Goal: Task Accomplishment & Management: Use online tool/utility

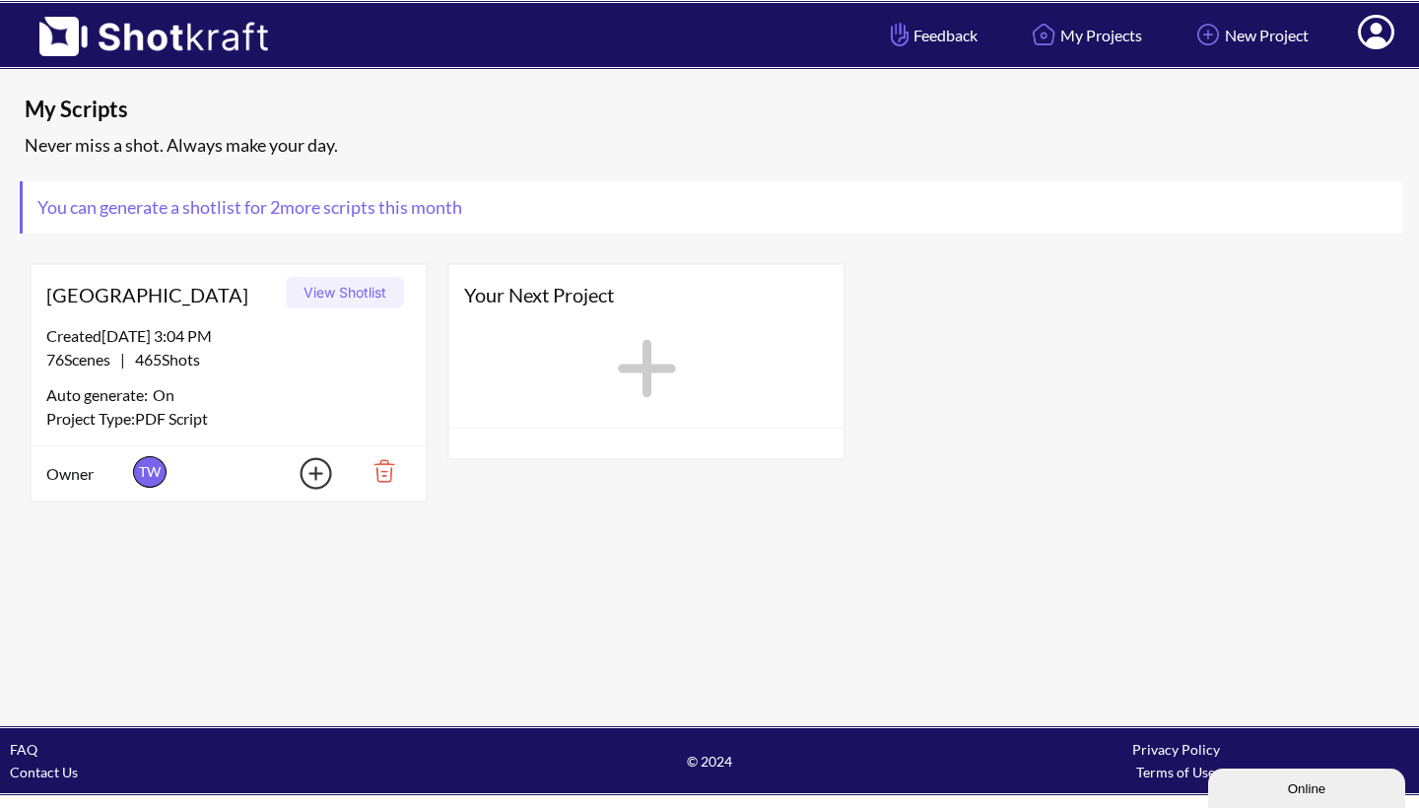
click at [357, 290] on button "View Shotlist" at bounding box center [345, 293] width 118 height 32
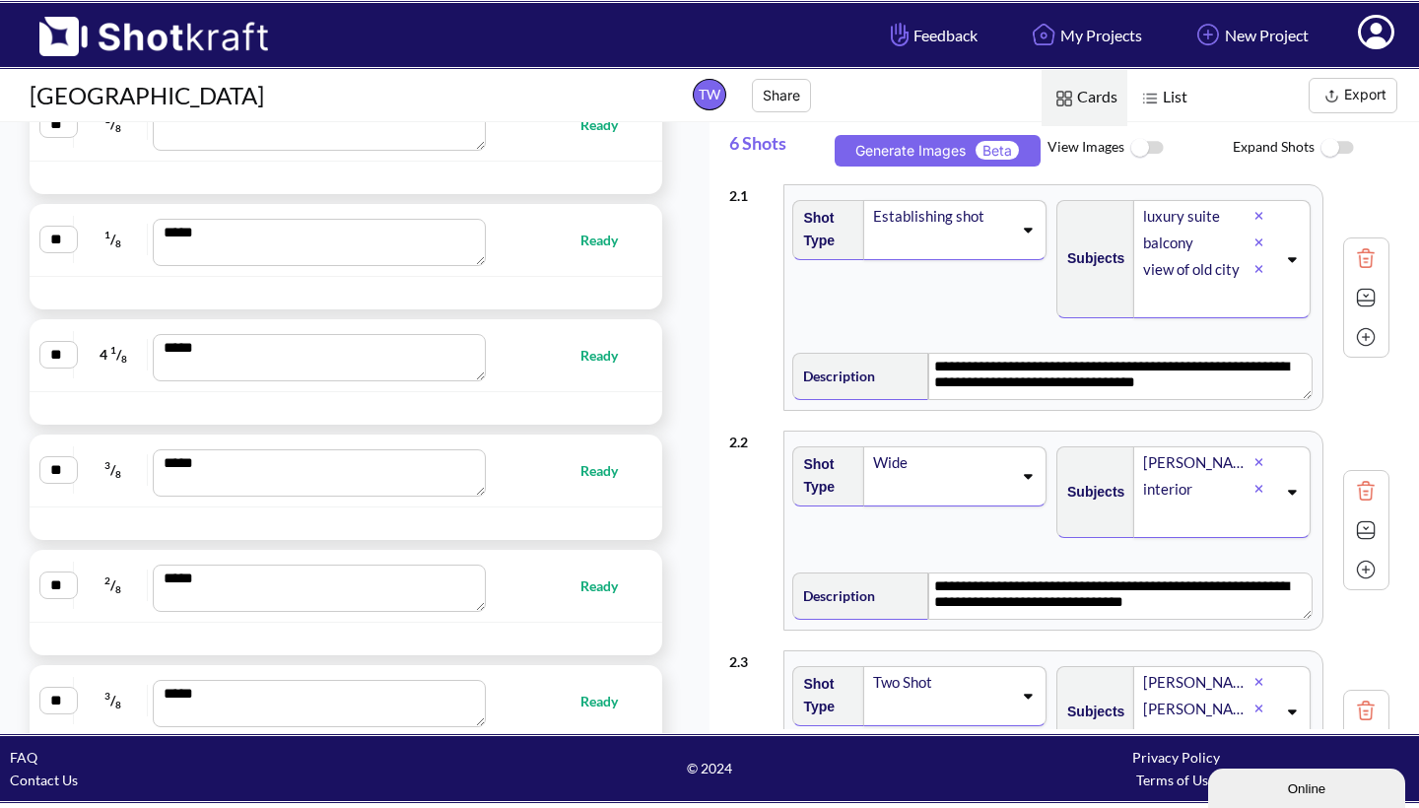
scroll to position [2518, 0]
click at [580, 234] on span "Ready" at bounding box center [608, 237] width 57 height 23
type textarea "**********"
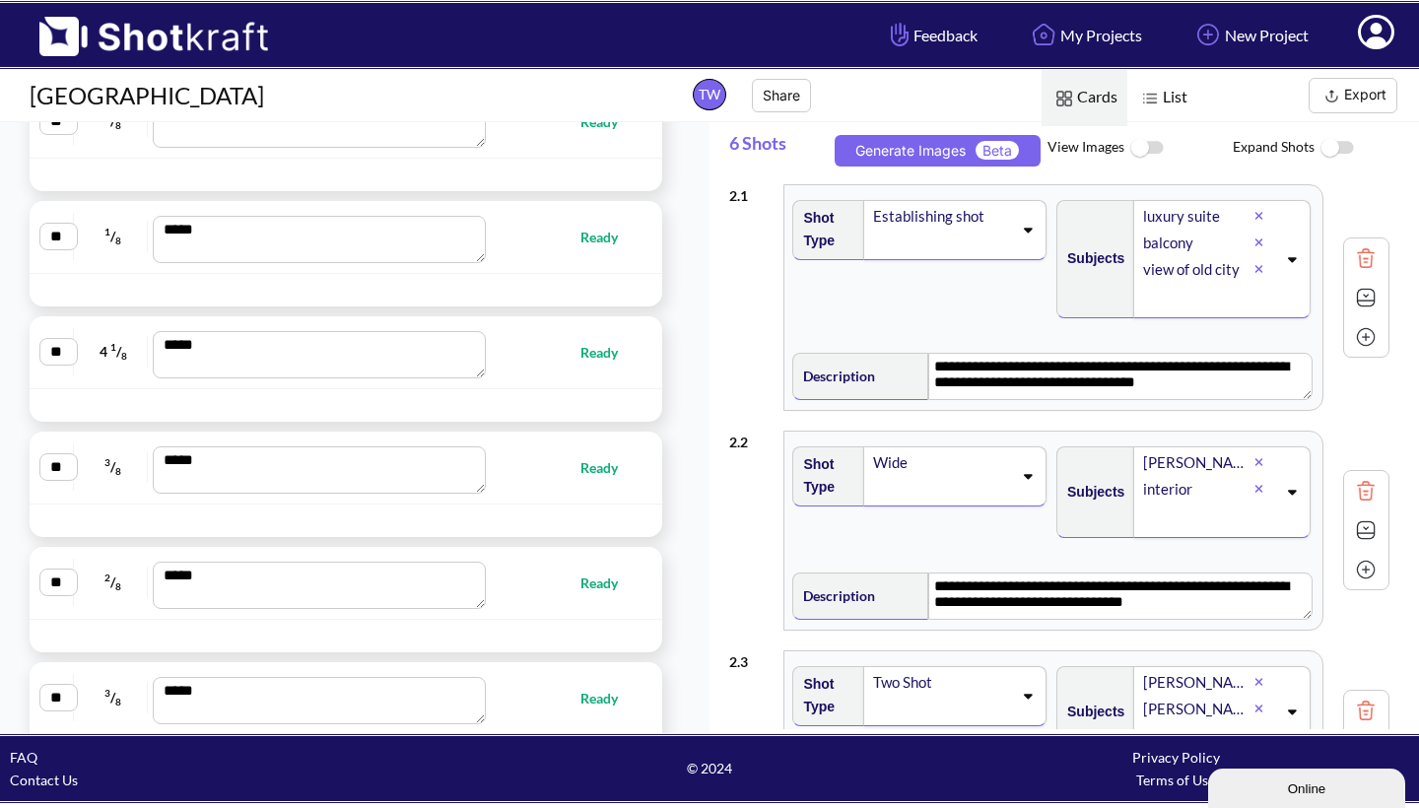
type textarea "**********"
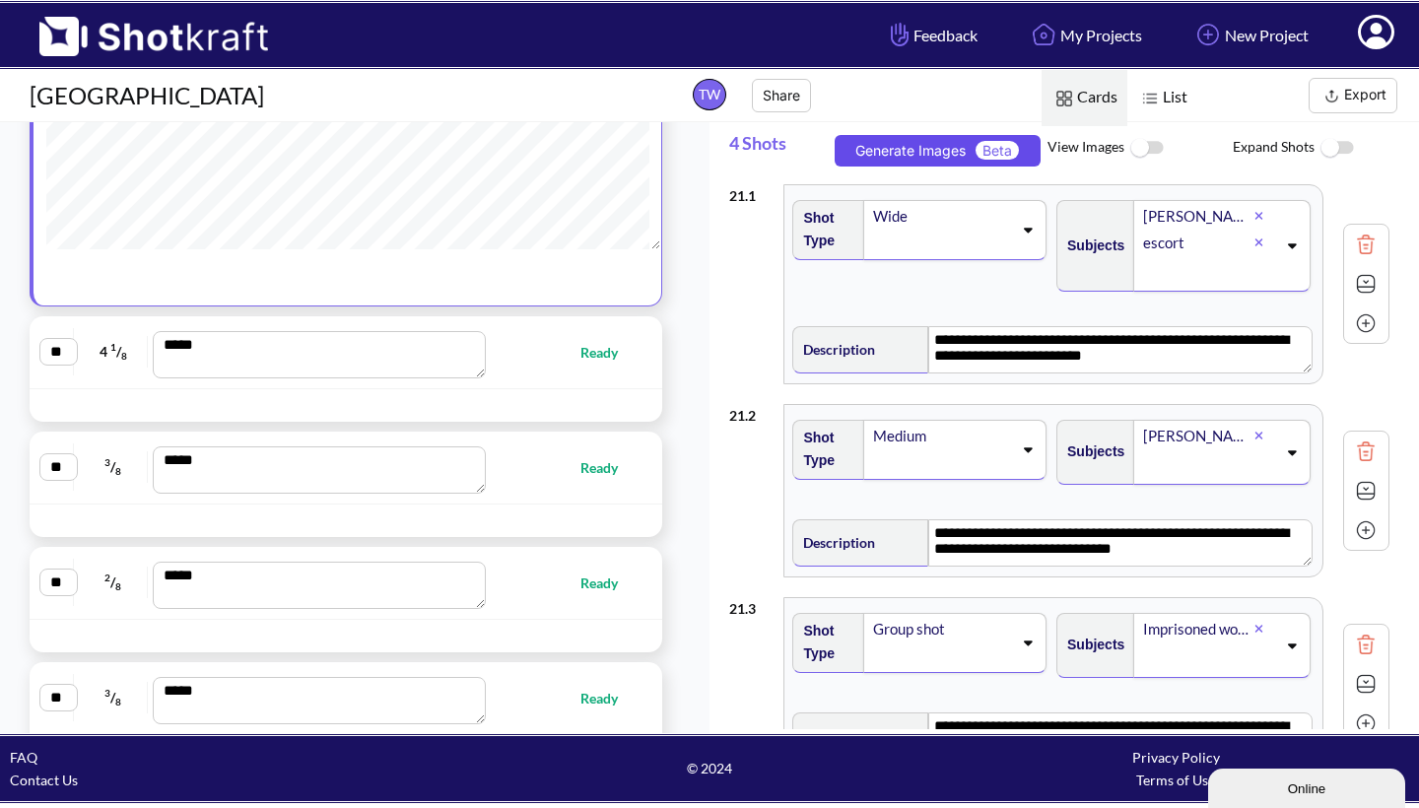
click at [892, 143] on button "Generate Images Beta" at bounding box center [937, 151] width 206 height 32
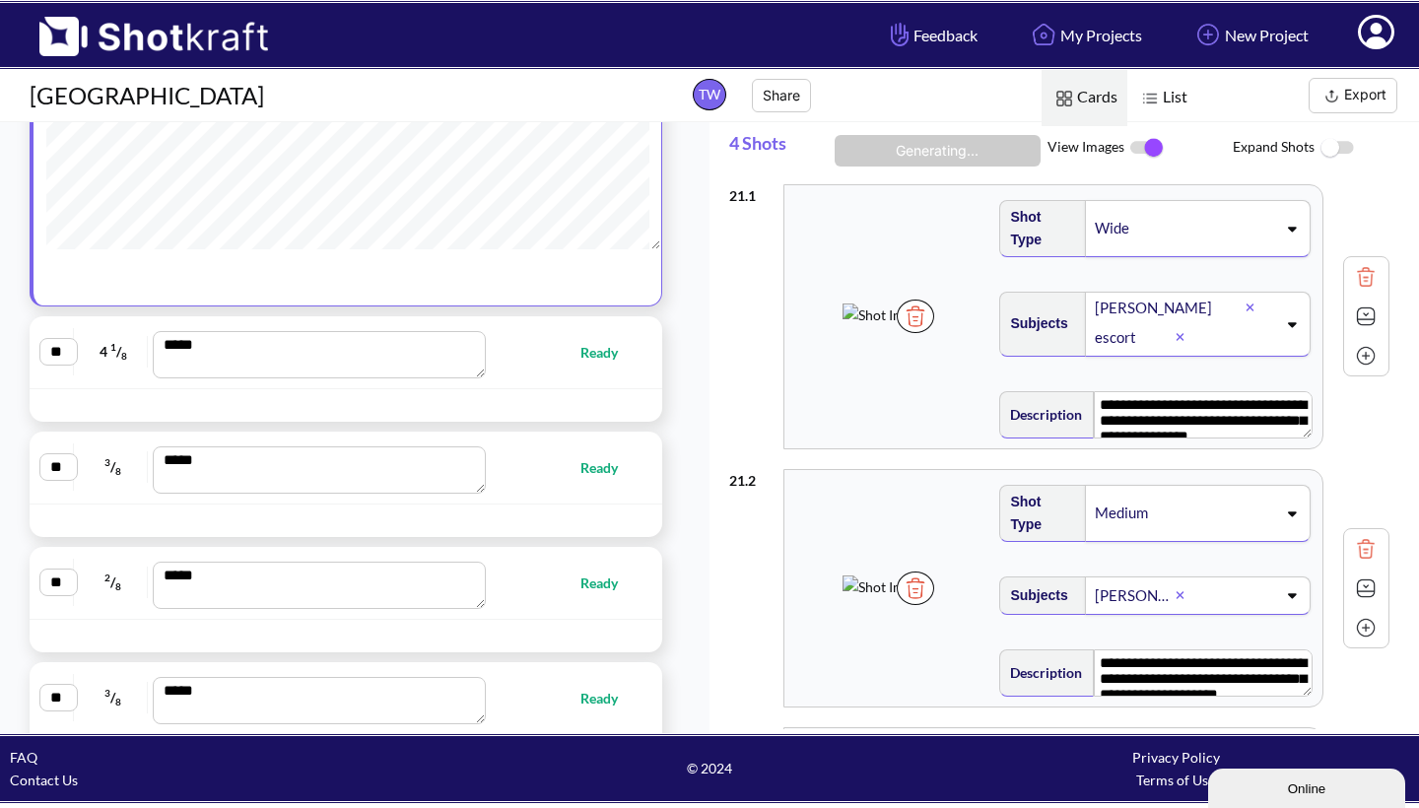
click at [1358, 96] on button "Export" at bounding box center [1352, 95] width 89 height 35
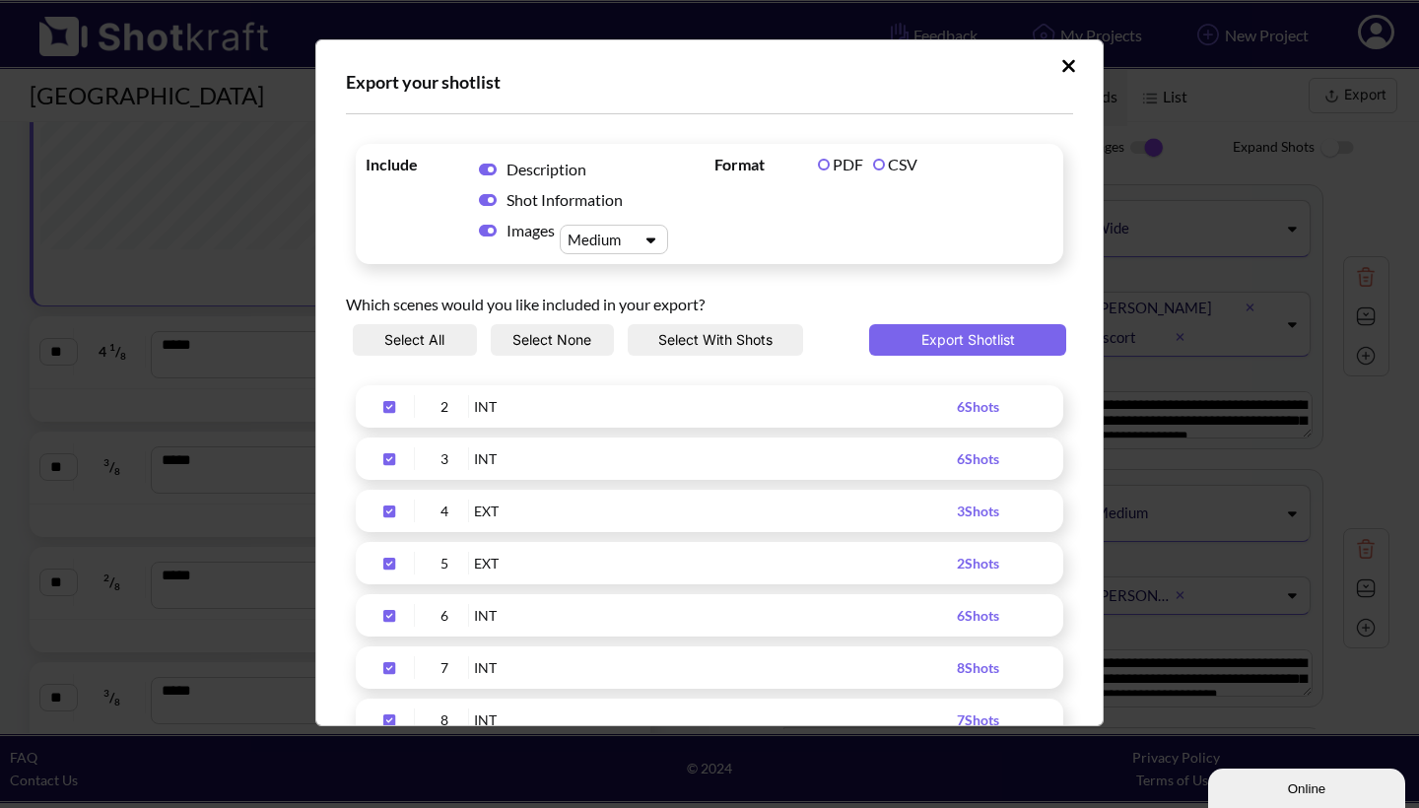
click at [564, 339] on button "Select None" at bounding box center [553, 340] width 124 height 32
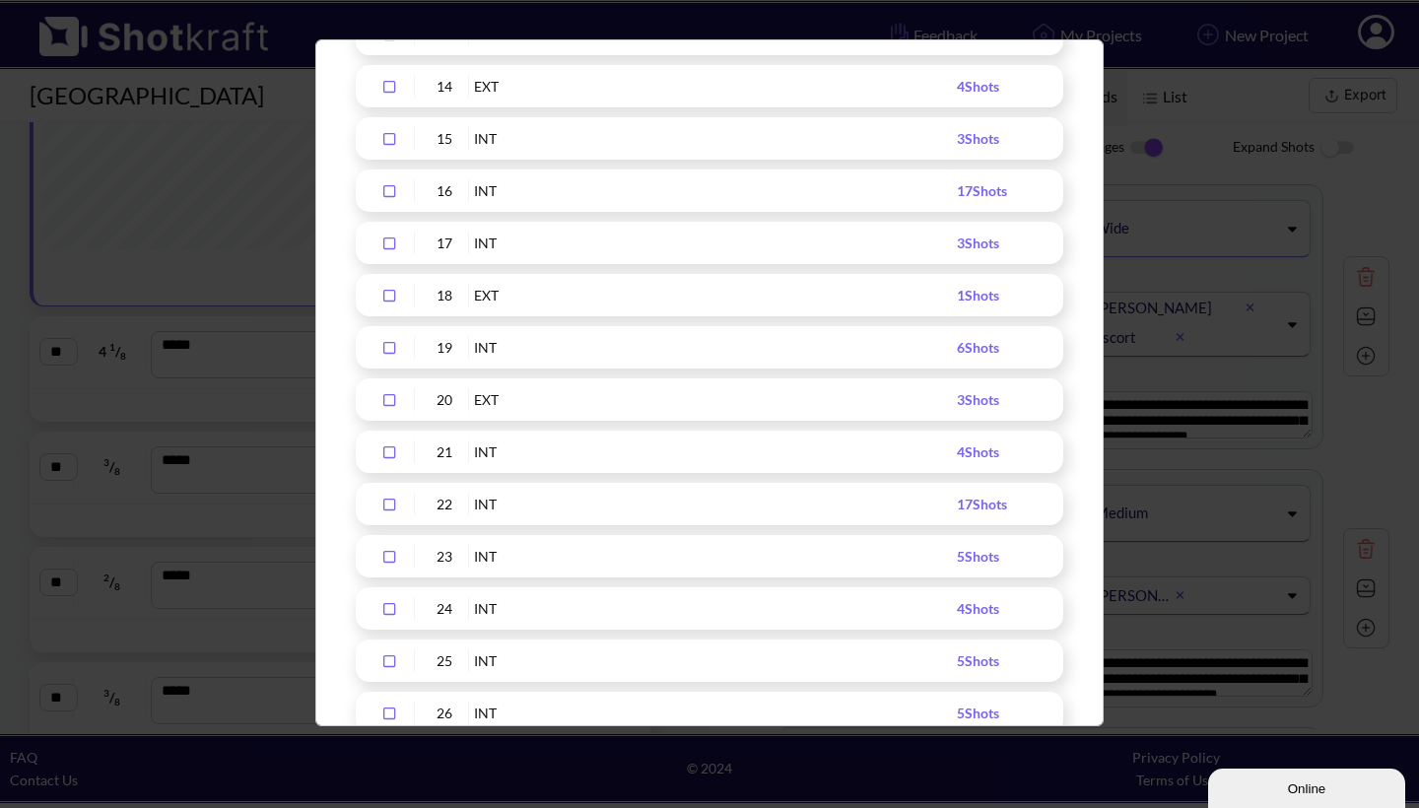
scroll to position [951, 0]
click at [389, 499] on icon "Upload Script" at bounding box center [389, 501] width 32 height 14
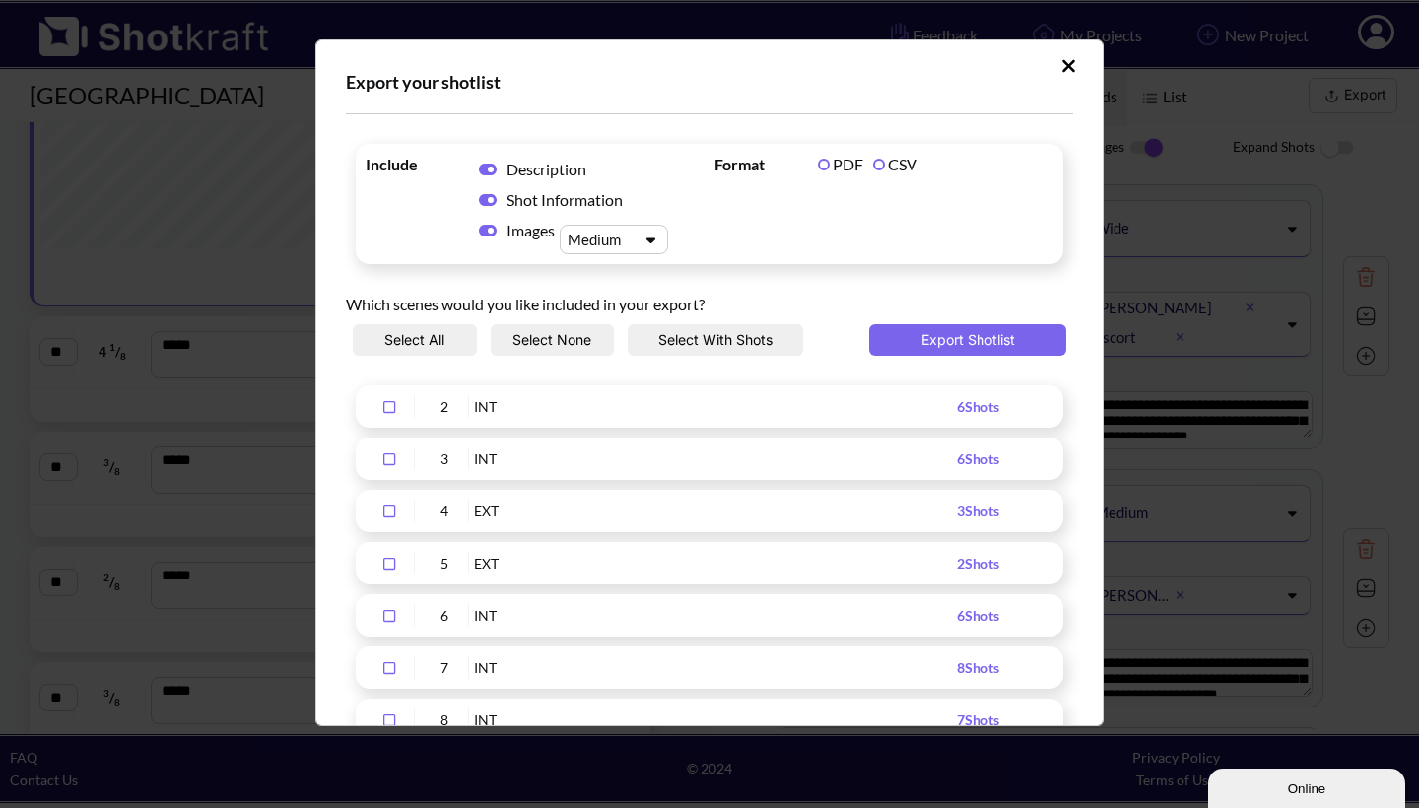
scroll to position [0, 0]
click at [654, 241] on icon "Upload Script" at bounding box center [650, 239] width 29 height 15
click at [610, 329] on div "Large" at bounding box center [618, 330] width 89 height 29
click at [483, 201] on icon "Upload Script" at bounding box center [488, 200] width 18 height 12
click at [951, 340] on button "Export Shotlist" at bounding box center [967, 340] width 197 height 32
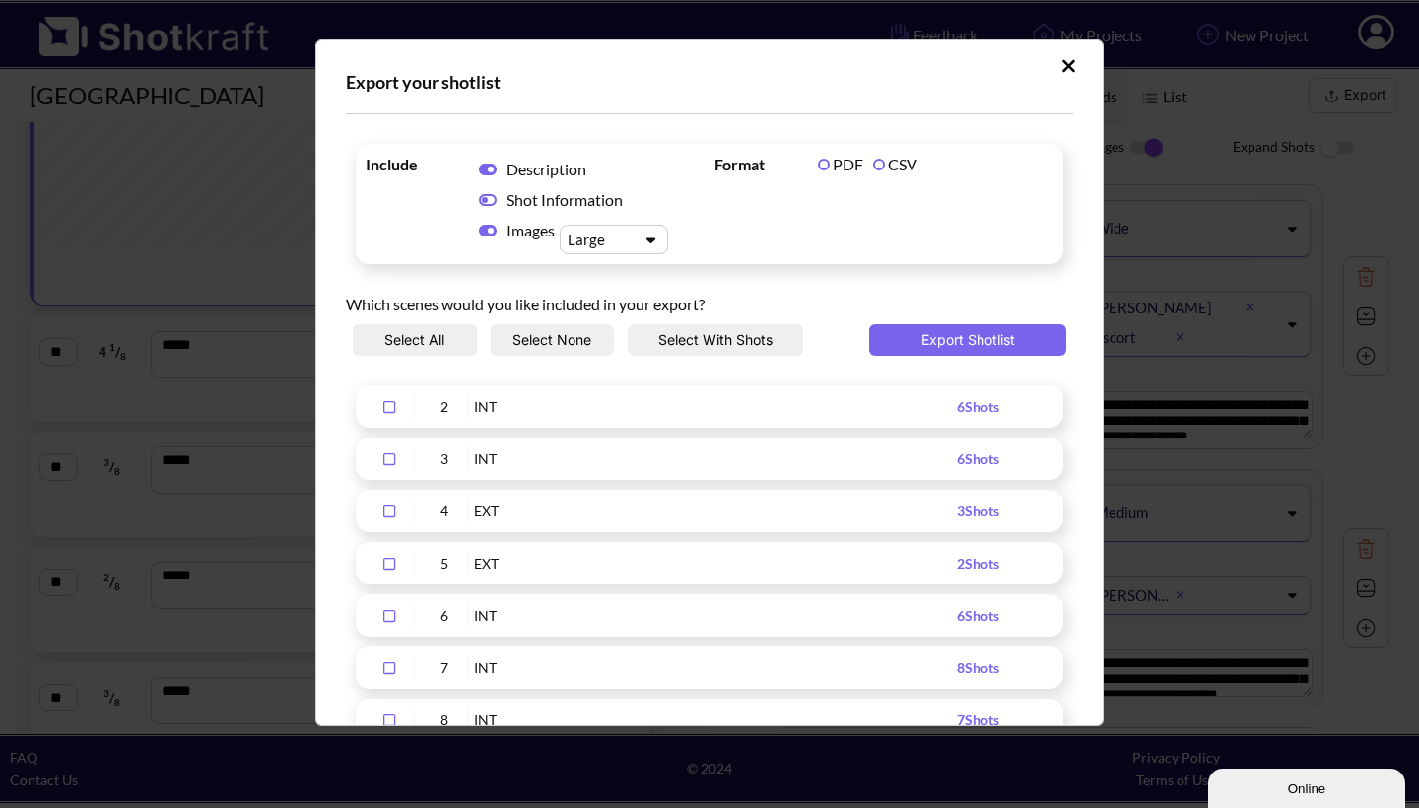
click at [493, 195] on icon "Upload Script" at bounding box center [488, 200] width 18 height 12
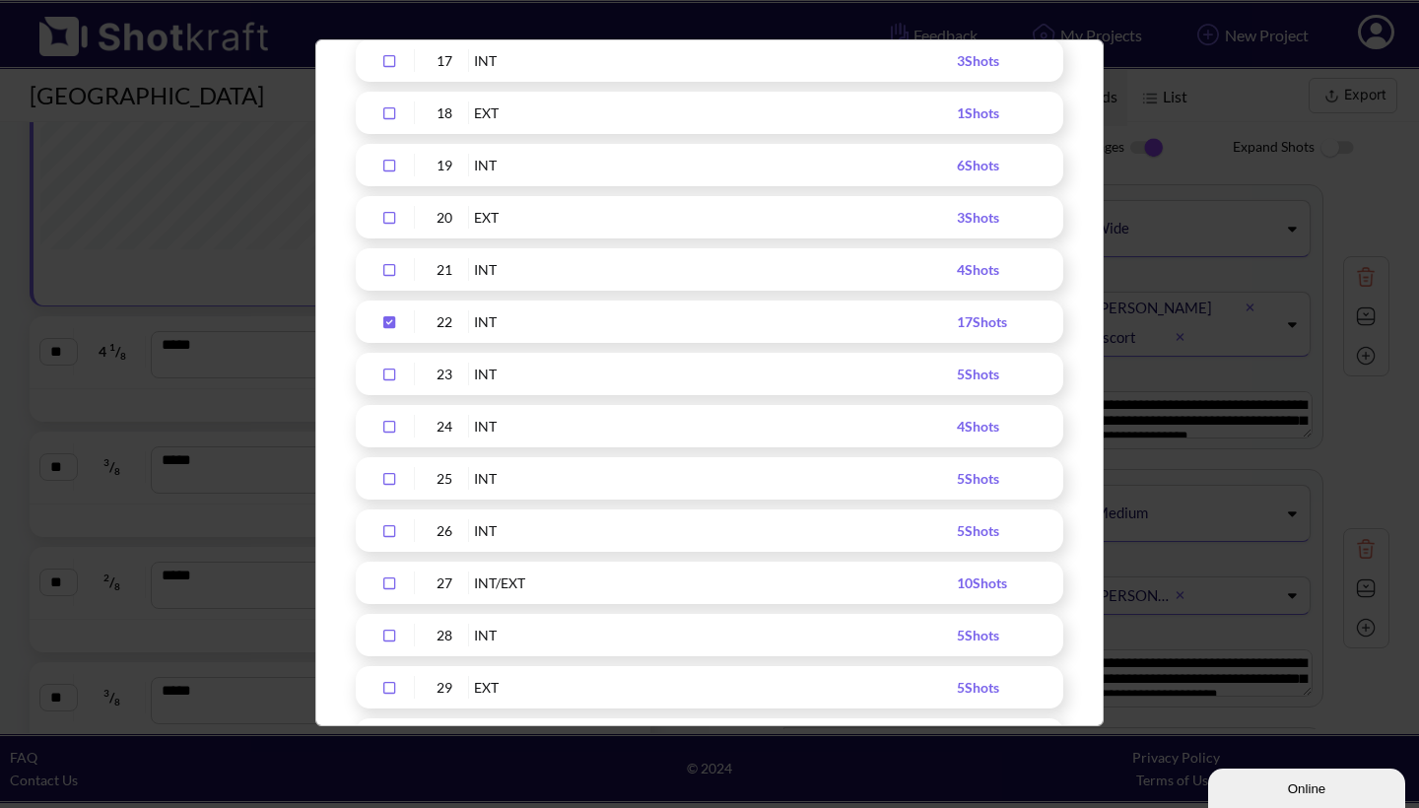
scroll to position [1145, 0]
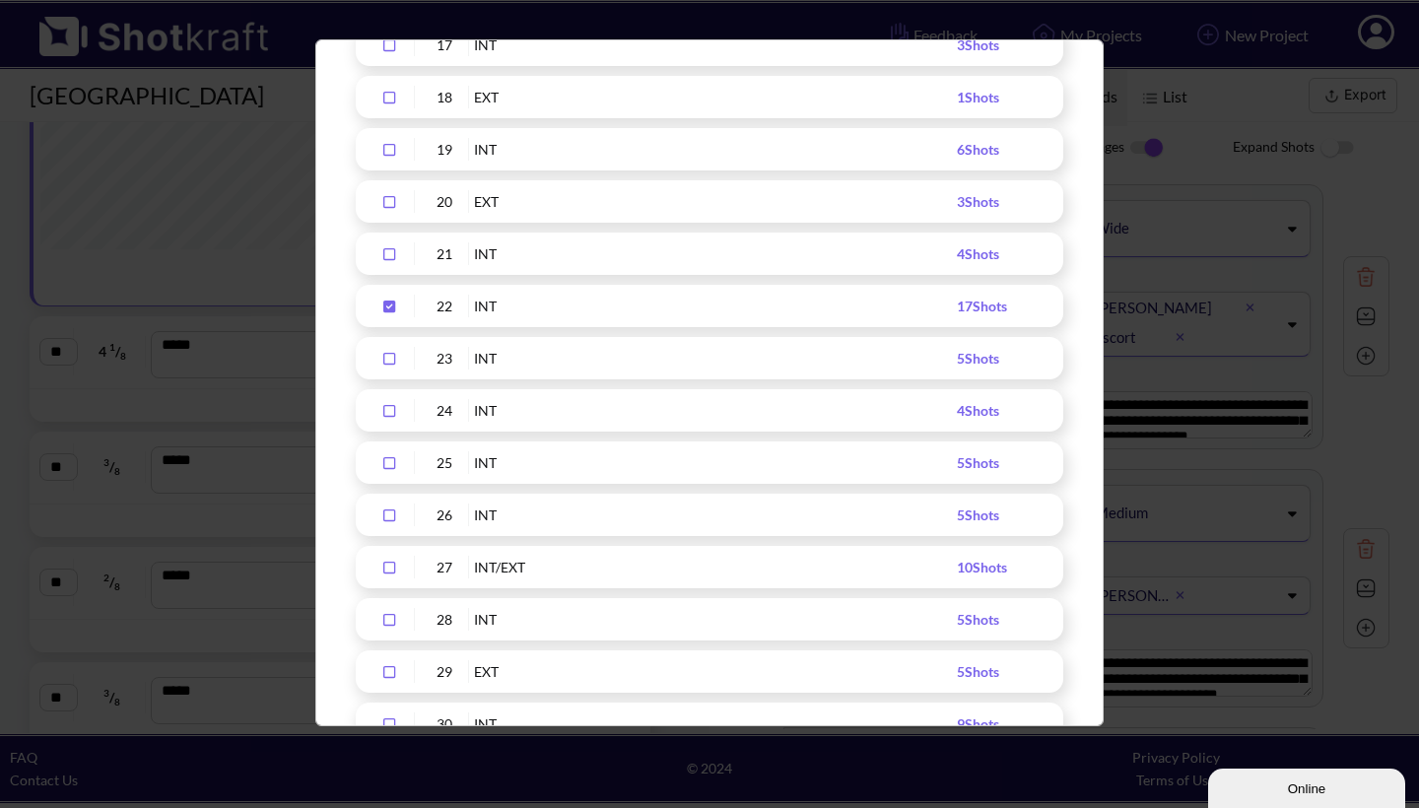
click at [390, 362] on icon "Upload Script" at bounding box center [389, 359] width 32 height 14
click at [392, 305] on icon "Upload Script" at bounding box center [389, 306] width 12 height 12
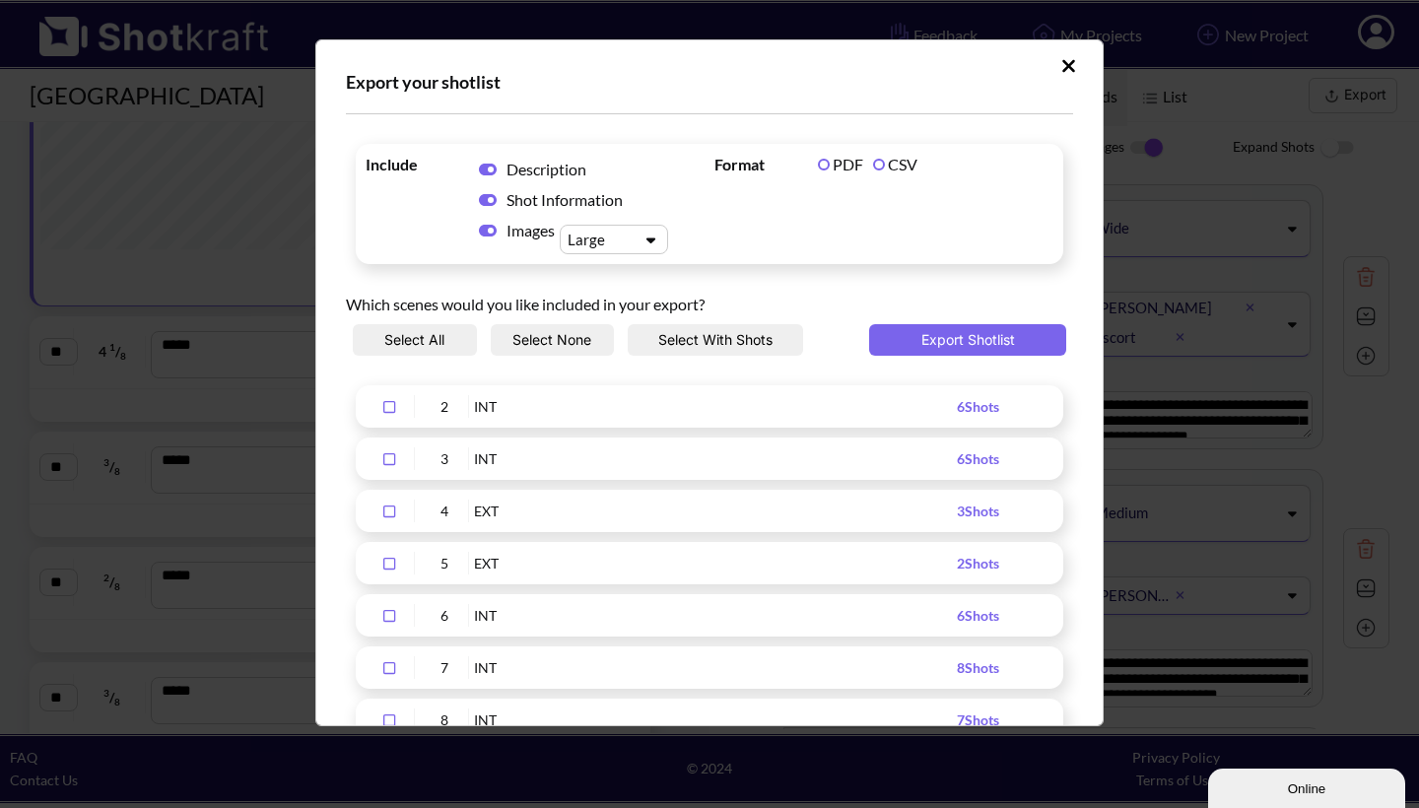
scroll to position [0, 0]
click at [927, 339] on button "Export Shotlist" at bounding box center [967, 340] width 197 height 32
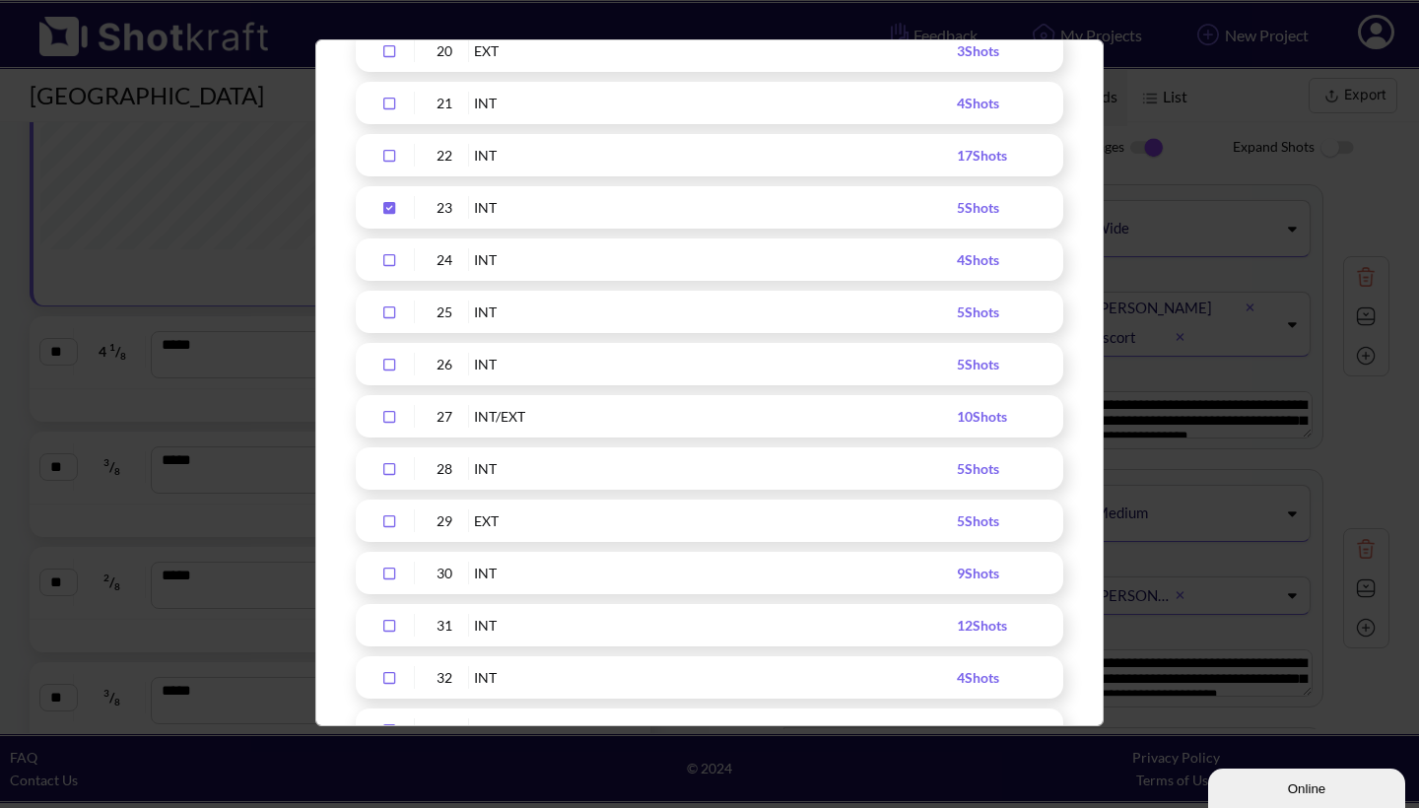
scroll to position [1221, 0]
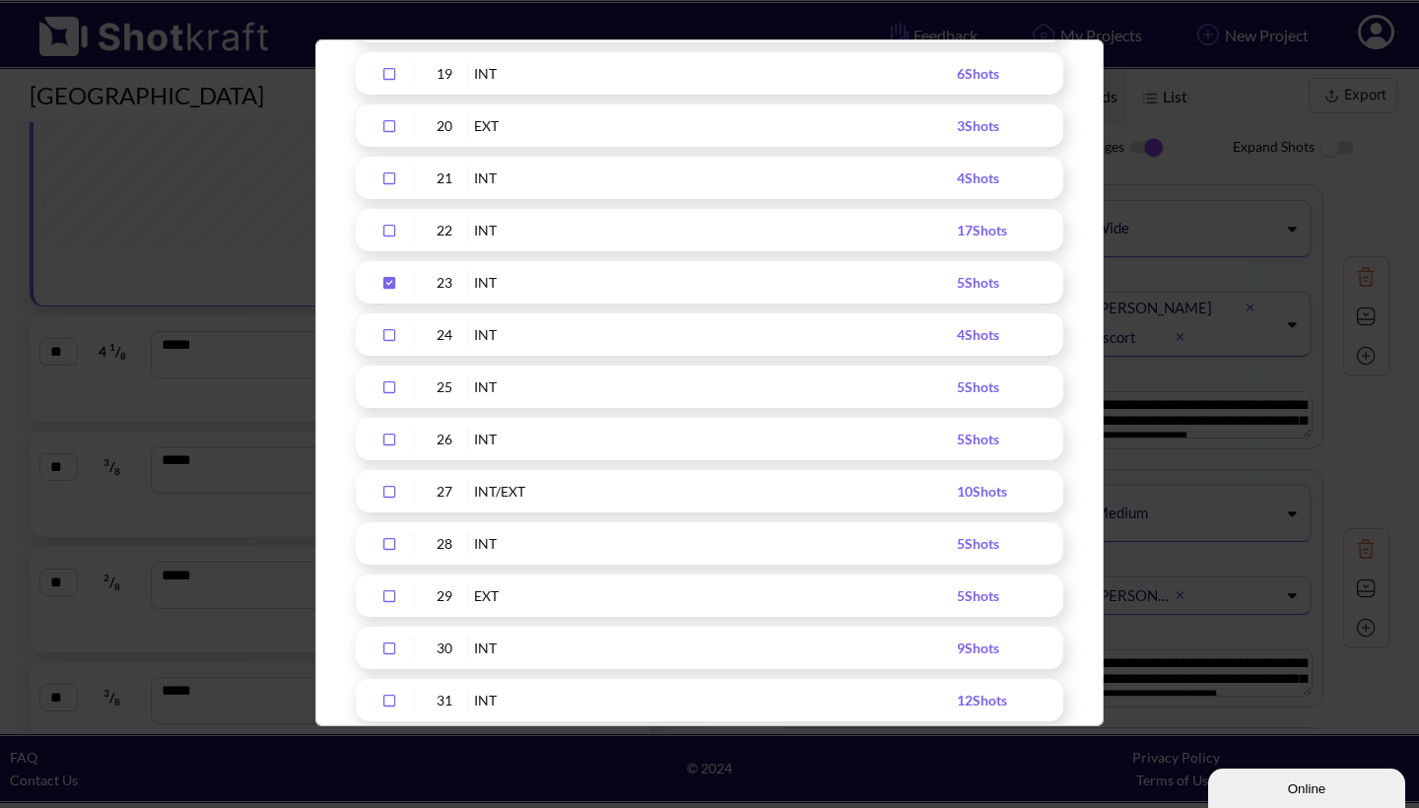
click at [389, 280] on icon "Upload Script" at bounding box center [389, 283] width 12 height 12
click at [389, 332] on icon "Upload Script" at bounding box center [389, 335] width 32 height 14
click at [388, 388] on icon "Upload Script" at bounding box center [389, 387] width 32 height 14
click at [387, 435] on icon "Upload Script" at bounding box center [389, 439] width 32 height 14
click at [387, 488] on icon "Upload Script" at bounding box center [389, 492] width 32 height 14
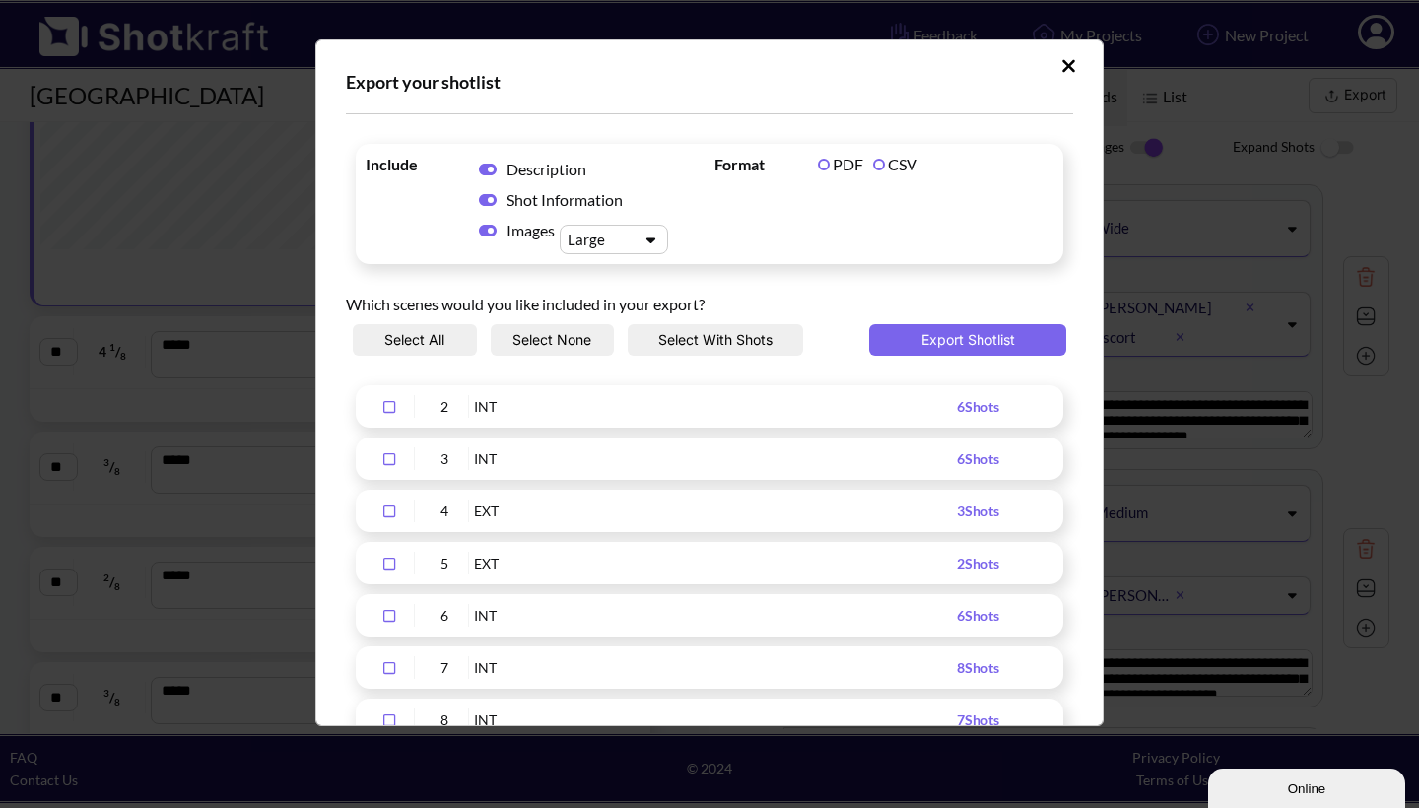
scroll to position [0, 0]
click at [955, 338] on button "Export Shotlist" at bounding box center [967, 340] width 197 height 32
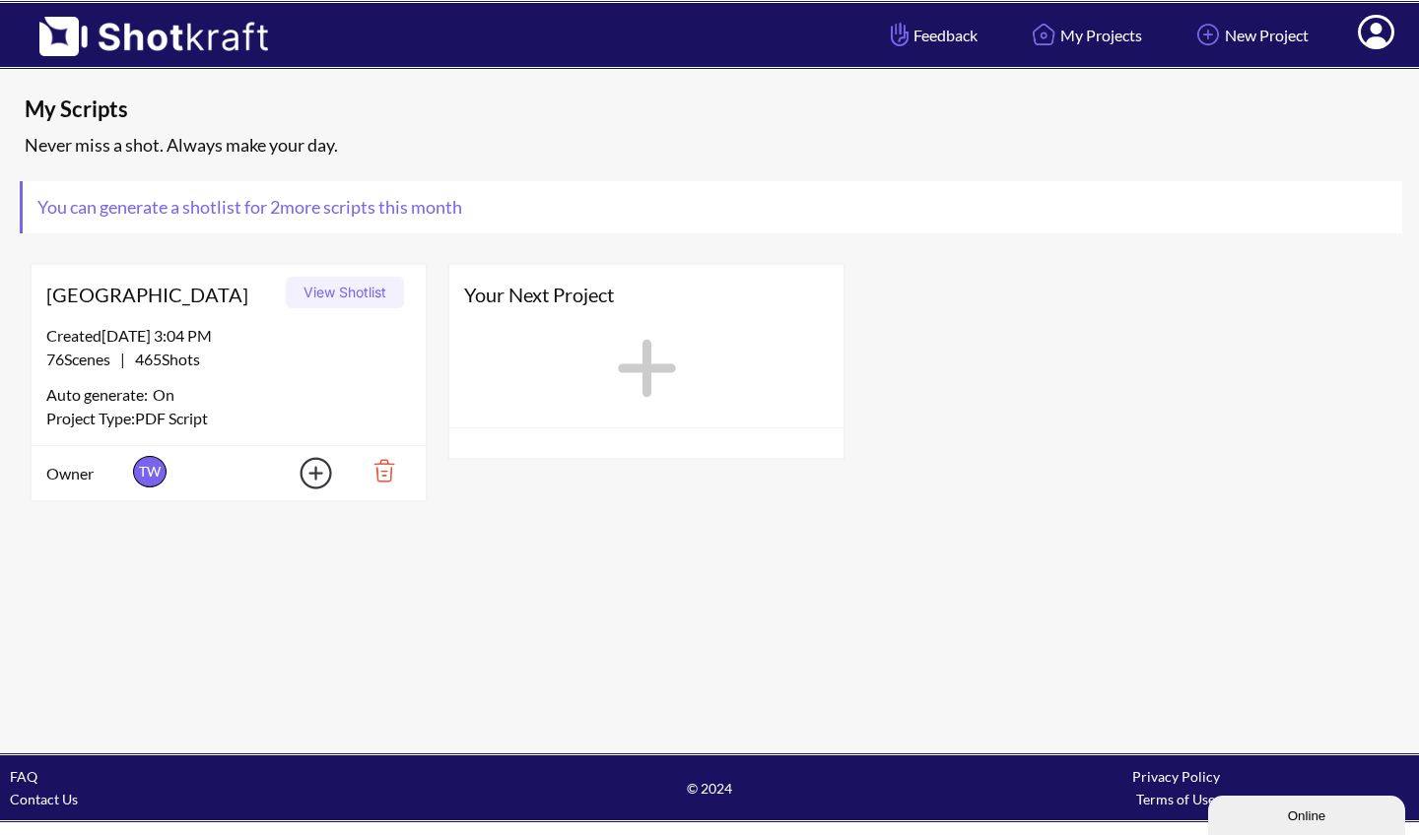
click at [340, 294] on button "View Shotlist" at bounding box center [345, 293] width 118 height 32
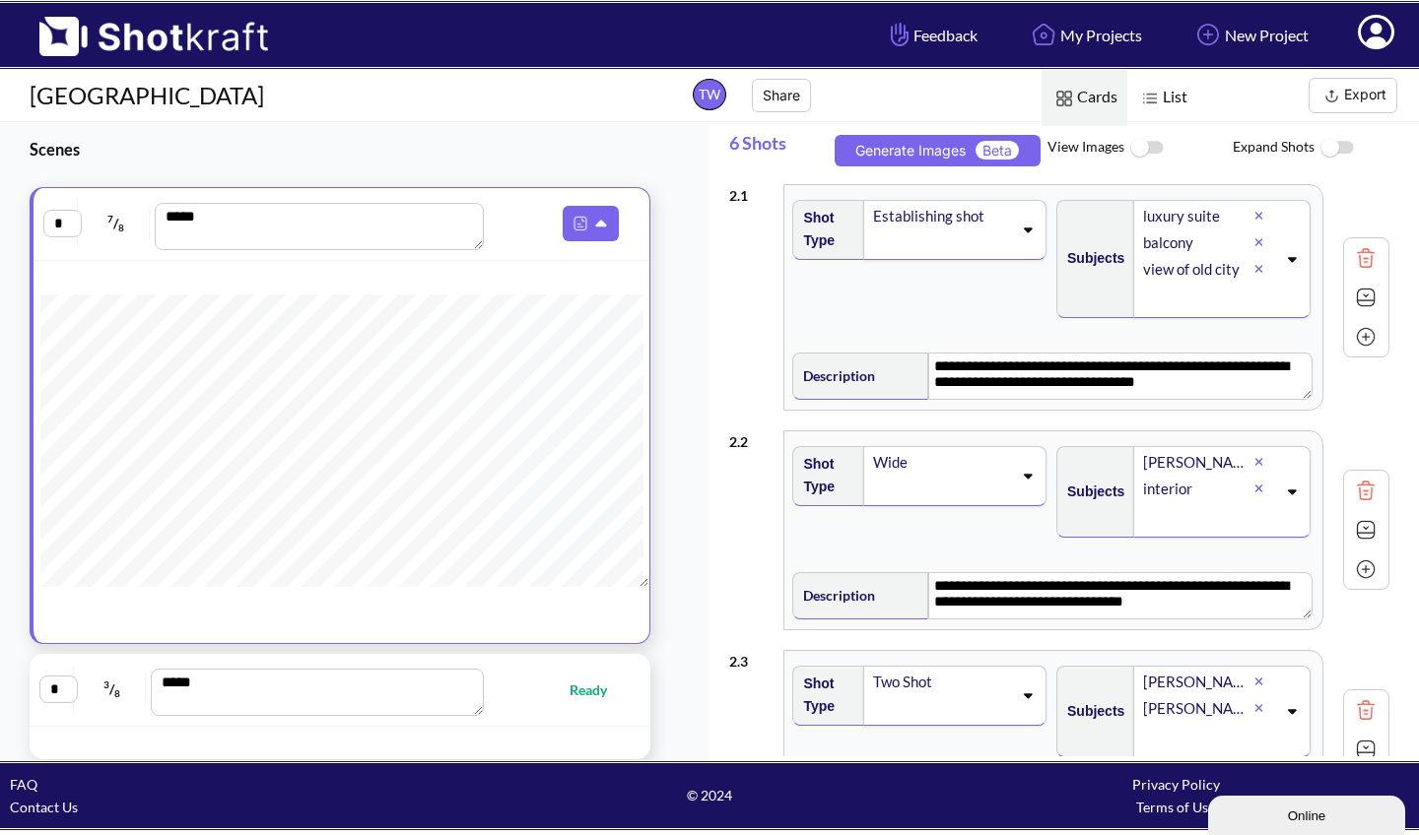
click at [1365, 95] on button "Export" at bounding box center [1352, 95] width 89 height 35
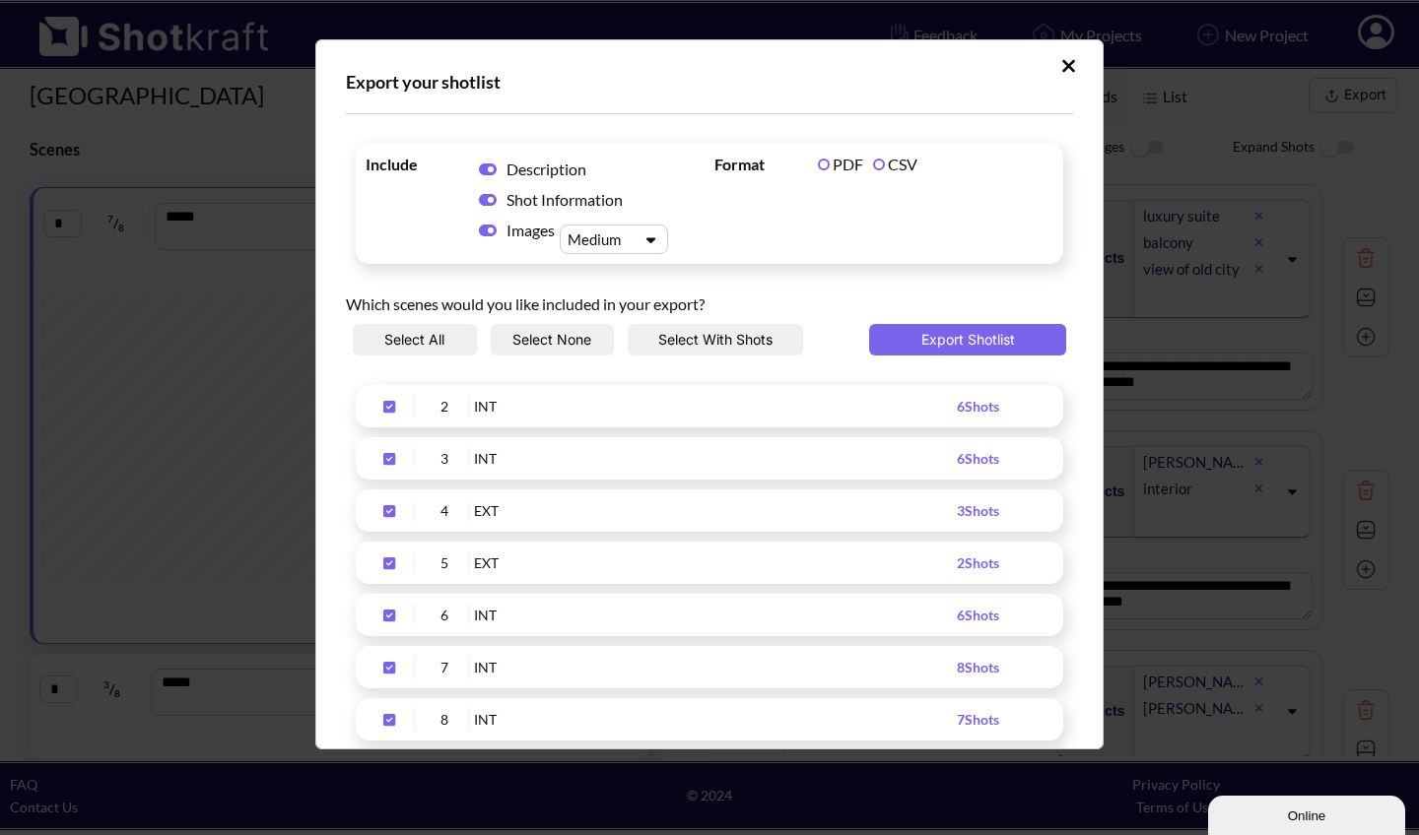
click at [544, 337] on button "Select None" at bounding box center [553, 340] width 124 height 32
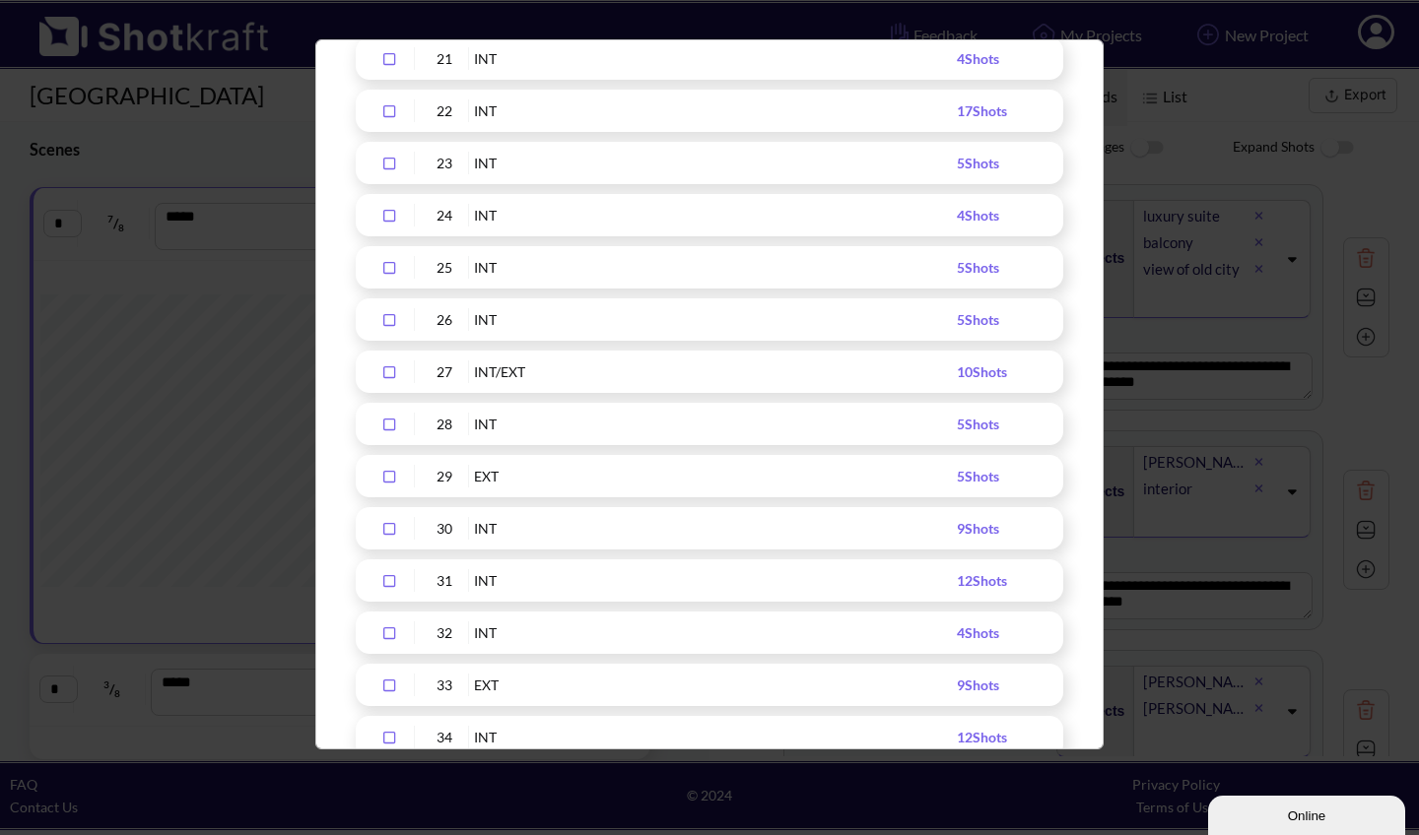
scroll to position [1346, 0]
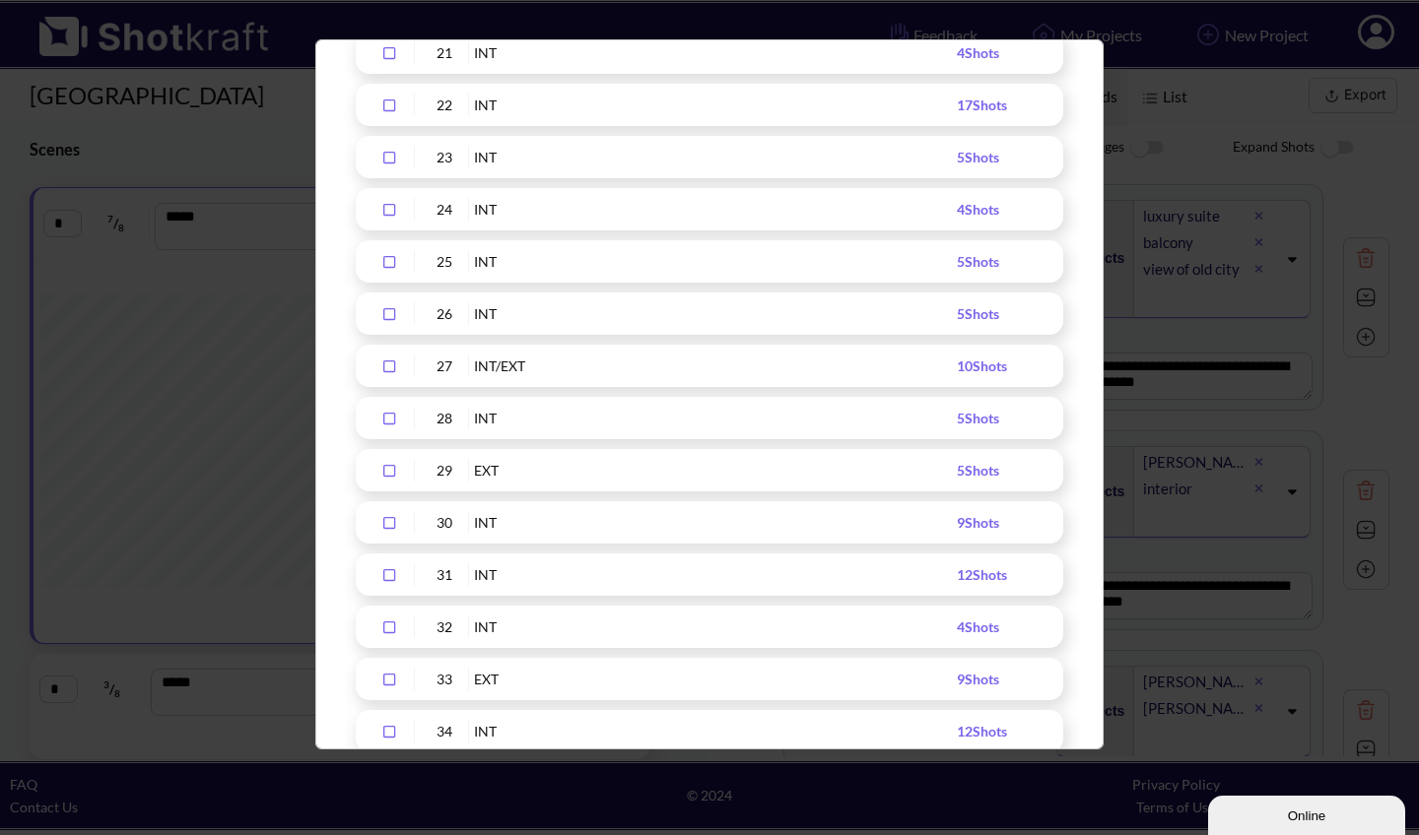
click at [391, 416] on icon "Upload Script" at bounding box center [389, 419] width 32 height 14
click at [391, 469] on icon "Upload Script" at bounding box center [389, 471] width 32 height 14
click at [385, 517] on icon "Upload Script" at bounding box center [389, 523] width 12 height 12
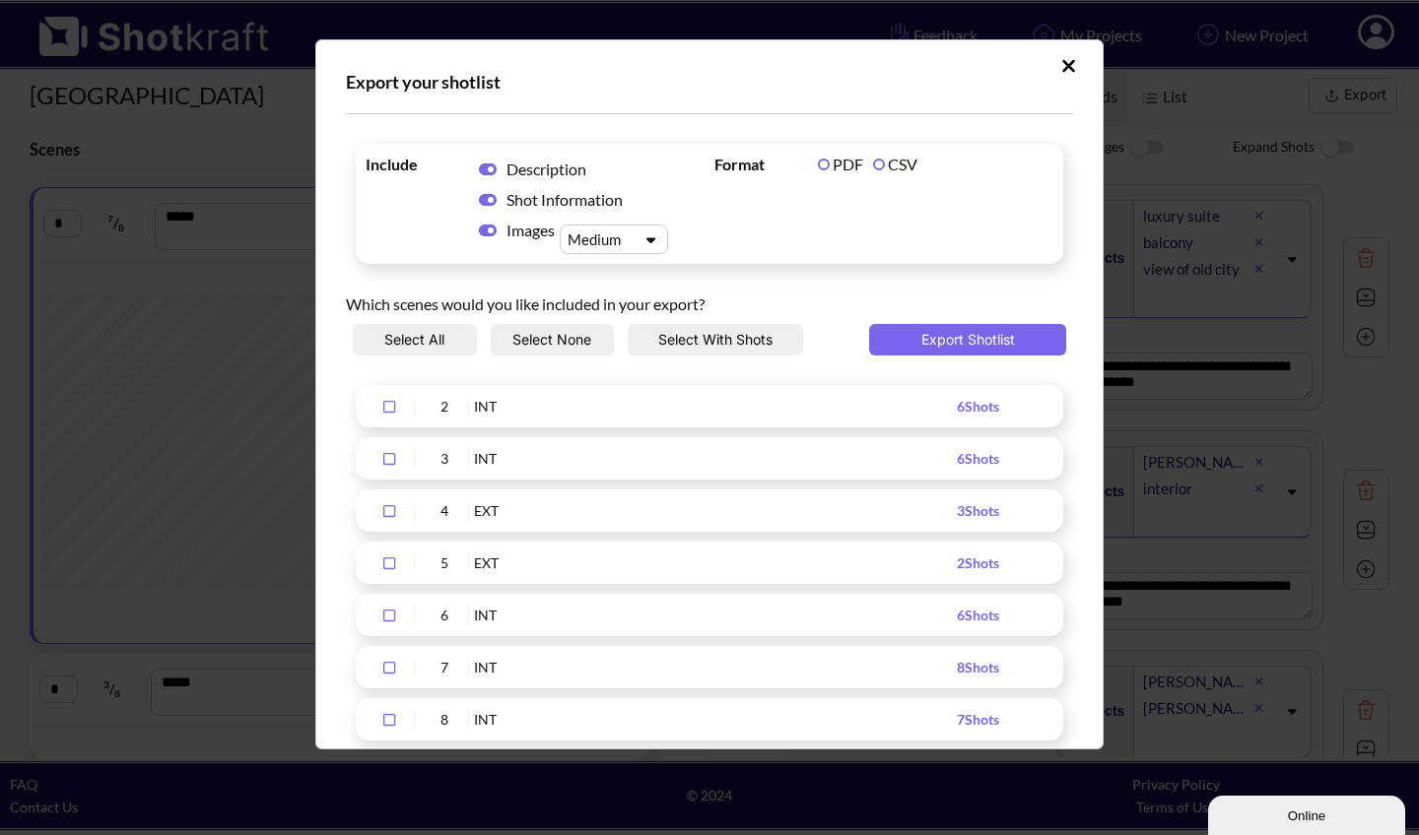
scroll to position [0, 0]
click at [653, 236] on icon "Upload Script" at bounding box center [650, 239] width 29 height 15
click at [610, 332] on div "Large" at bounding box center [618, 330] width 89 height 29
click at [966, 334] on button "Export Shotlist" at bounding box center [967, 340] width 197 height 32
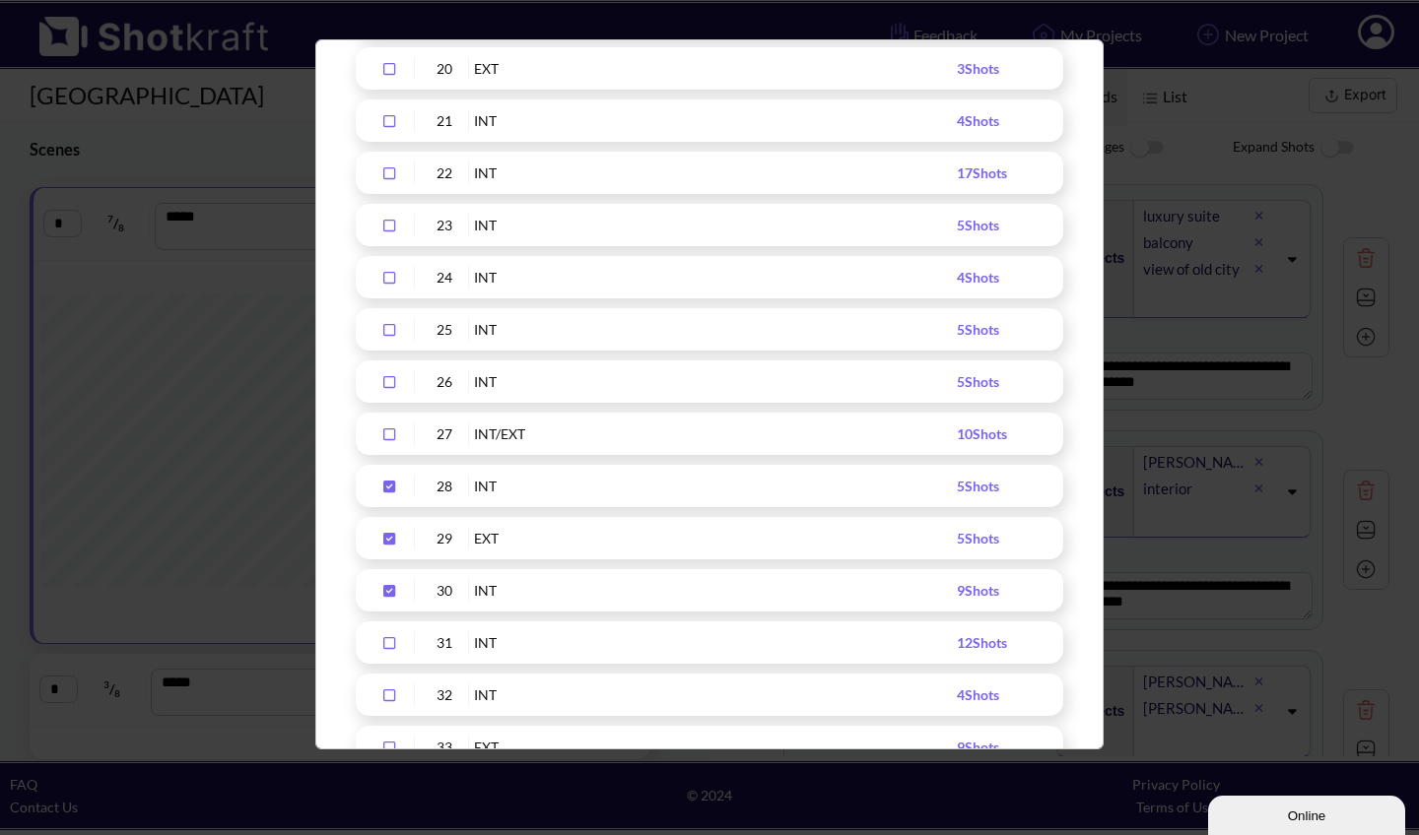
scroll to position [1279, 0]
click at [389, 588] on icon "Upload Script" at bounding box center [389, 590] width 12 height 12
click at [388, 538] on icon "Upload Script" at bounding box center [389, 538] width 12 height 12
click at [391, 479] on icon "Upload Script" at bounding box center [389, 486] width 32 height 14
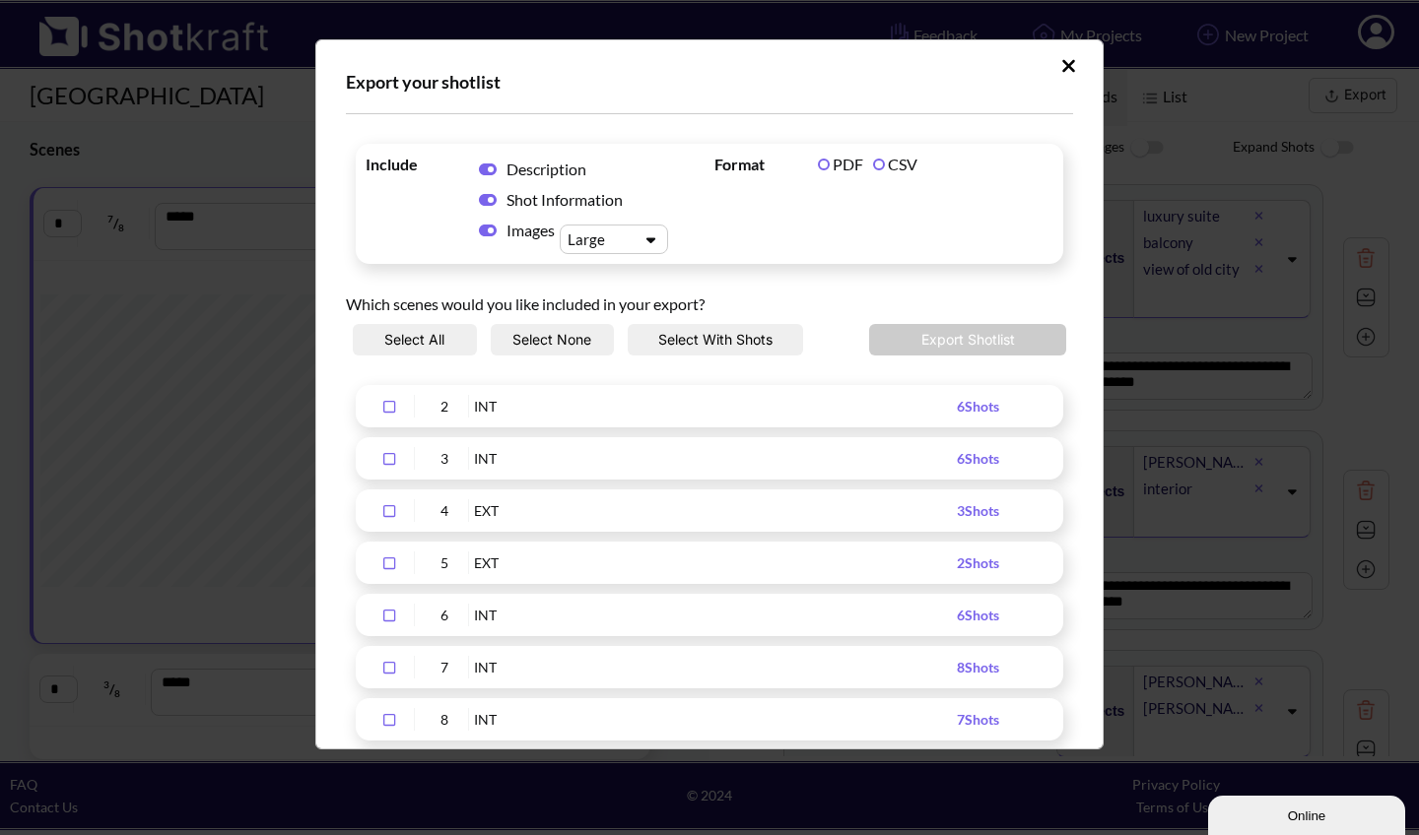
scroll to position [0, 0]
click at [1062, 62] on icon "Upload Script" at bounding box center [1068, 65] width 13 height 13
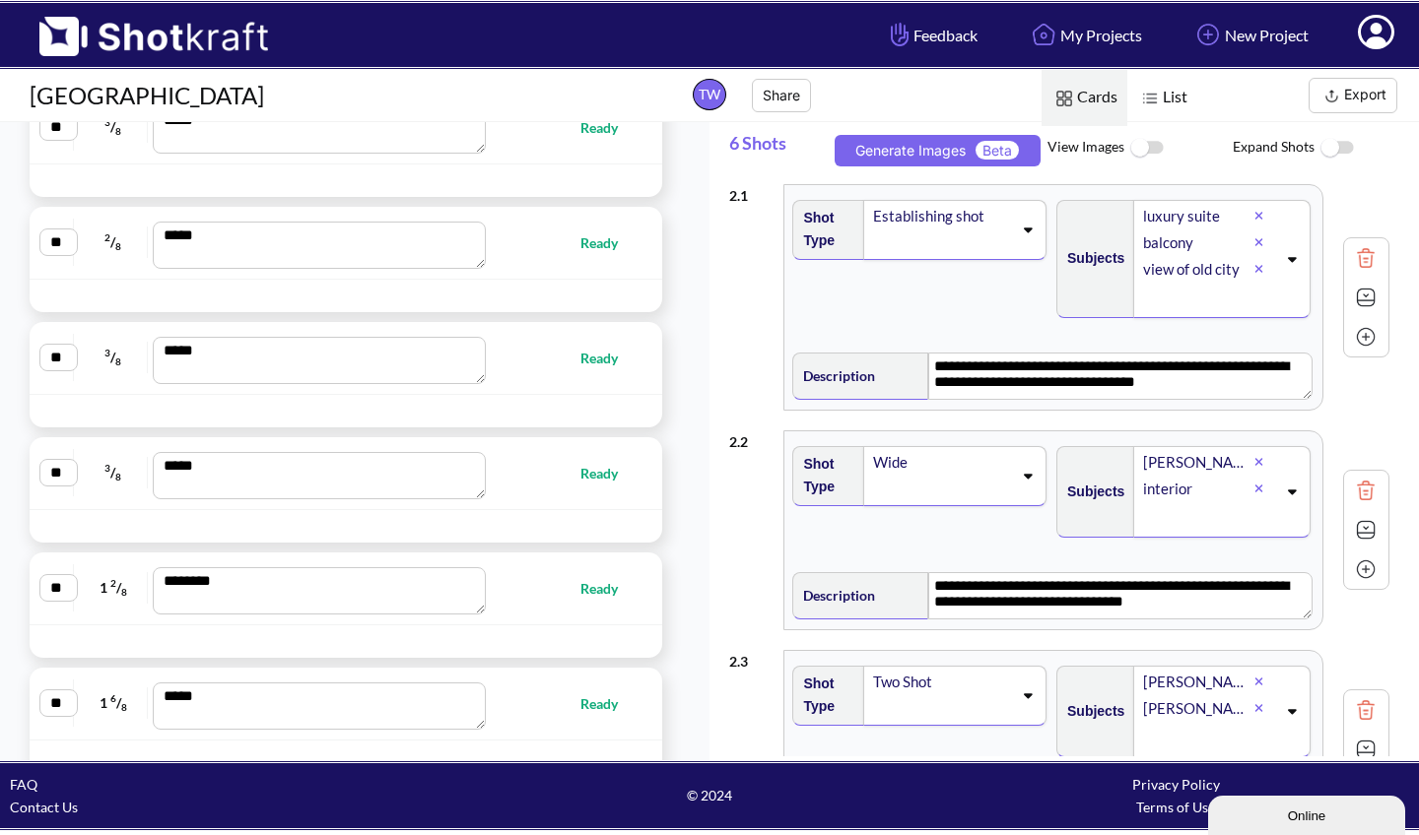
scroll to position [2907, 0]
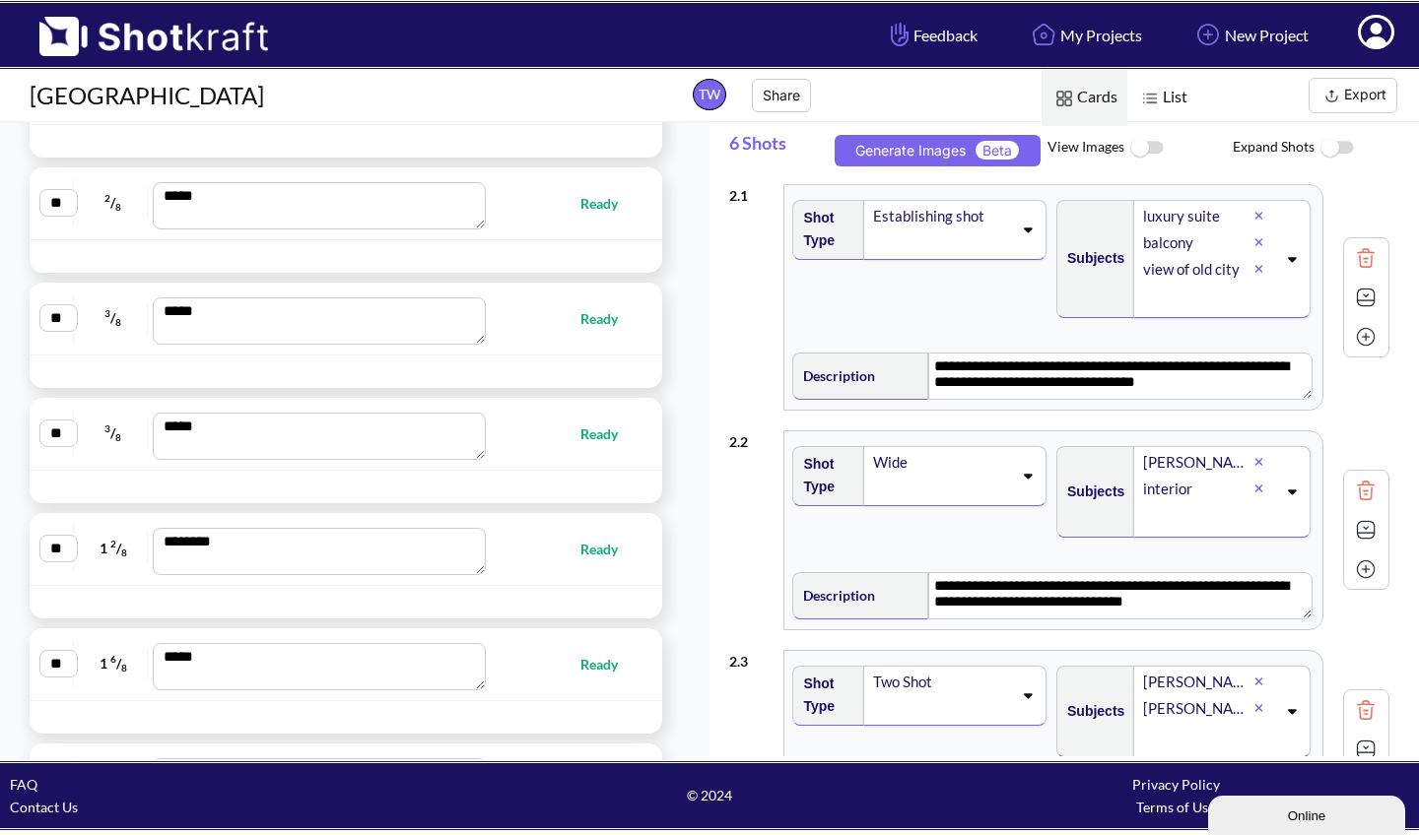
click at [580, 550] on span "Ready" at bounding box center [608, 549] width 57 height 23
type textarea "**********"
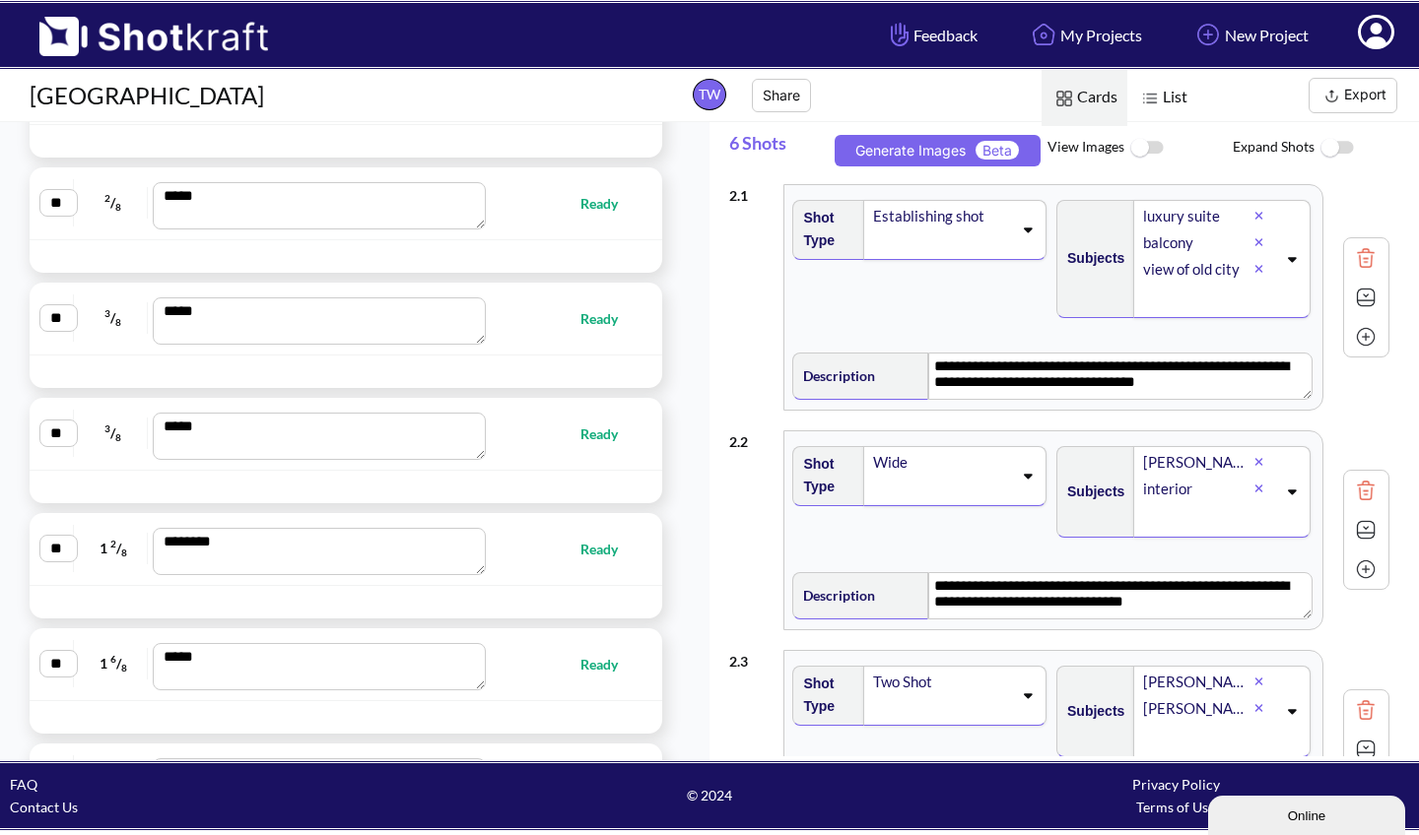
type textarea "**********"
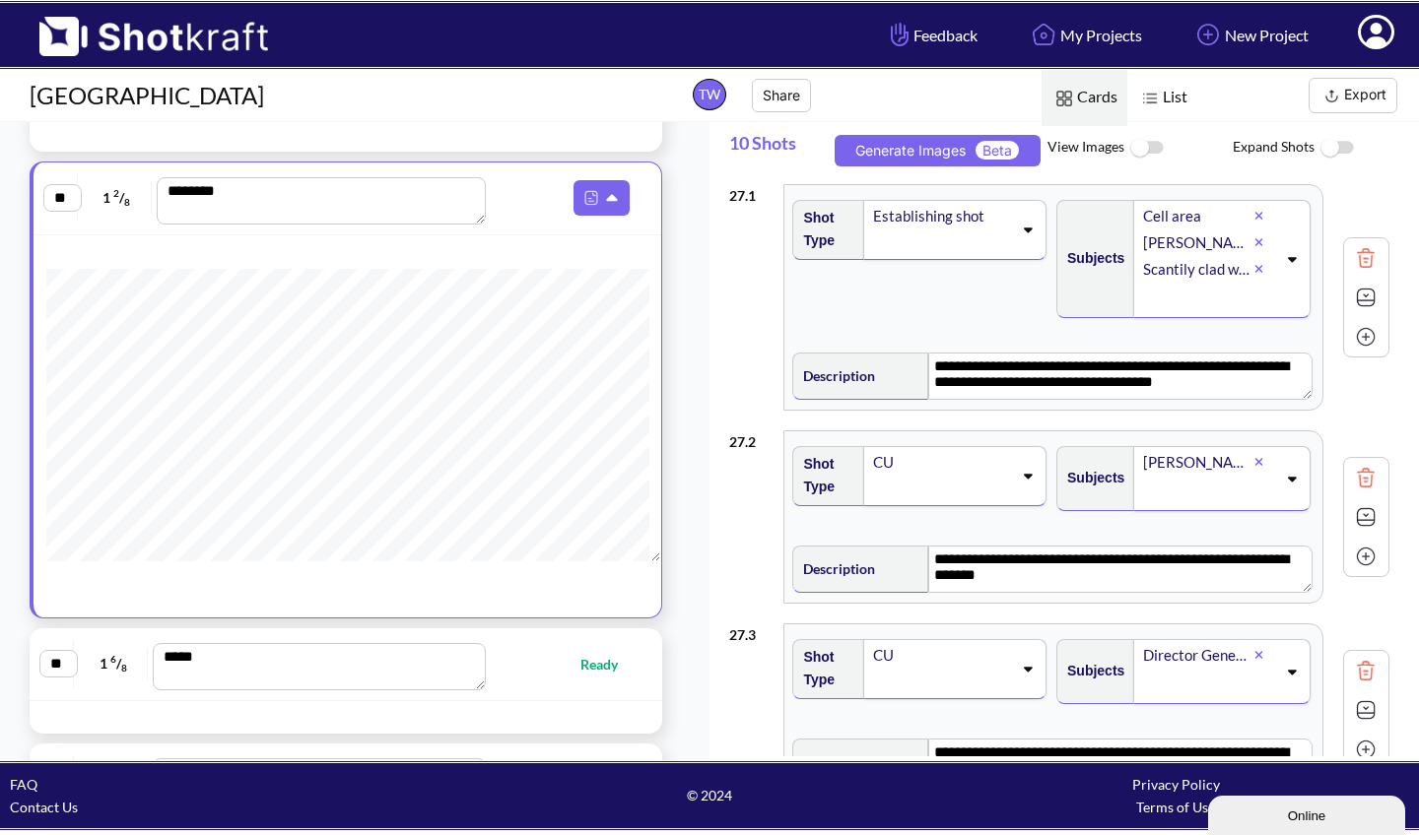
click at [1157, 148] on img at bounding box center [1146, 148] width 44 height 42
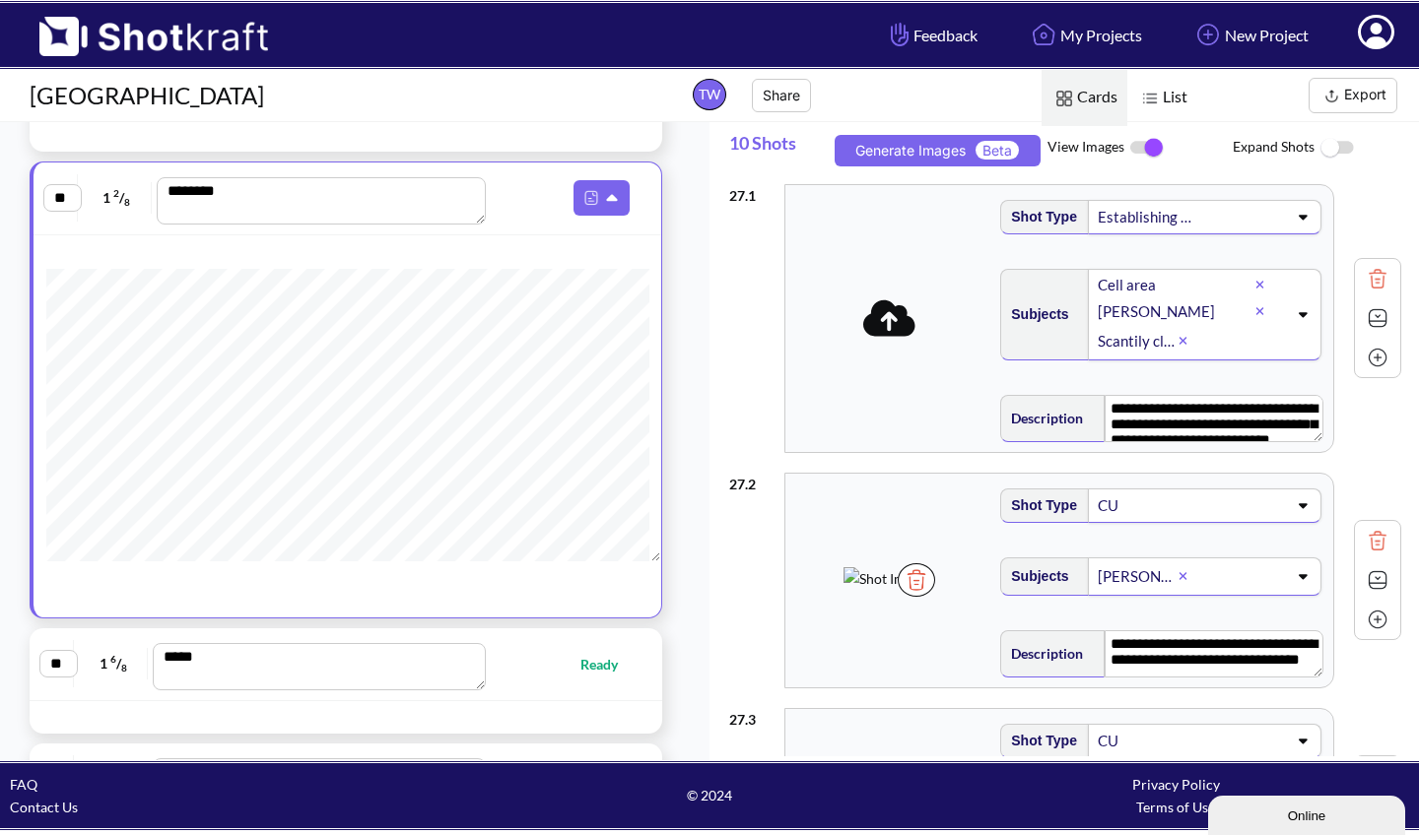
click at [904, 232] on div "**********" at bounding box center [1058, 318] width 547 height 267
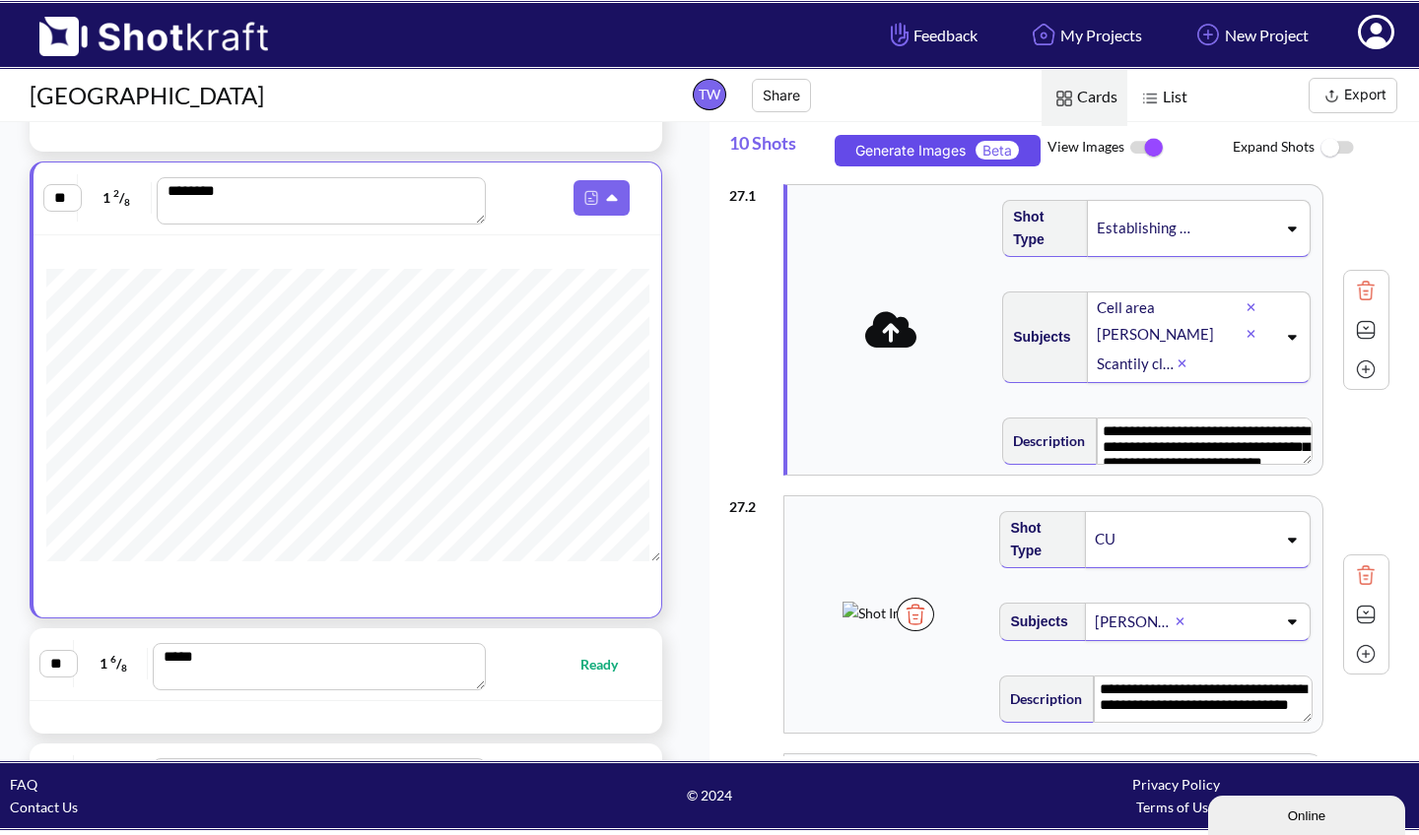
click at [935, 158] on button "Generate Images Beta" at bounding box center [937, 151] width 206 height 32
click at [926, 149] on button "Generate Images Beta" at bounding box center [937, 151] width 206 height 32
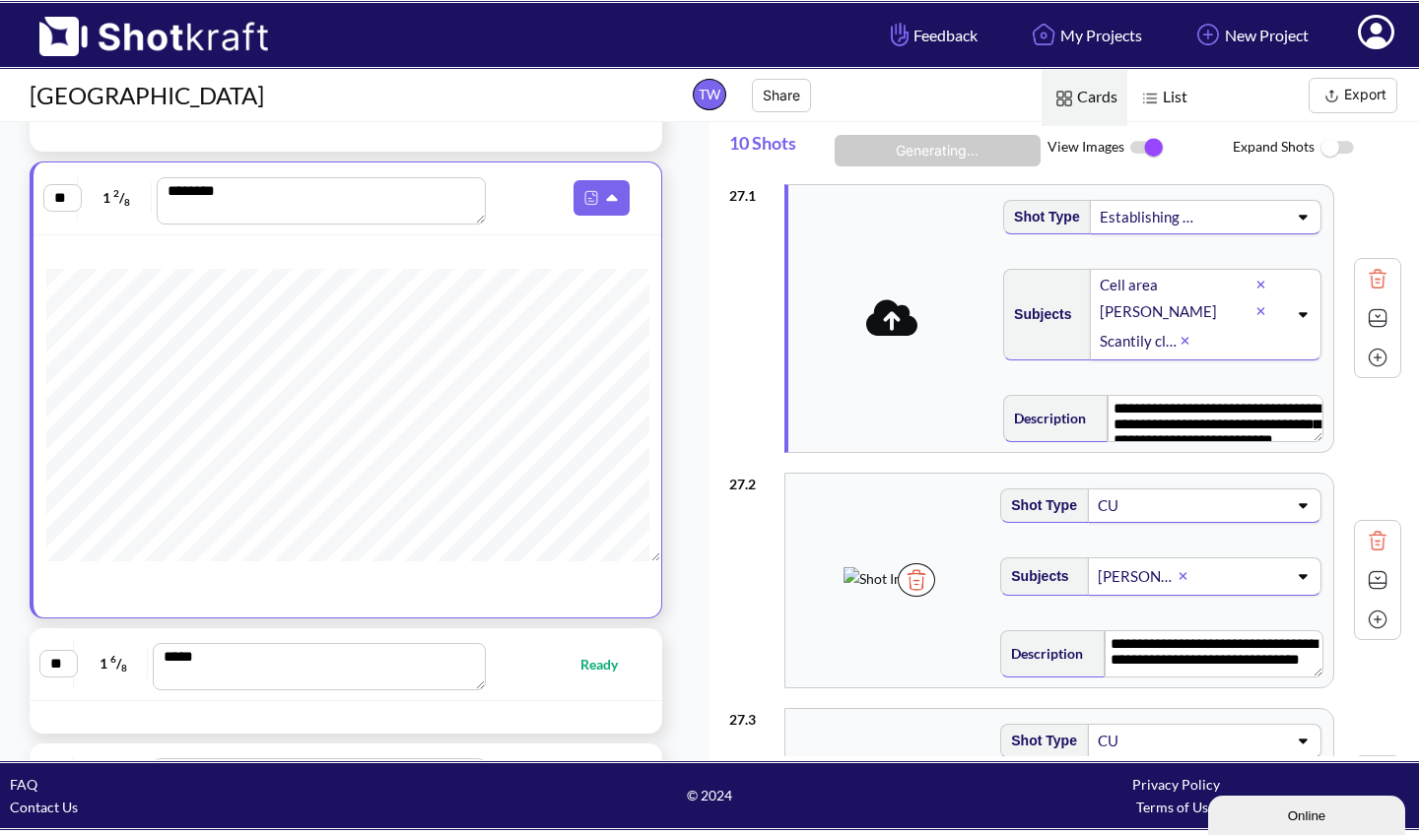
click at [1289, 321] on icon at bounding box center [1302, 314] width 27 height 14
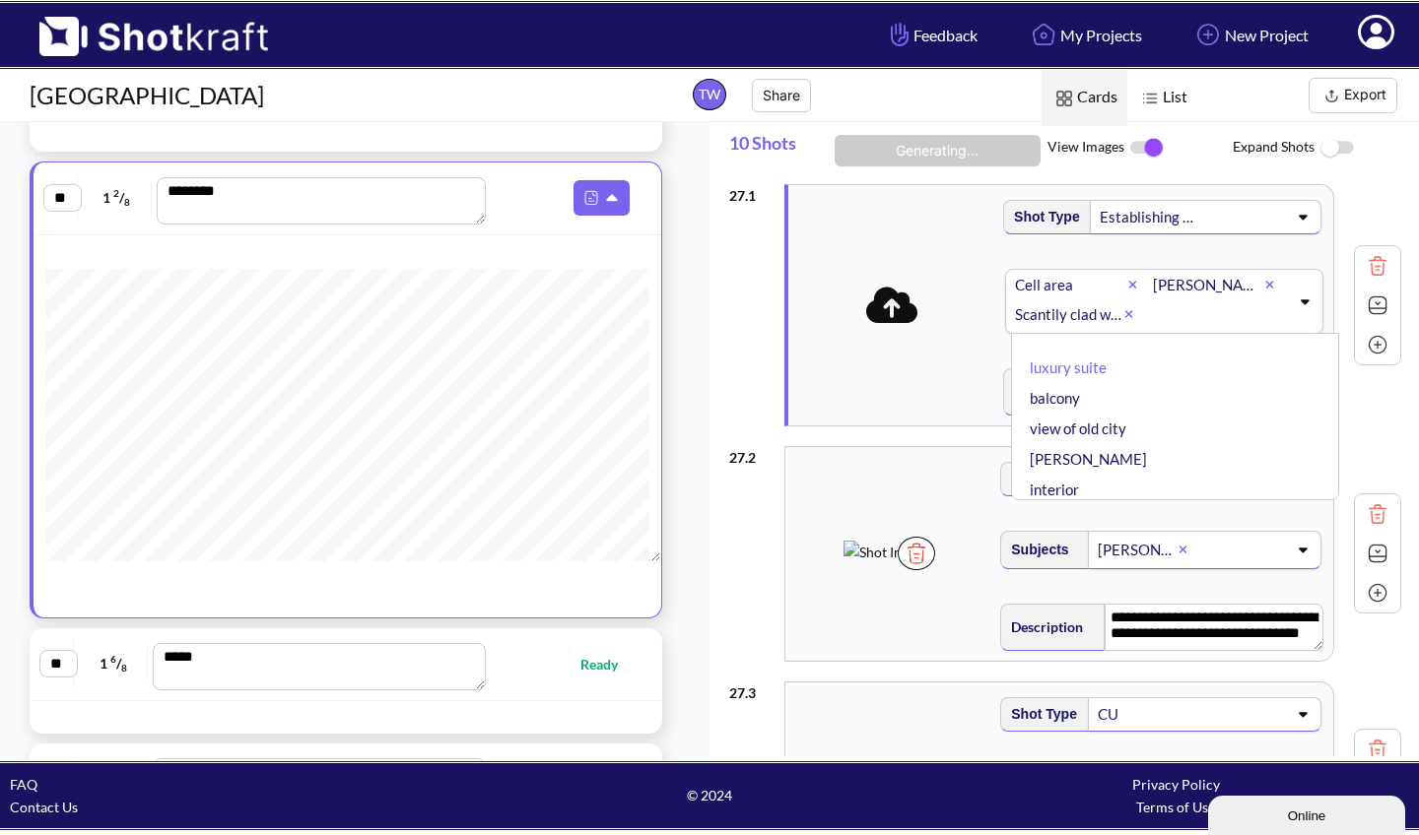
click at [951, 337] on span at bounding box center [891, 306] width 207 height 62
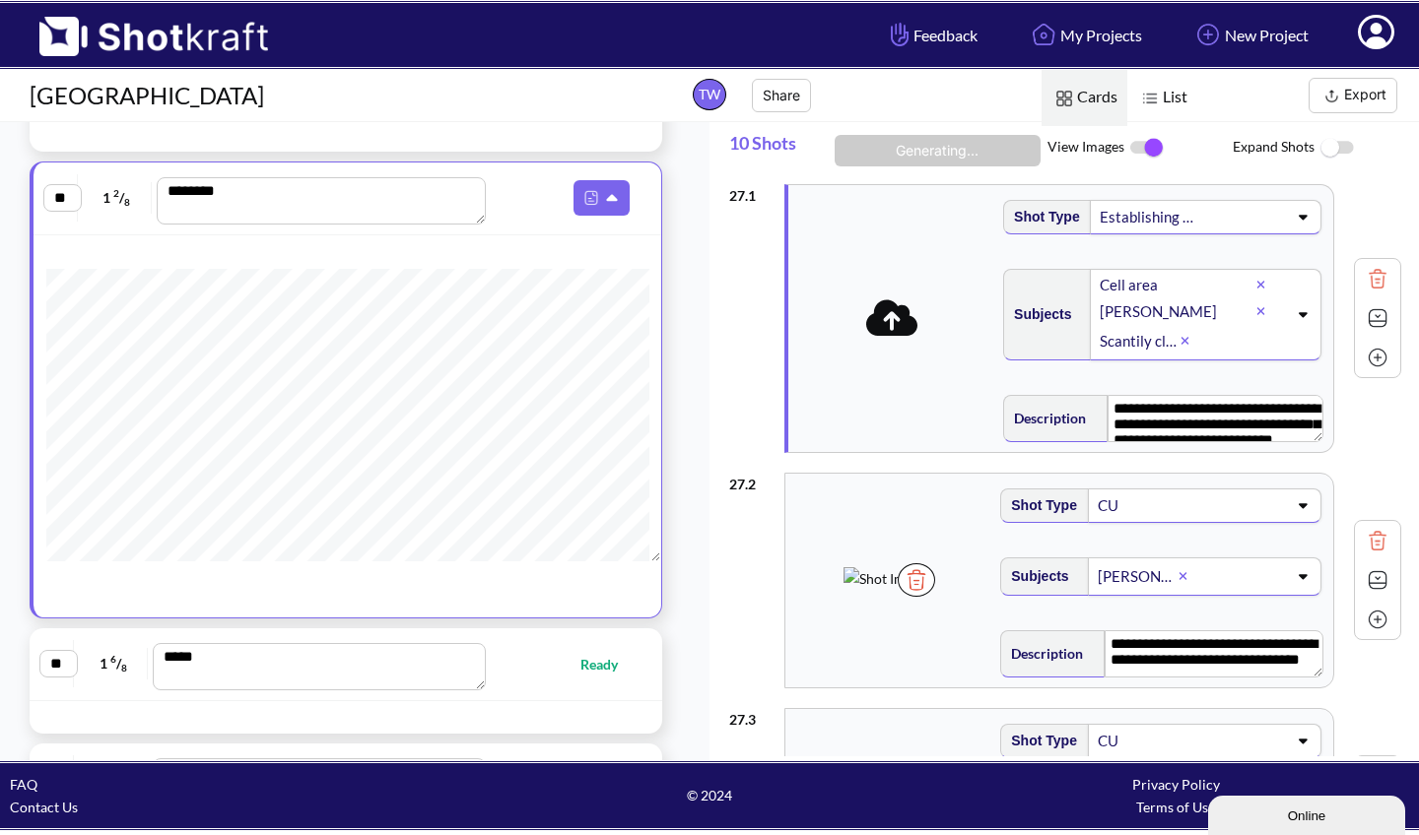
click at [951, 345] on span at bounding box center [891, 319] width 197 height 52
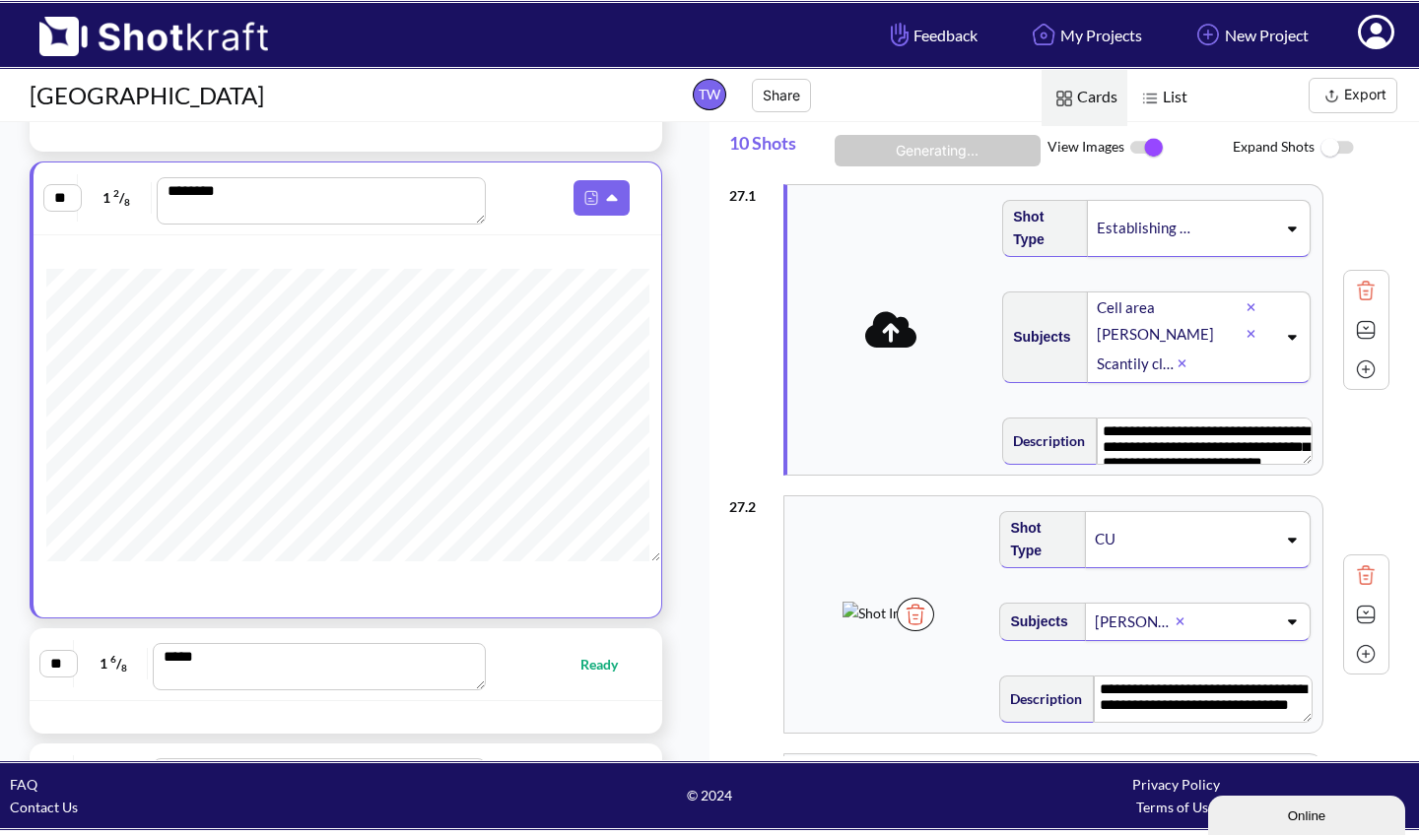
click at [1350, 145] on img at bounding box center [1336, 148] width 44 height 42
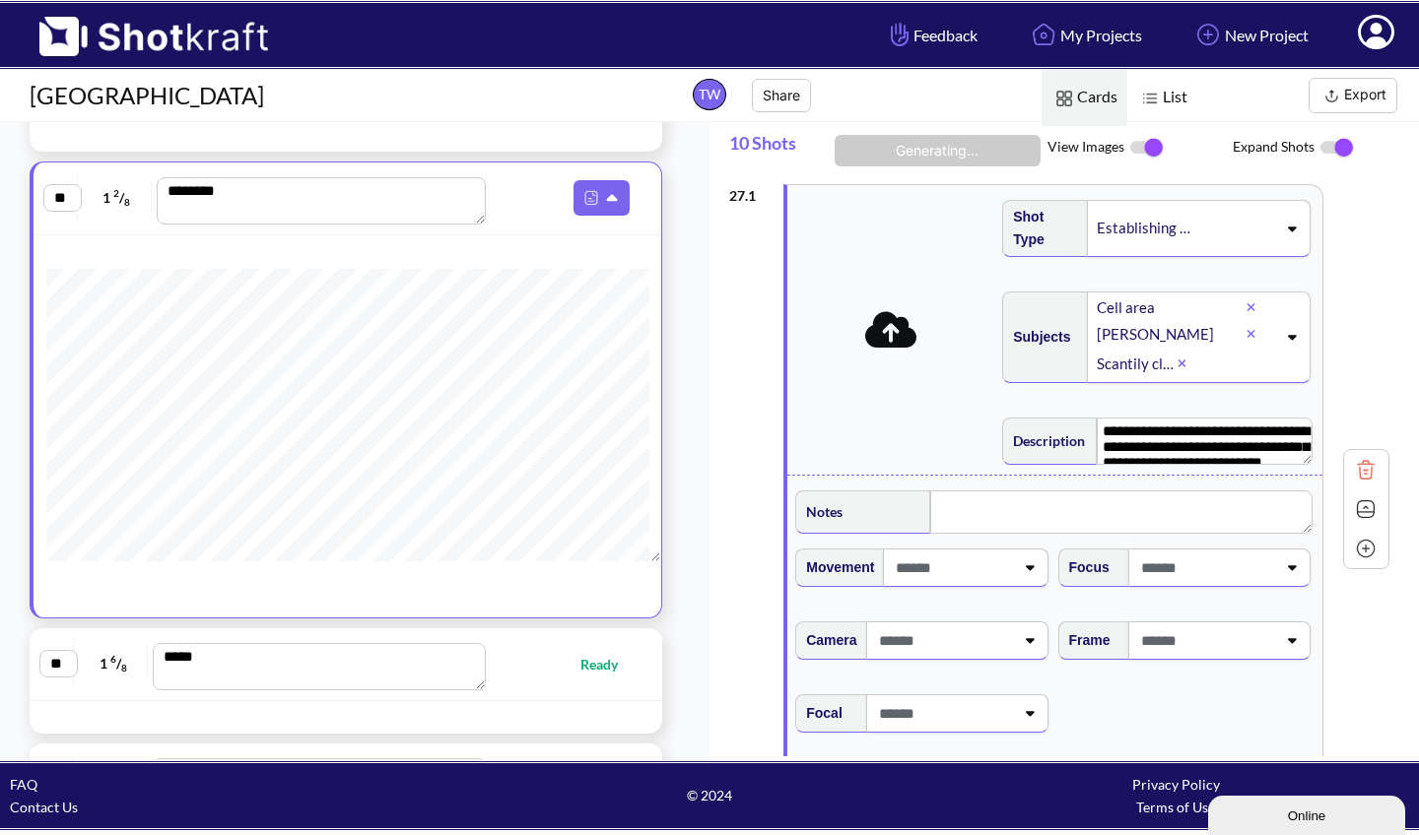
click at [1329, 147] on img at bounding box center [1336, 147] width 44 height 41
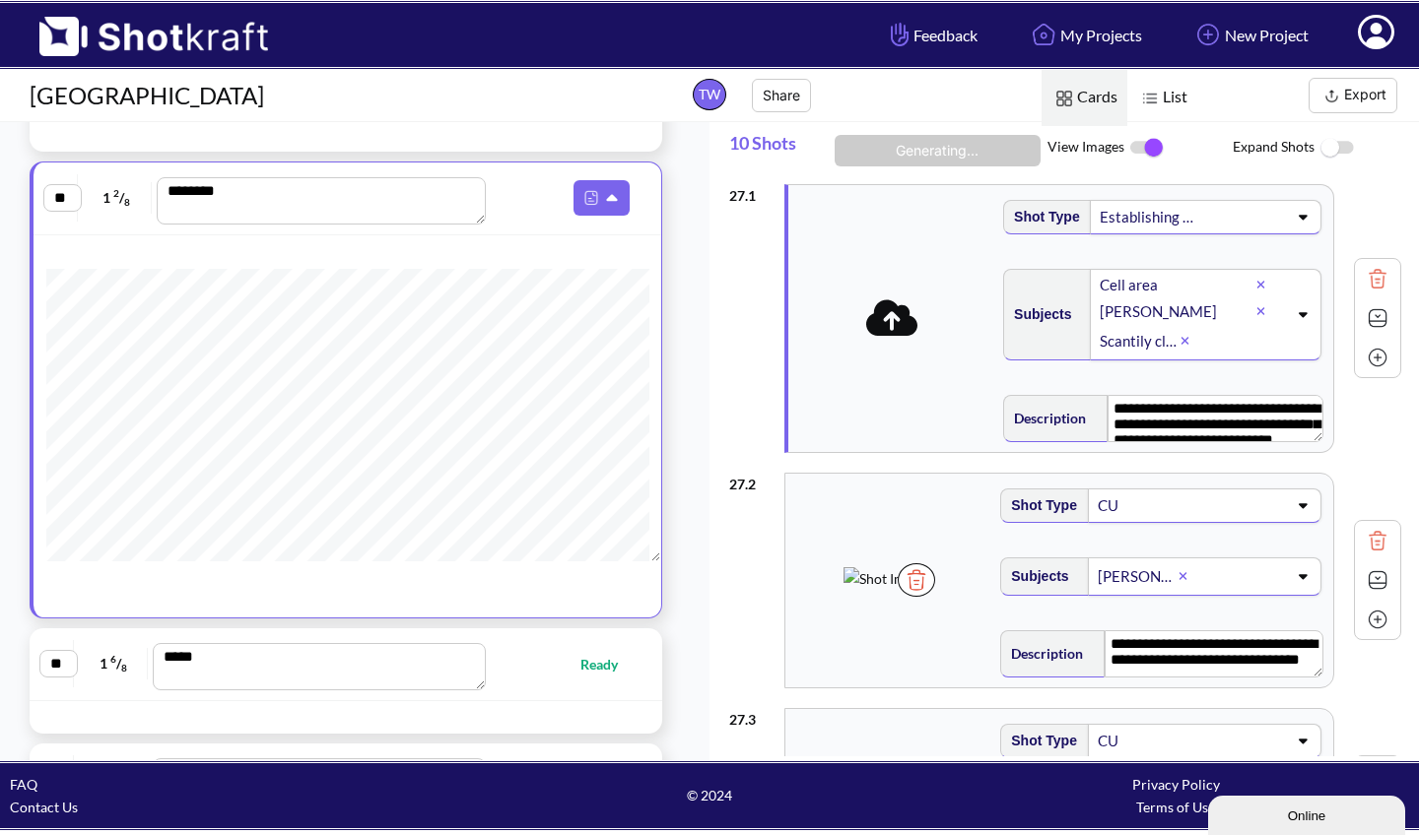
click at [1291, 224] on icon at bounding box center [1302, 217] width 27 height 14
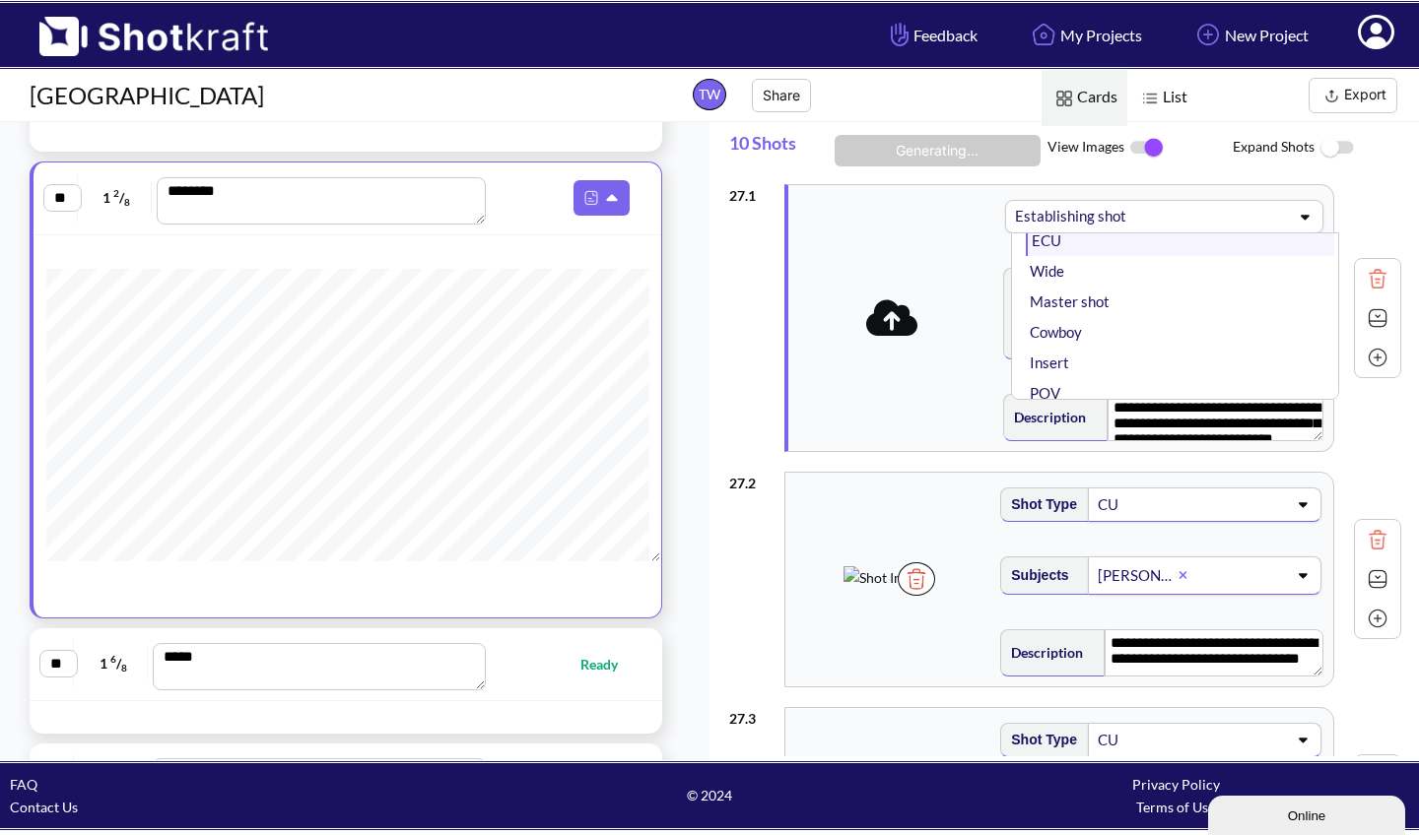
scroll to position [151, 0]
click at [1078, 272] on li "Wide" at bounding box center [1180, 269] width 308 height 31
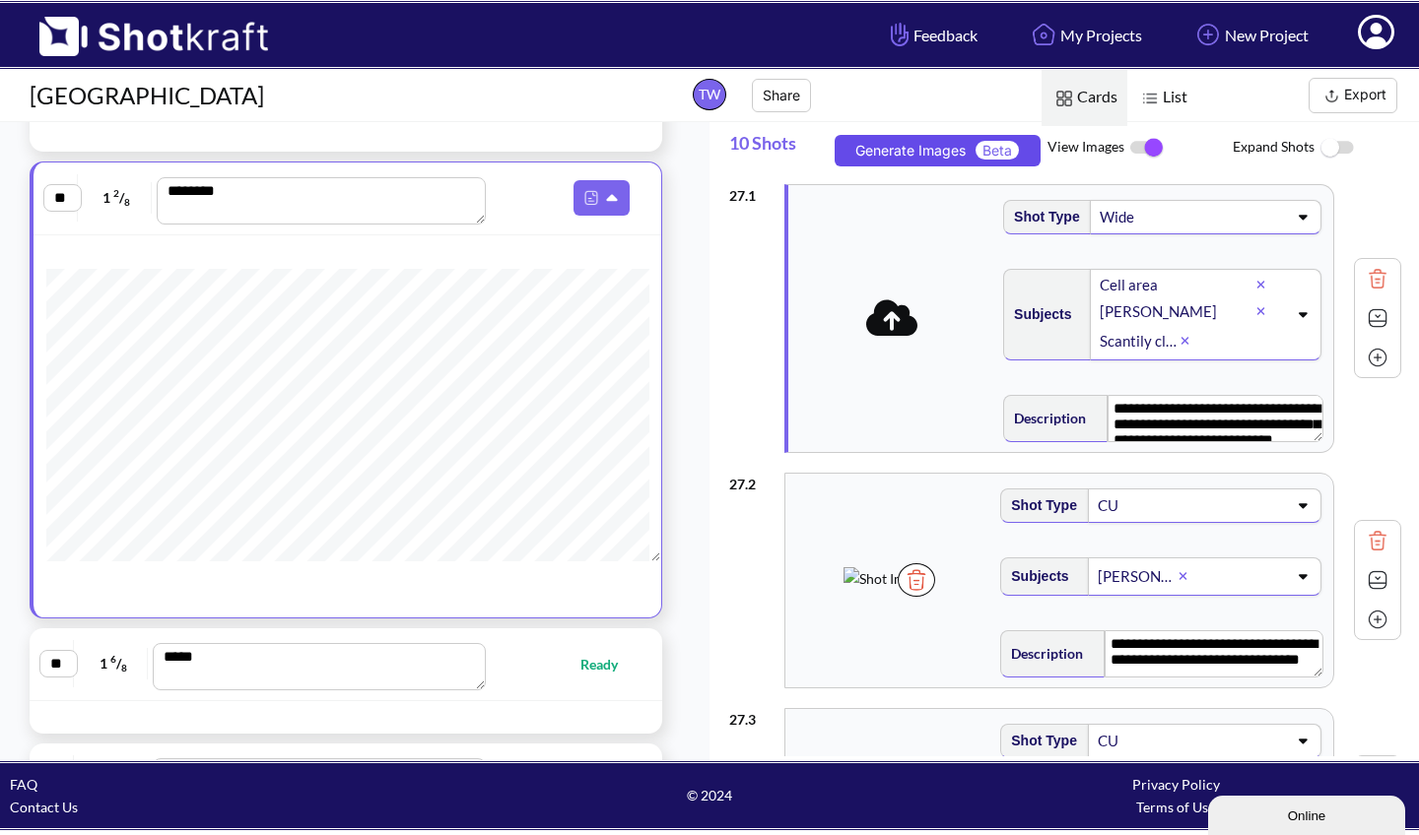
click at [912, 156] on button "Generate Images Beta" at bounding box center [937, 151] width 206 height 32
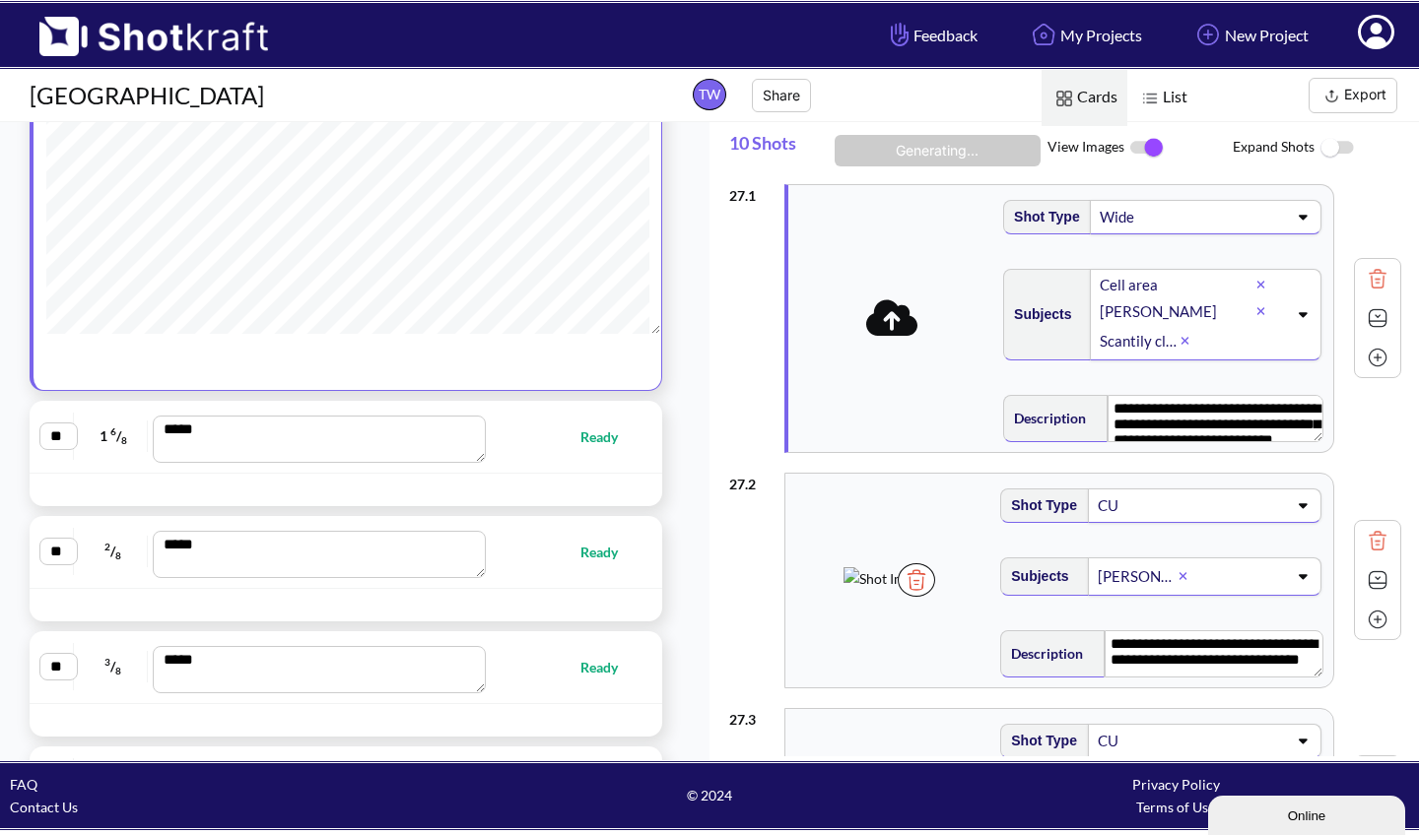
scroll to position [3047, 0]
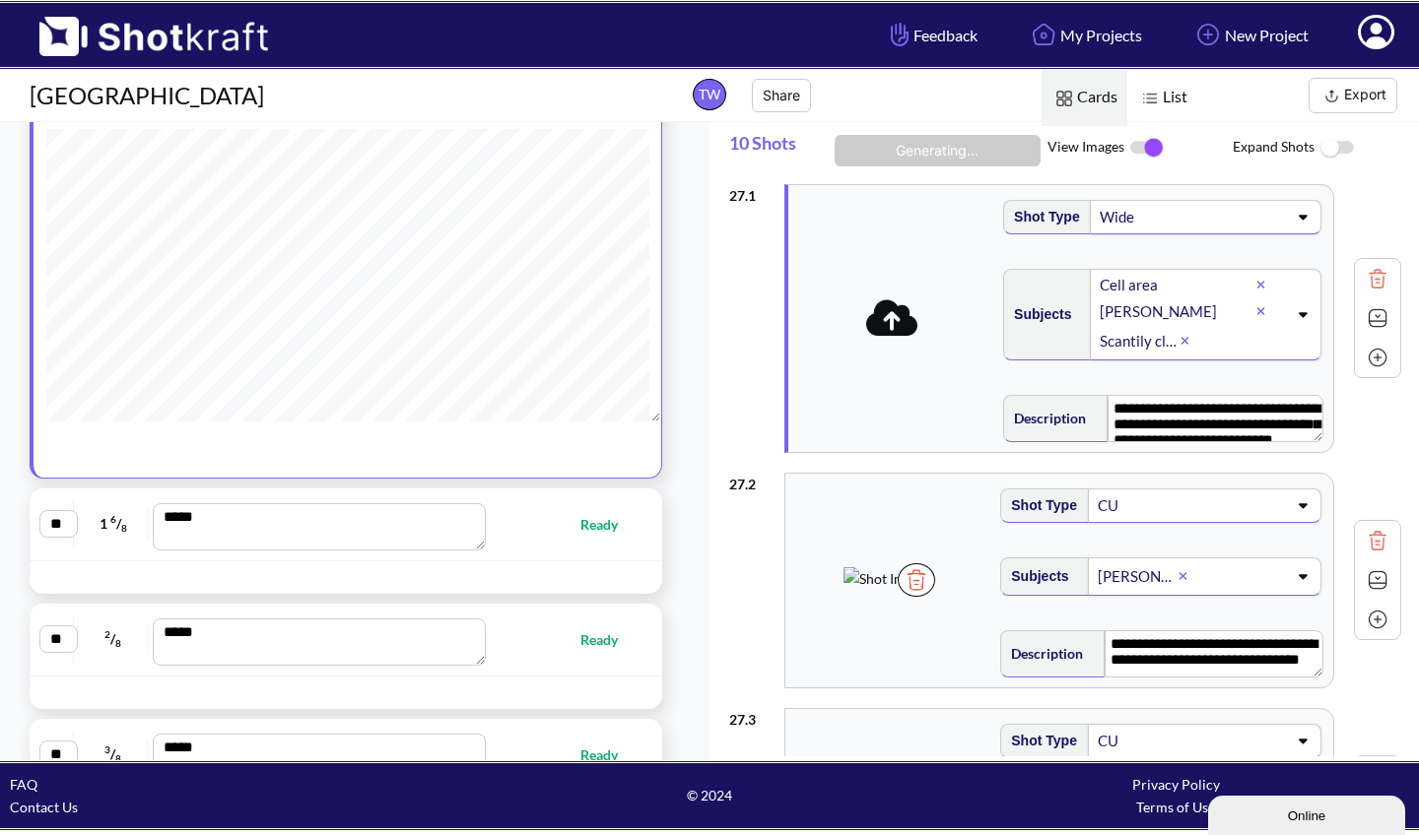
click at [586, 531] on span "Ready" at bounding box center [608, 524] width 57 height 23
type textarea "**********"
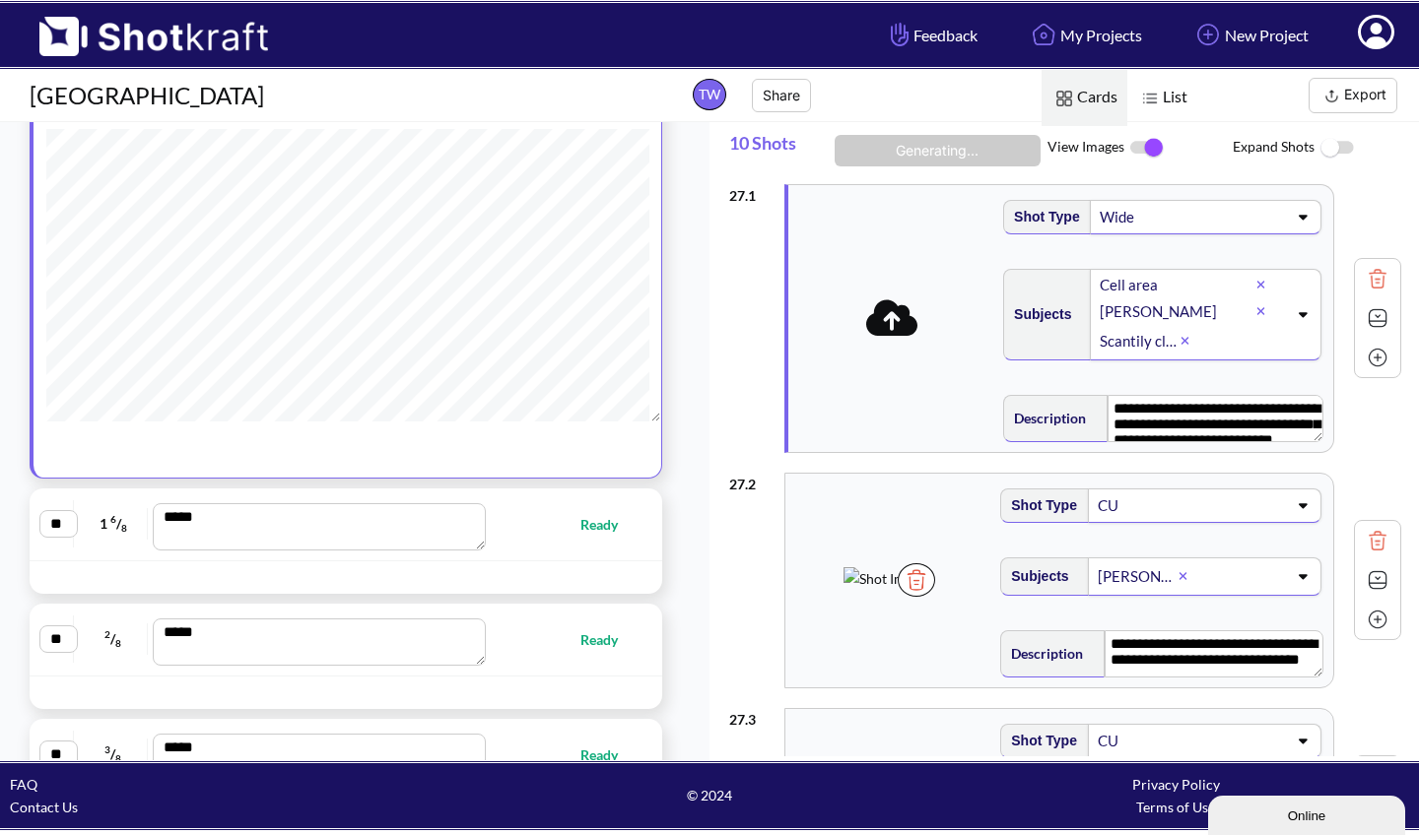
type textarea "**********"
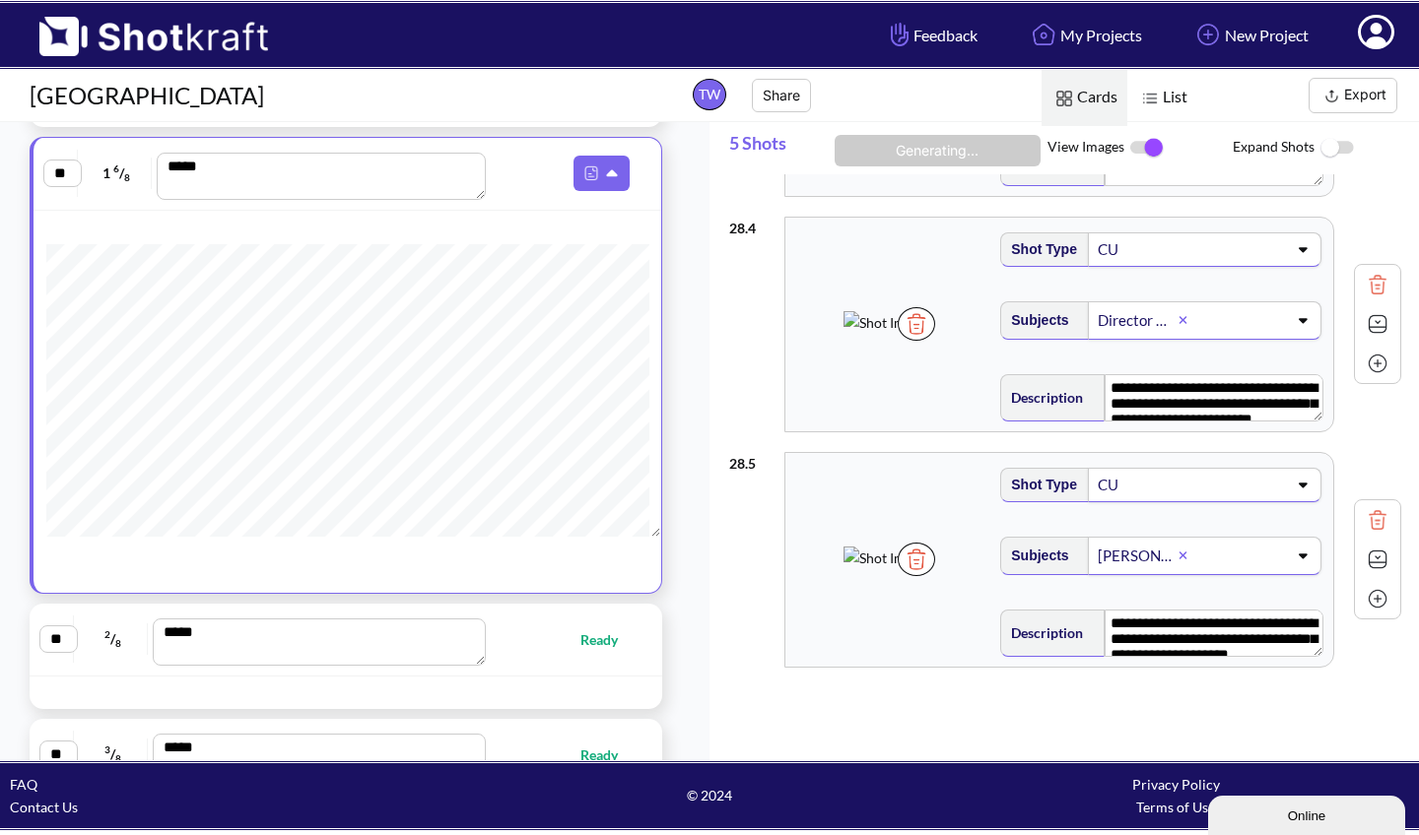
scroll to position [867, 0]
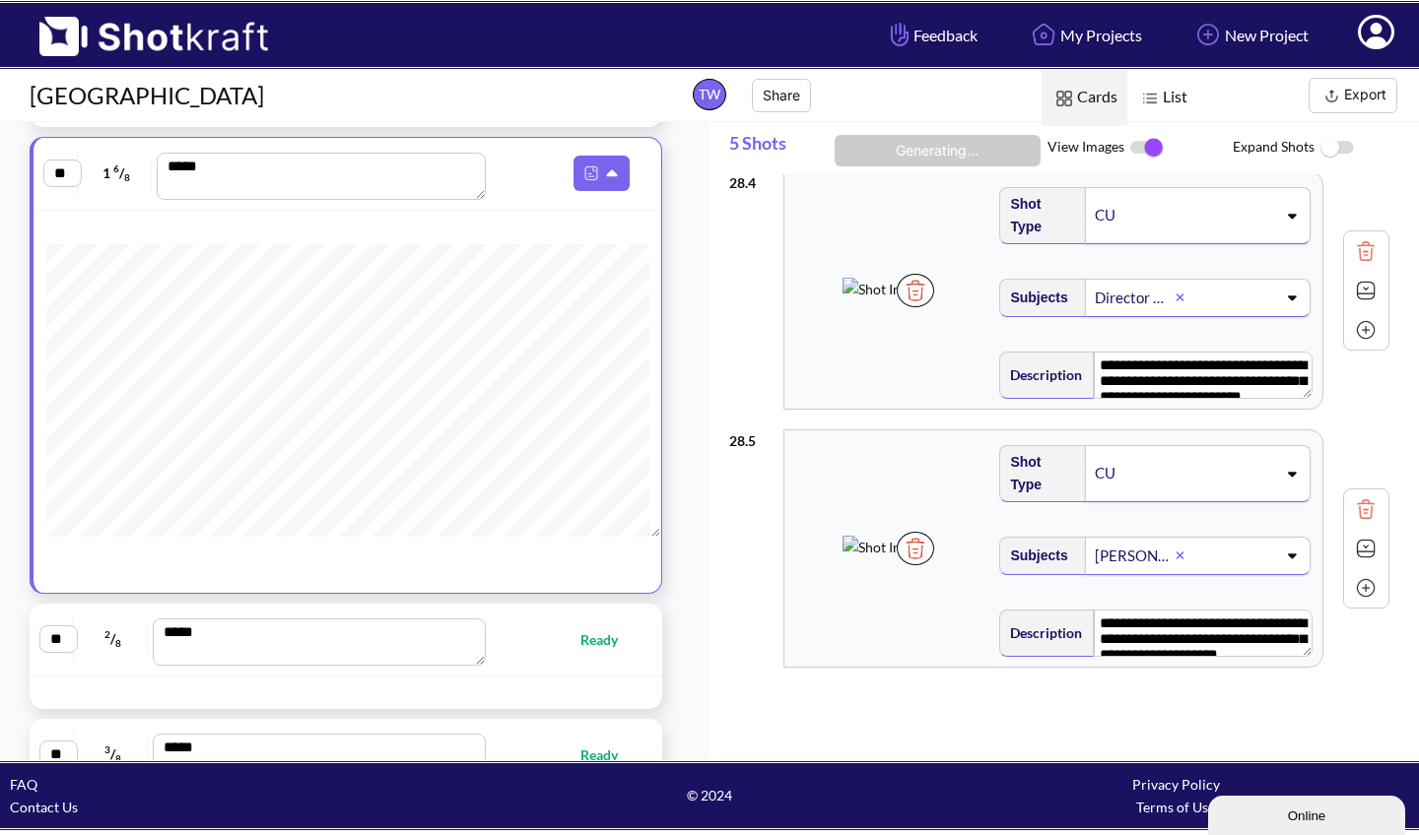
click at [594, 642] on span "Ready" at bounding box center [608, 640] width 57 height 23
type textarea "**********"
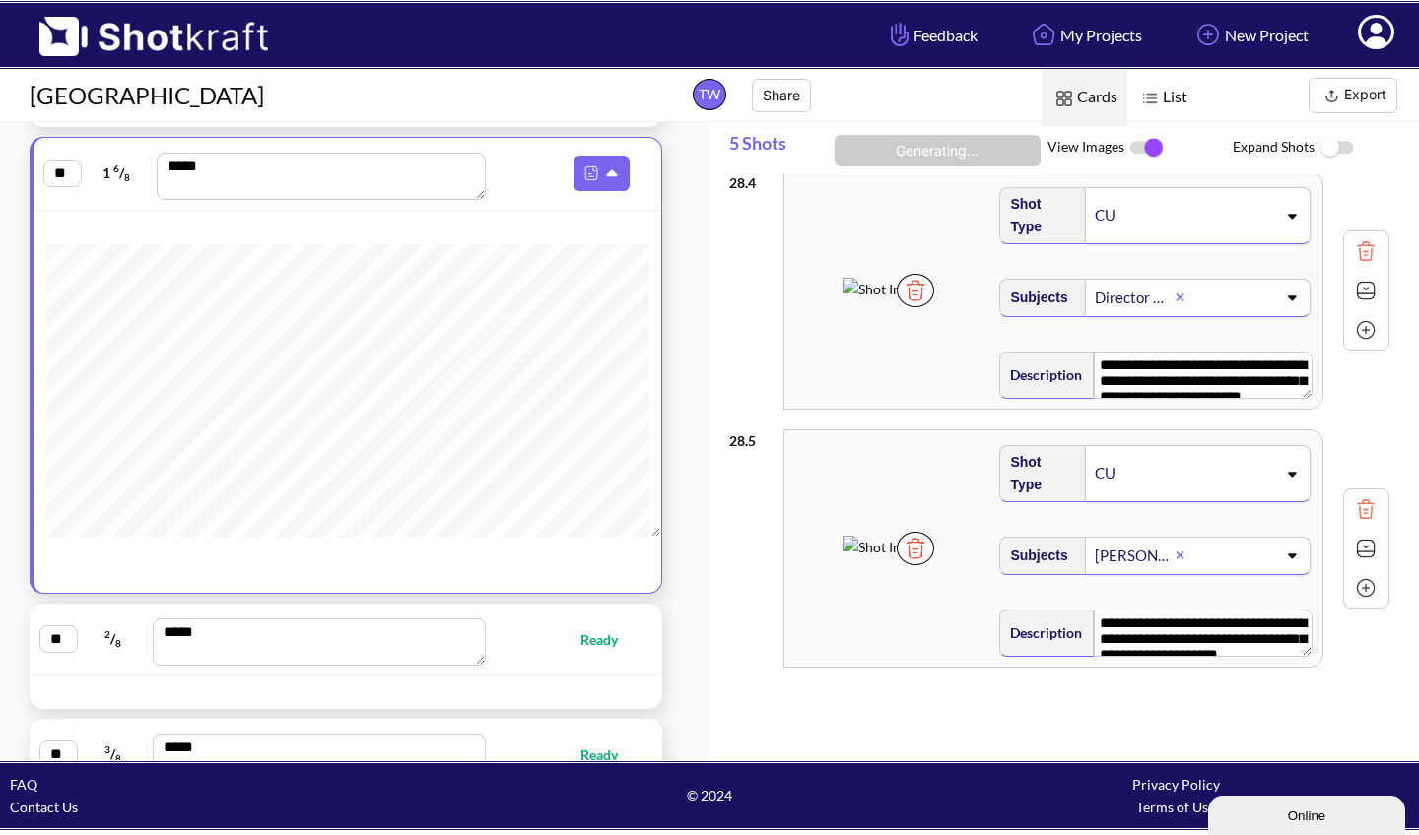
type textarea "**********"
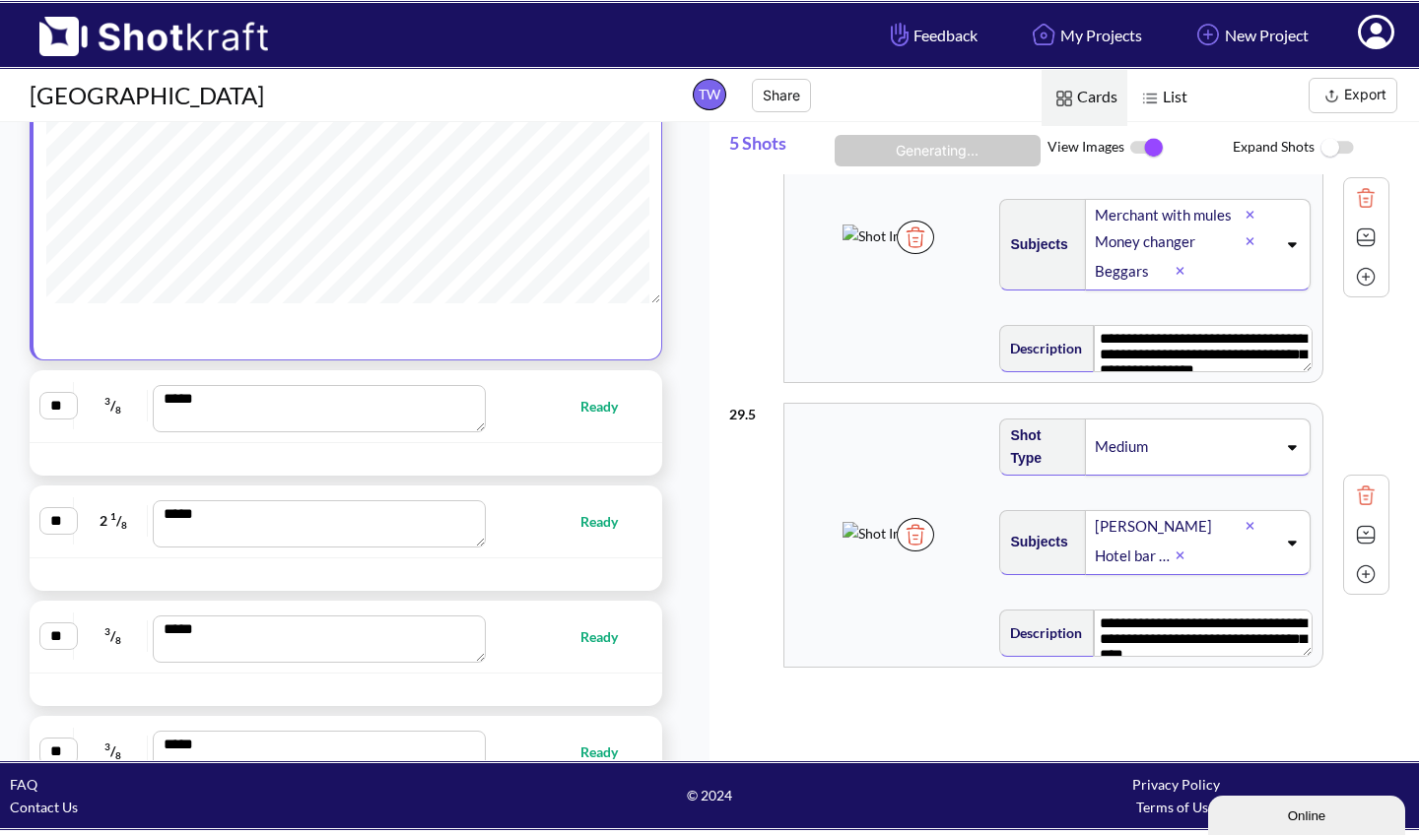
scroll to position [3411, 0]
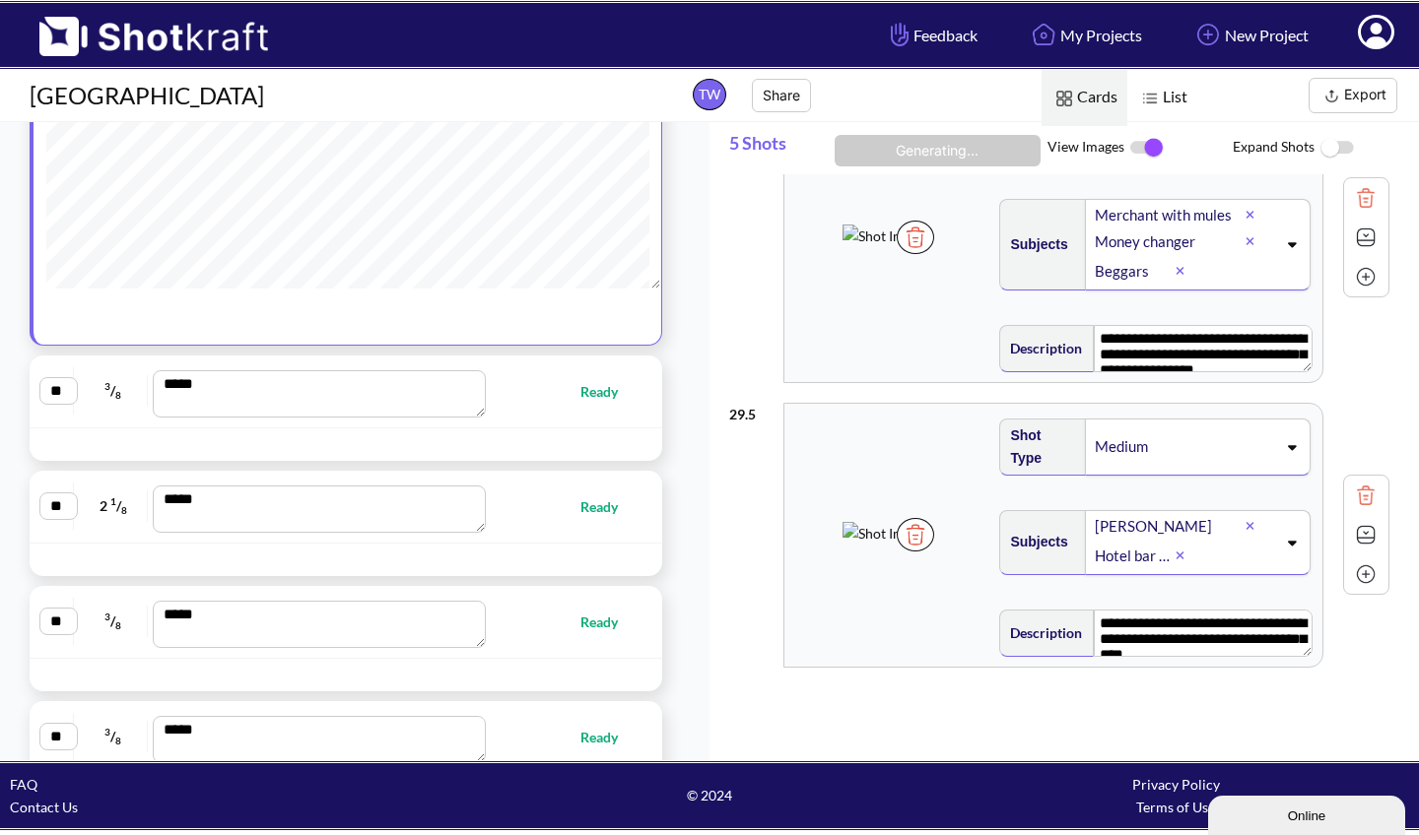
click at [580, 390] on span "Ready" at bounding box center [608, 391] width 57 height 23
type textarea "**********"
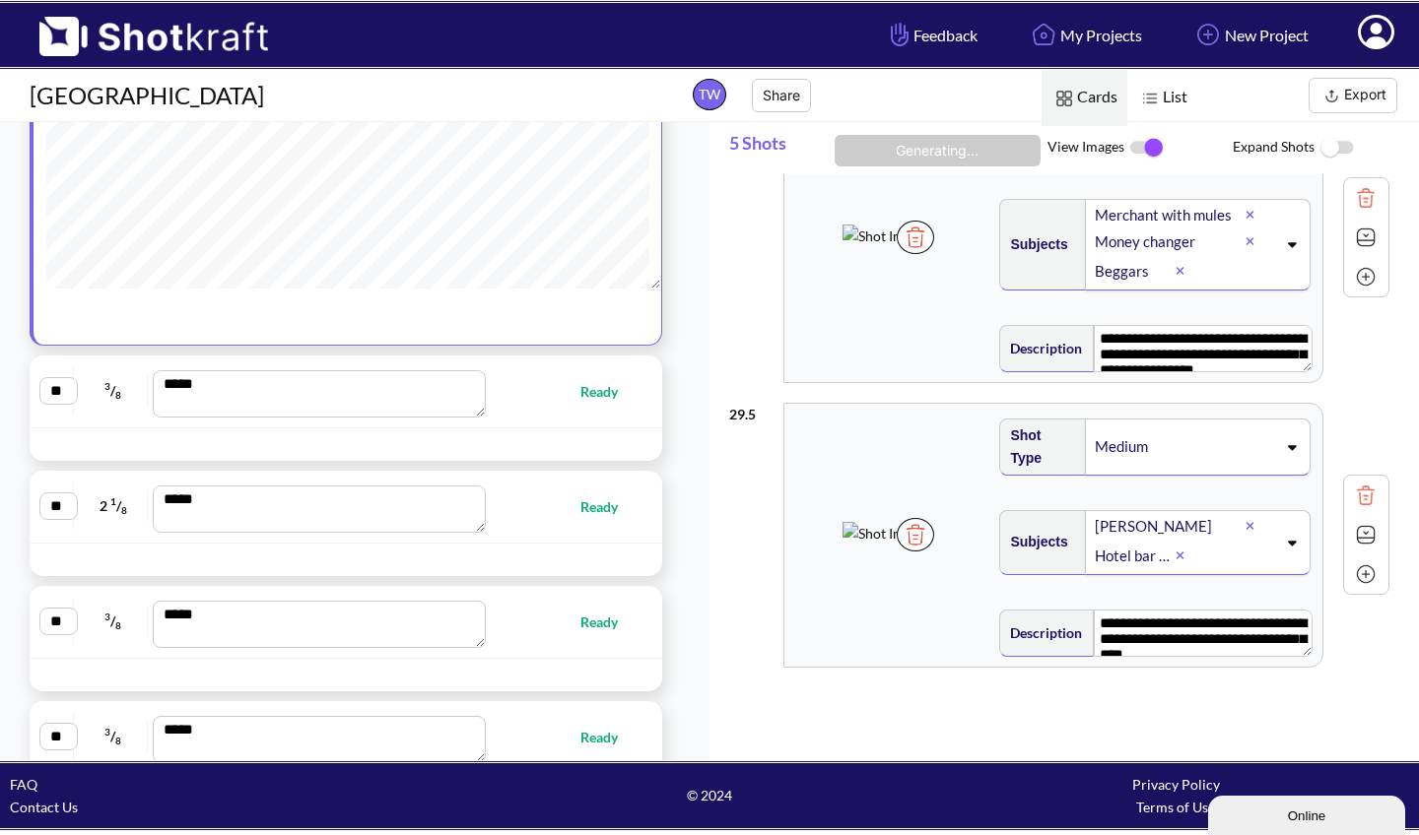
type textarea "**********"
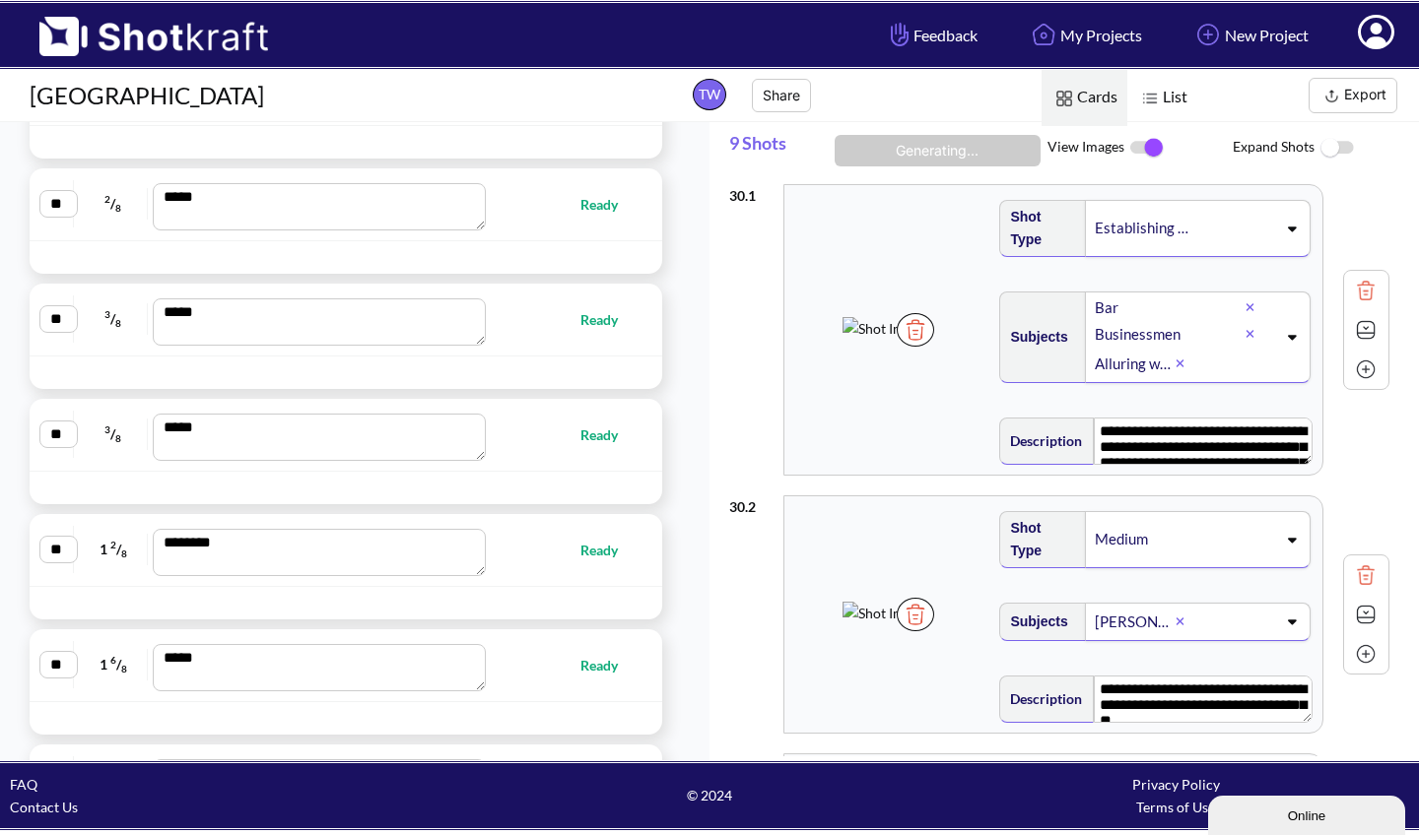
scroll to position [2556, 0]
click at [590, 545] on span "Ready" at bounding box center [597, 549] width 57 height 23
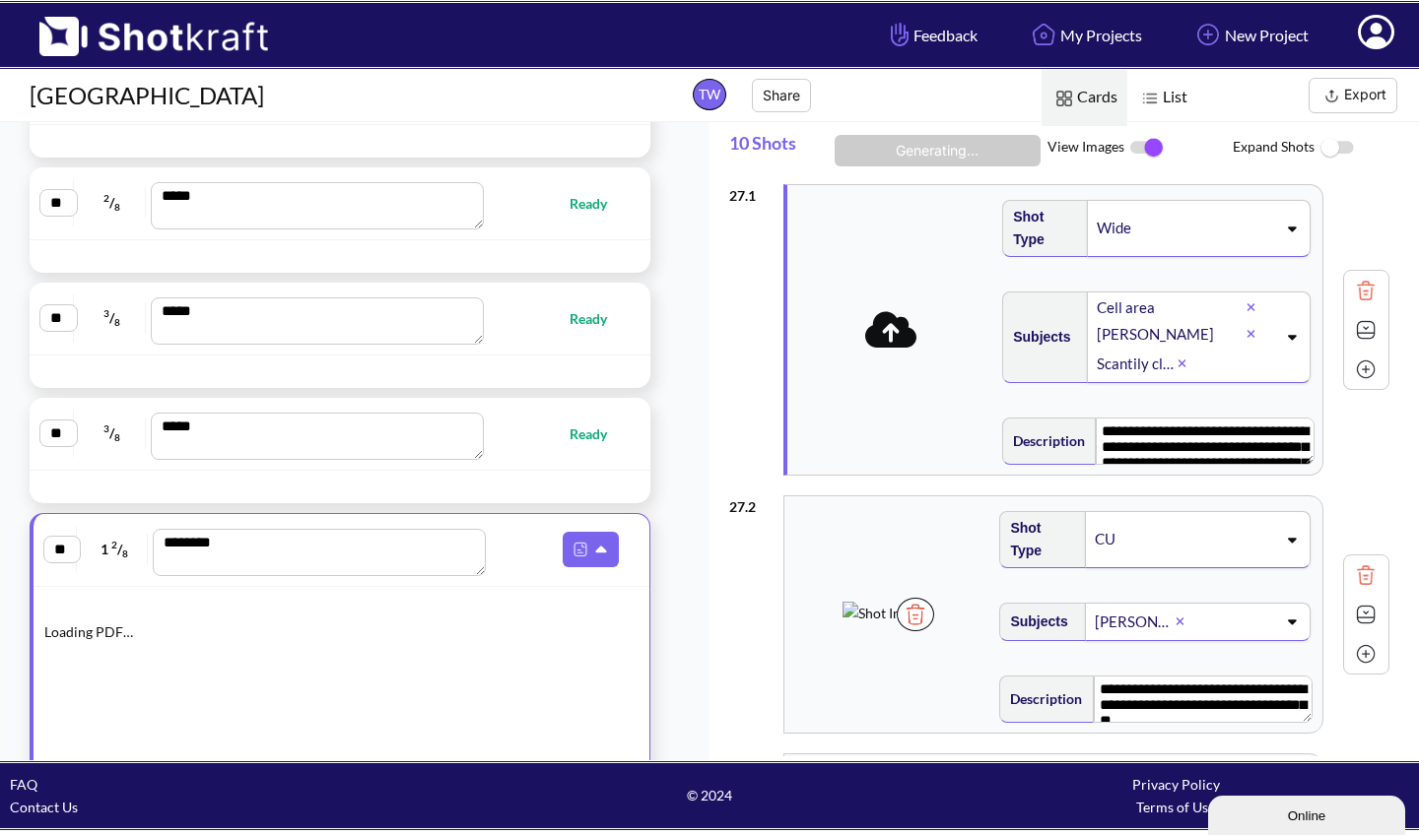
type textarea "**********"
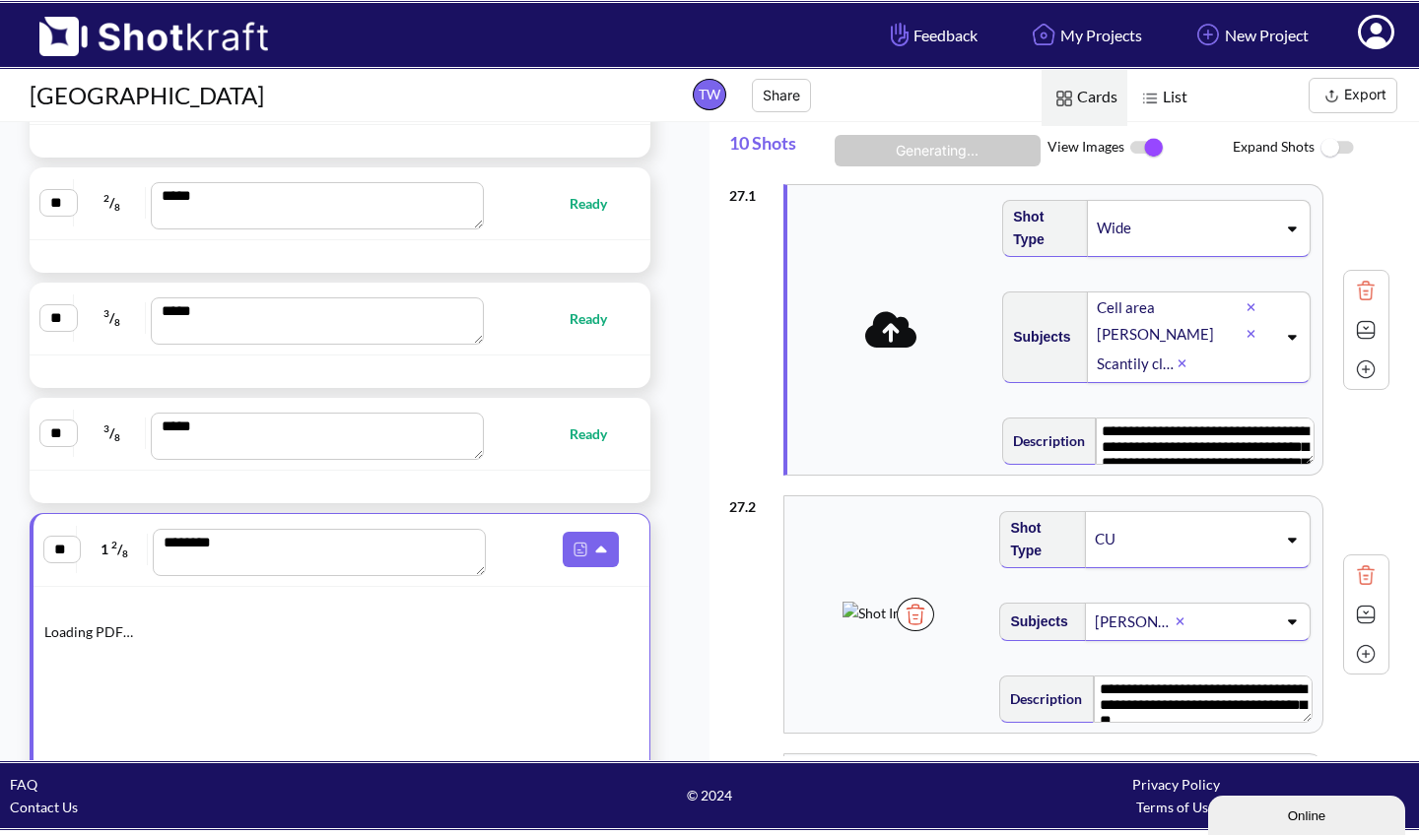
type textarea "**********"
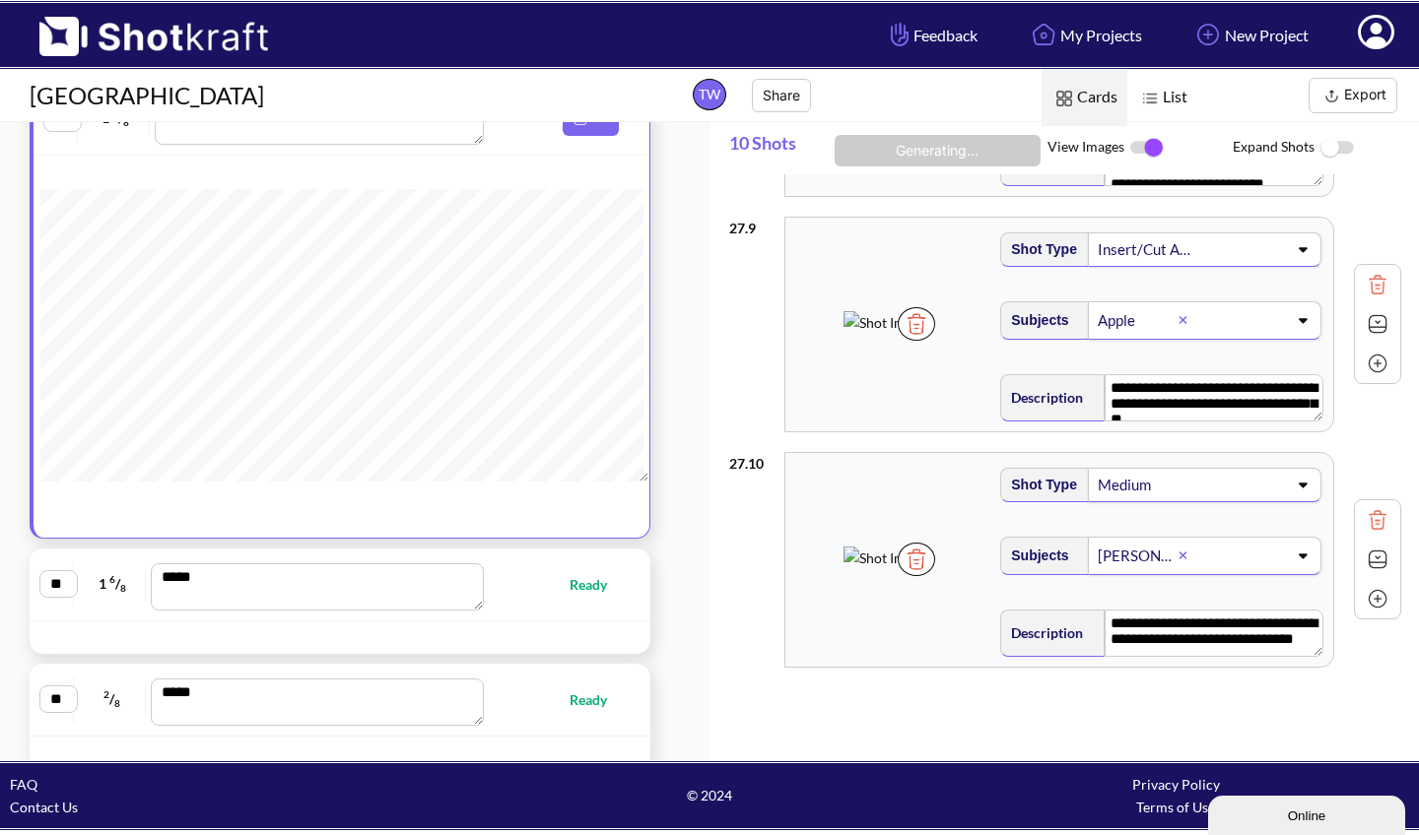
scroll to position [2211, 0]
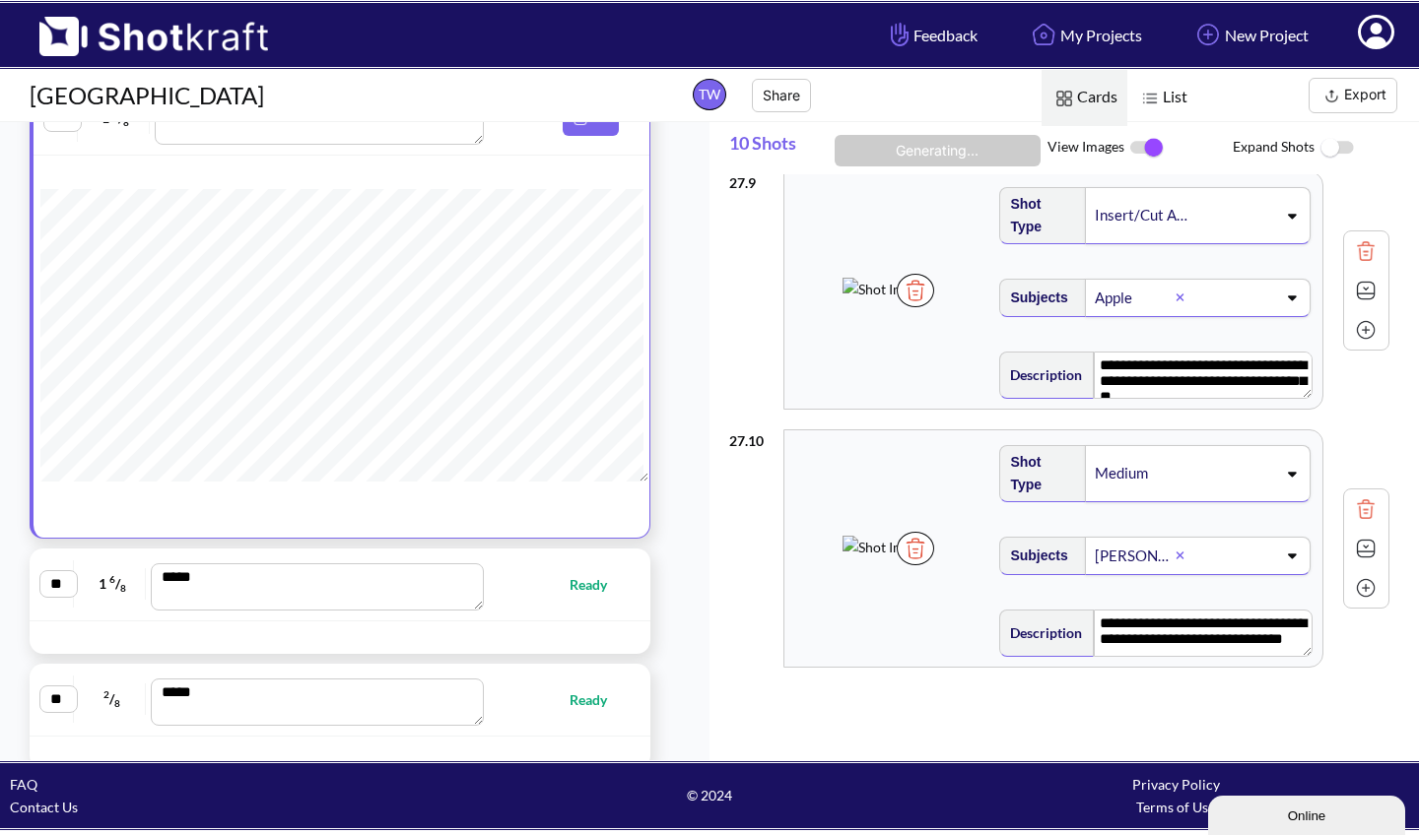
click at [1363, 91] on button "Export" at bounding box center [1352, 95] width 89 height 35
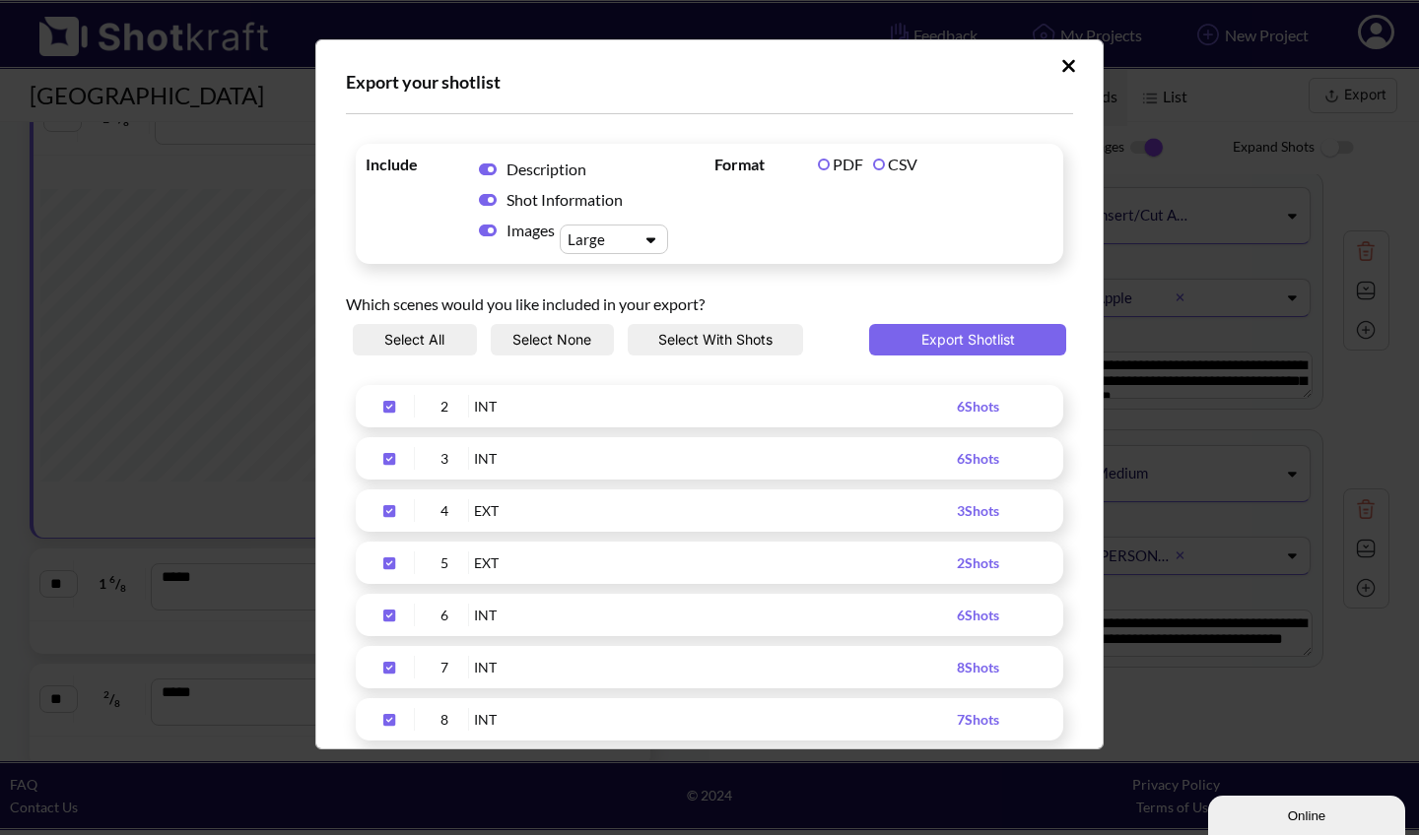
click at [562, 333] on button "Select None" at bounding box center [553, 340] width 124 height 32
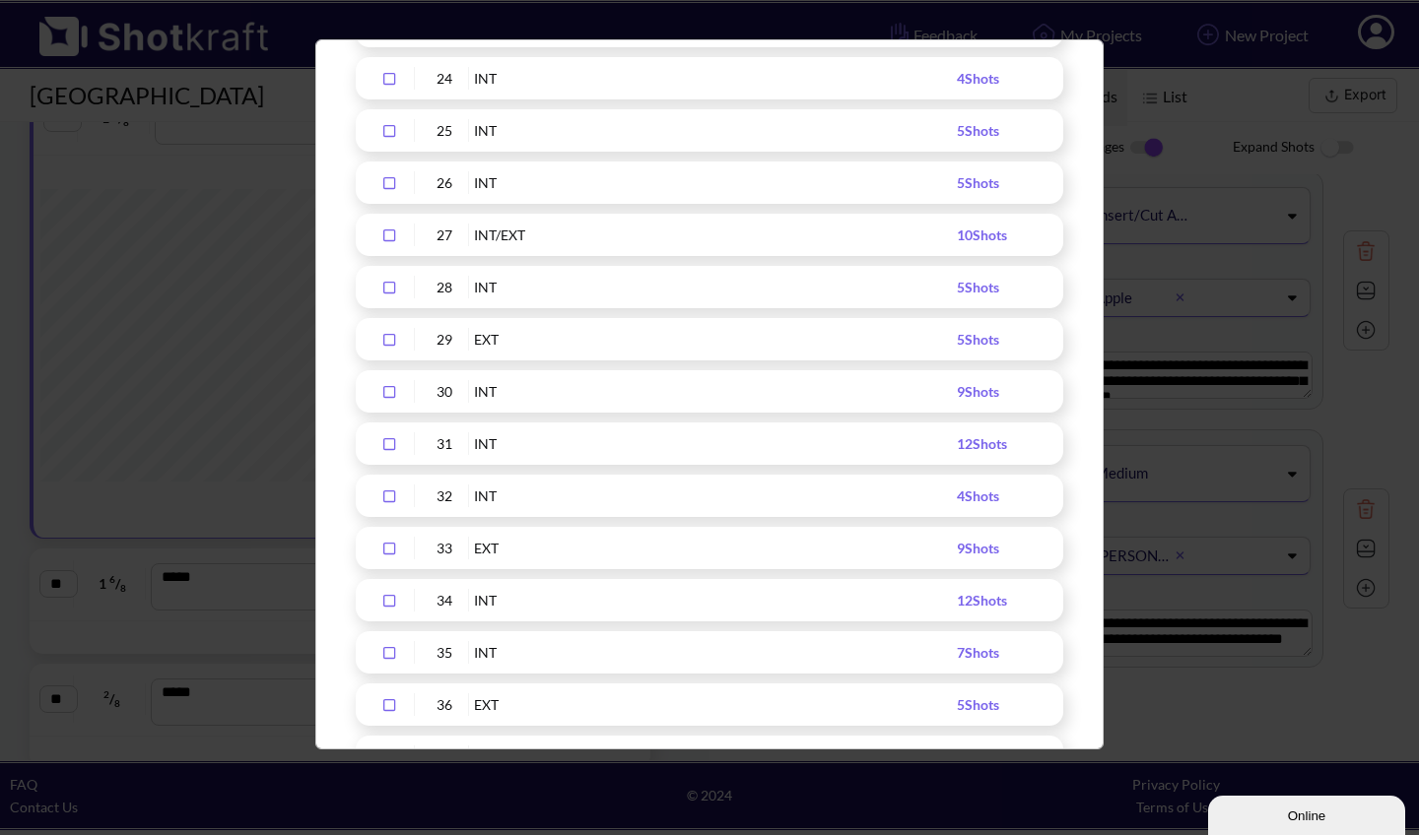
scroll to position [1479, 0]
click at [389, 288] on icon "Upload Script" at bounding box center [389, 286] width 32 height 14
click at [392, 337] on icon "Upload Script" at bounding box center [389, 338] width 32 height 14
click at [388, 389] on icon "Upload Script" at bounding box center [389, 390] width 32 height 14
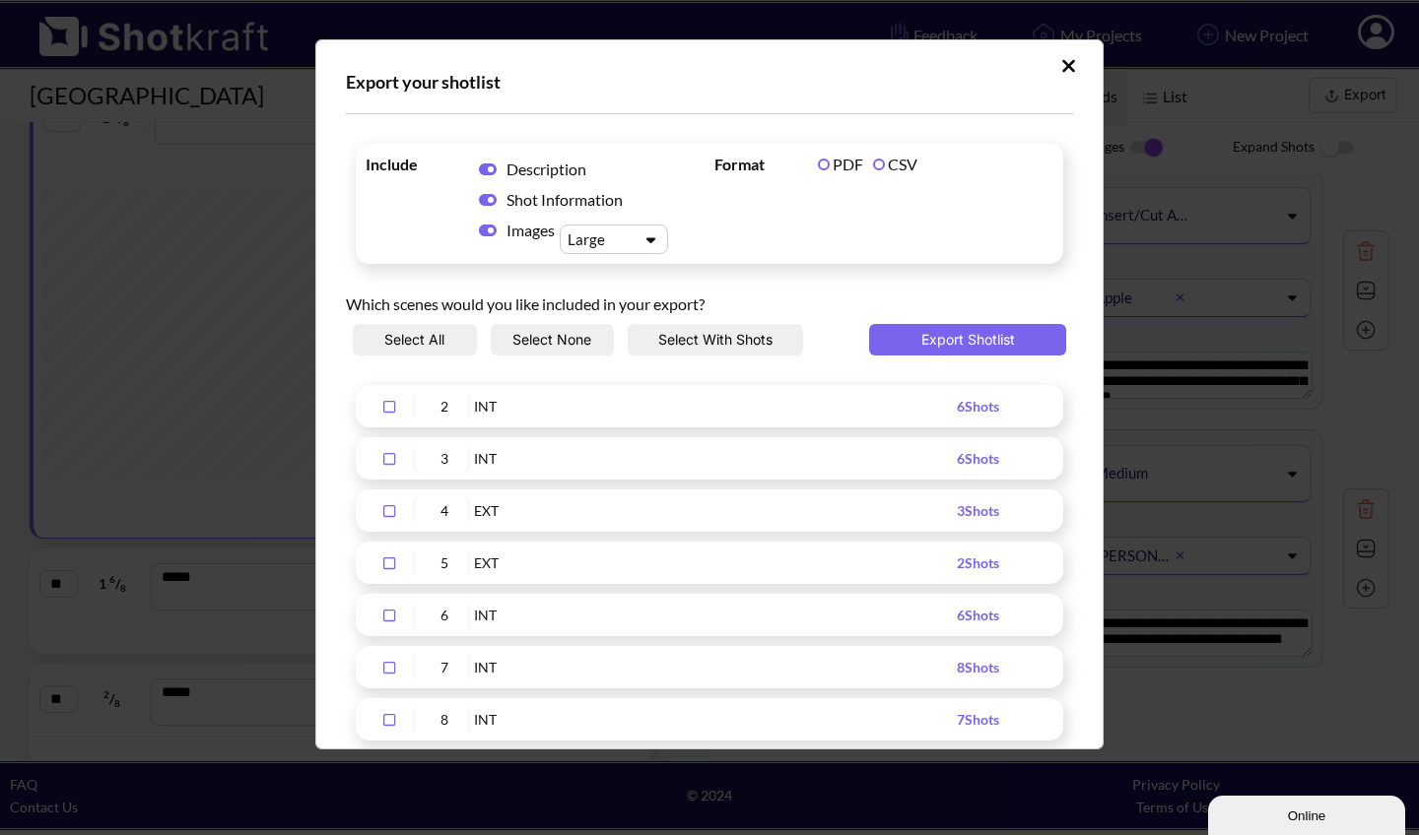
scroll to position [0, 0]
click at [947, 336] on button "Export Shotlist" at bounding box center [967, 340] width 197 height 32
click at [557, 340] on button "Select None" at bounding box center [553, 340] width 124 height 32
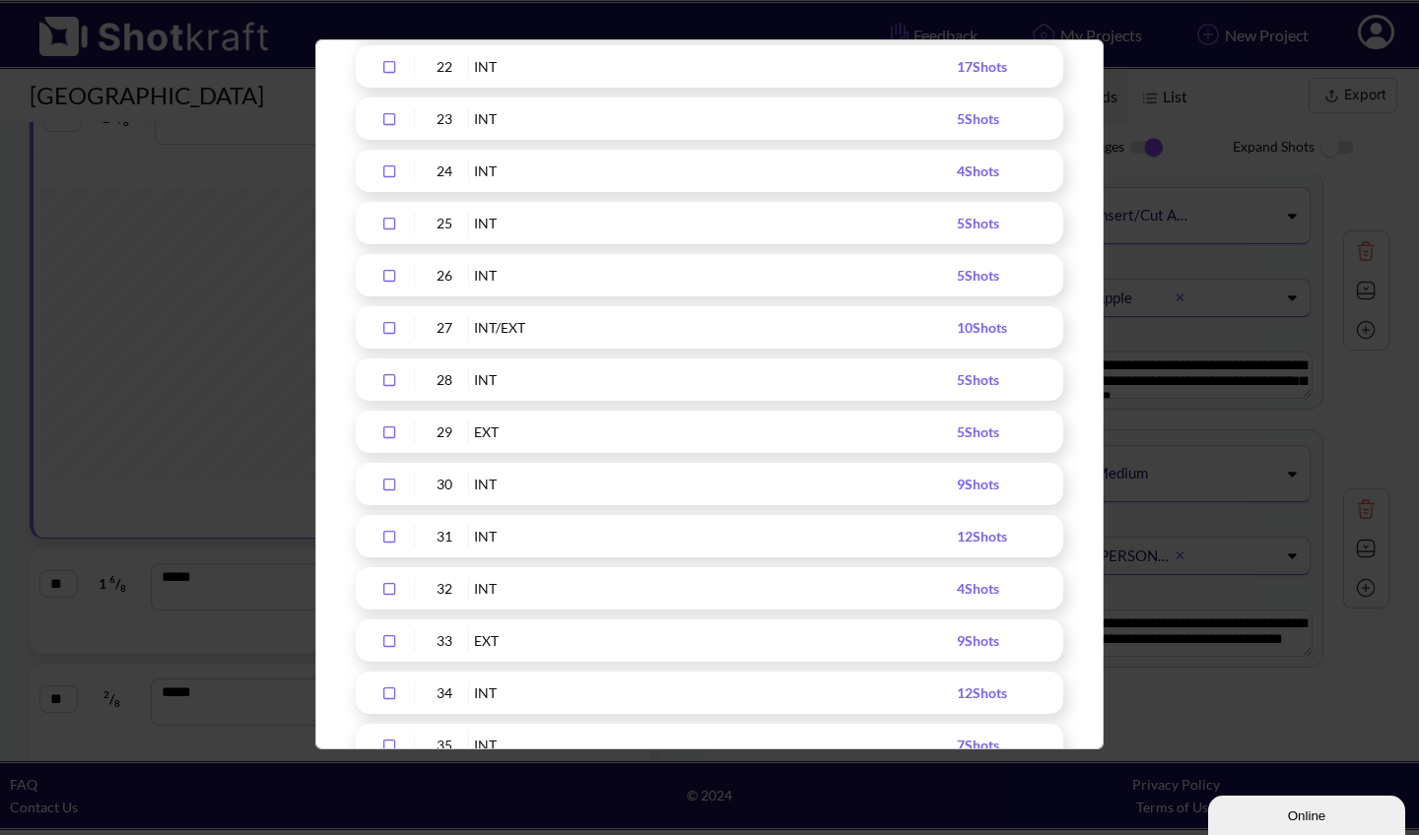
scroll to position [1386, 0]
click at [392, 533] on icon "Upload Script" at bounding box center [389, 535] width 32 height 14
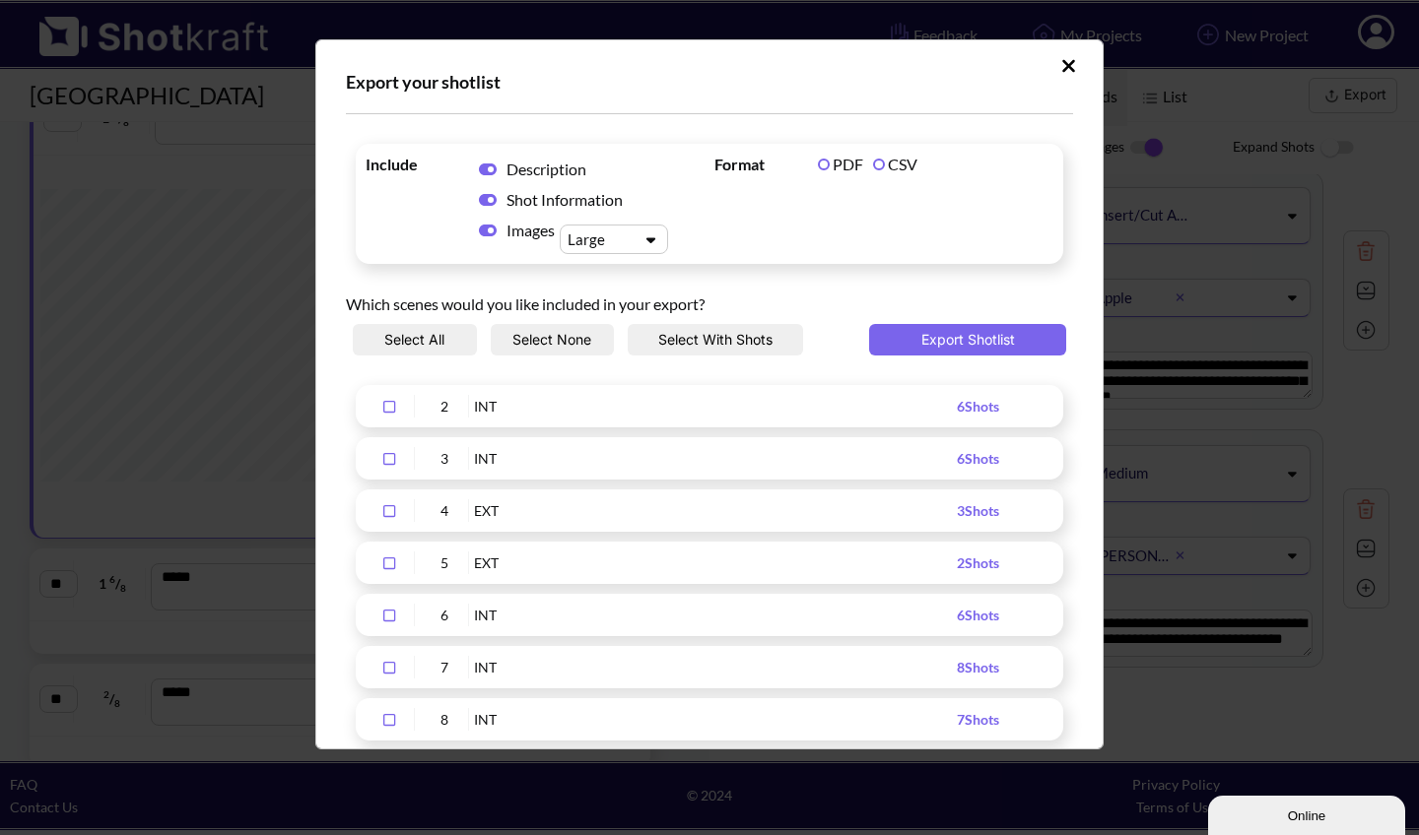
scroll to position [0, 0]
click at [963, 337] on button "Export Shotlist" at bounding box center [967, 340] width 197 height 32
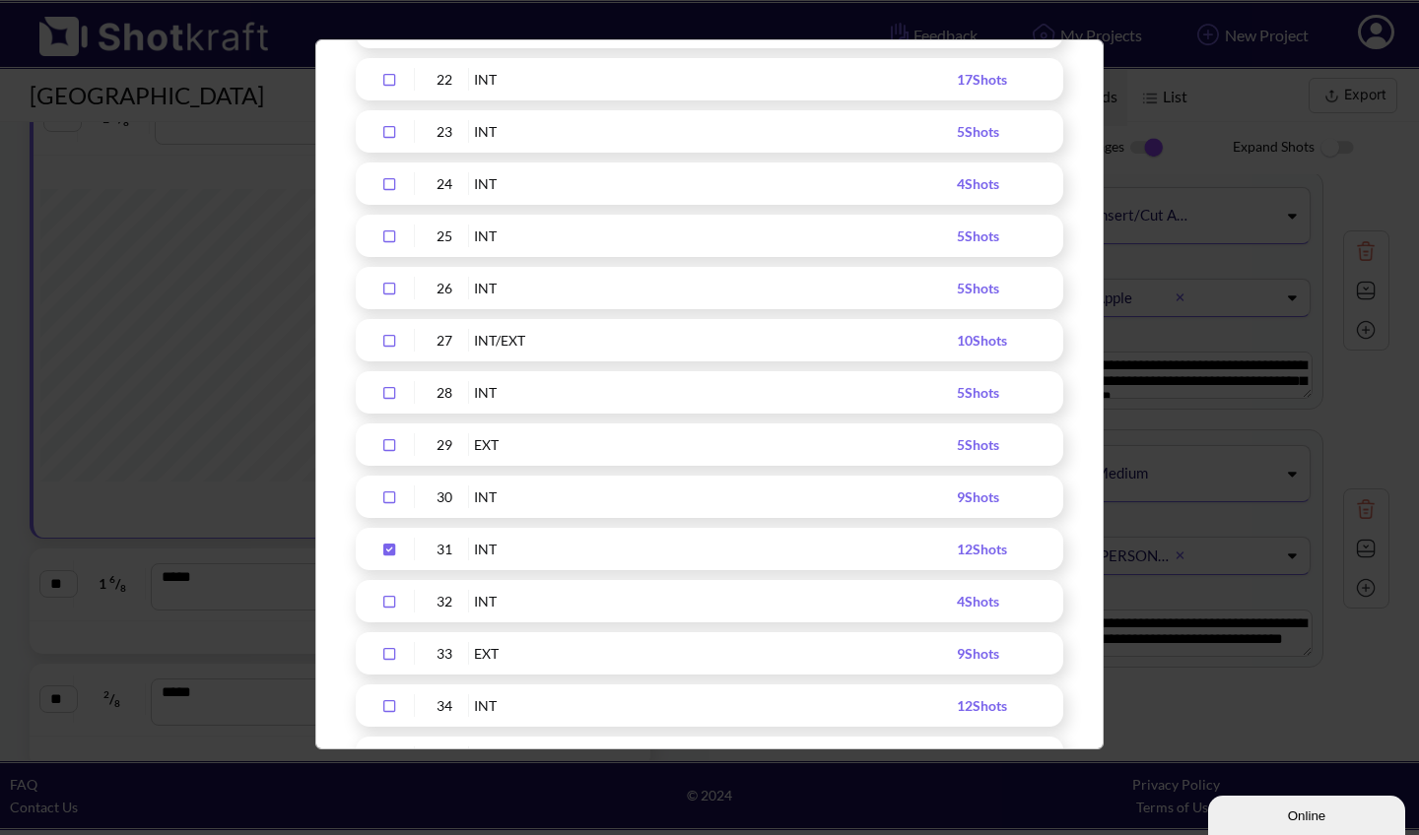
scroll to position [1363, 0]
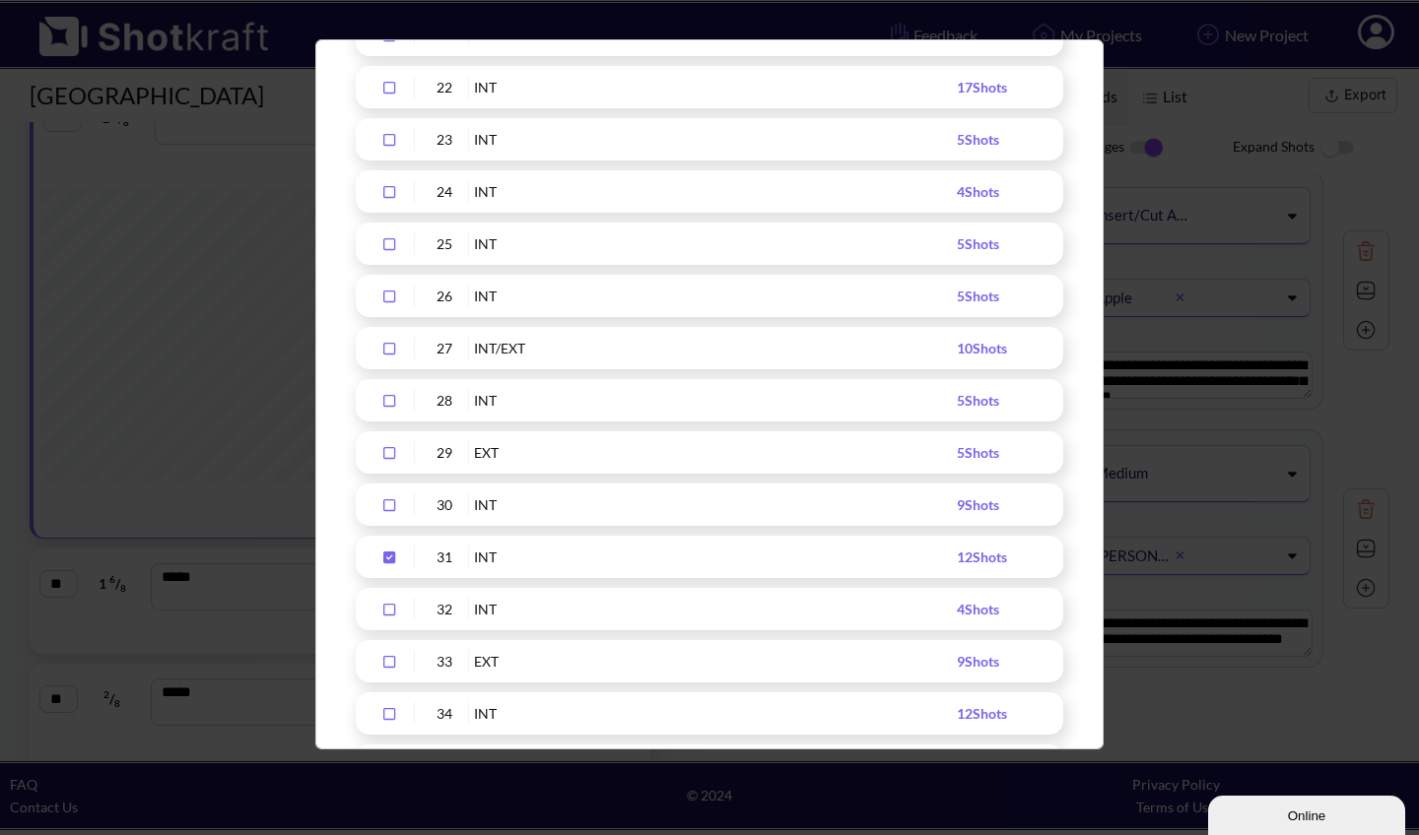
click at [389, 555] on icon "Upload Script" at bounding box center [389, 558] width 12 height 12
click at [385, 607] on icon "Upload Script" at bounding box center [389, 610] width 32 height 14
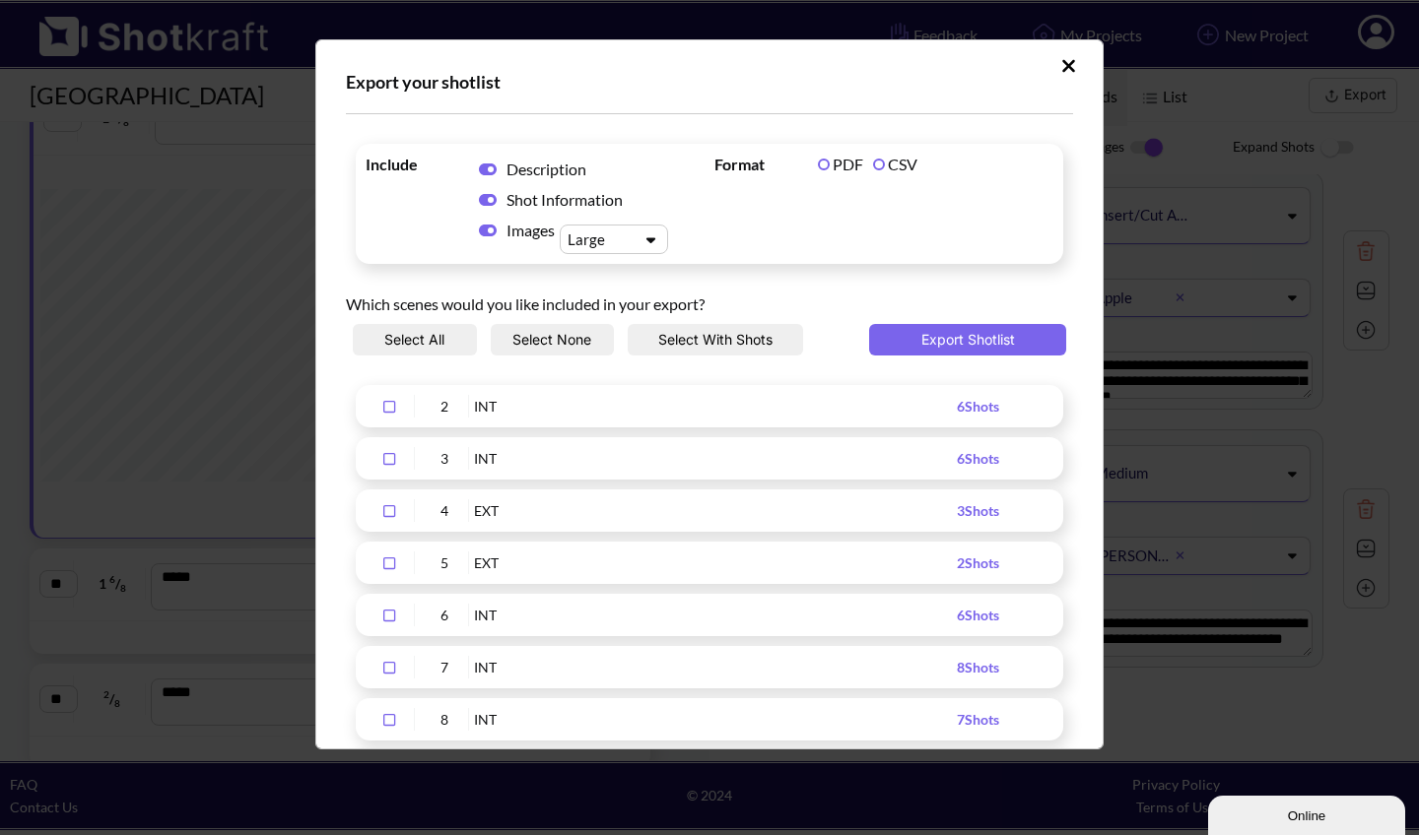
scroll to position [0, 0]
click at [486, 197] on icon "Upload Script" at bounding box center [488, 200] width 18 height 12
click at [483, 168] on icon "Upload Script" at bounding box center [488, 170] width 18 height 12
click at [873, 162] on label "CSV" at bounding box center [895, 164] width 44 height 19
click at [936, 335] on button "Export Shotlist" at bounding box center [967, 340] width 197 height 32
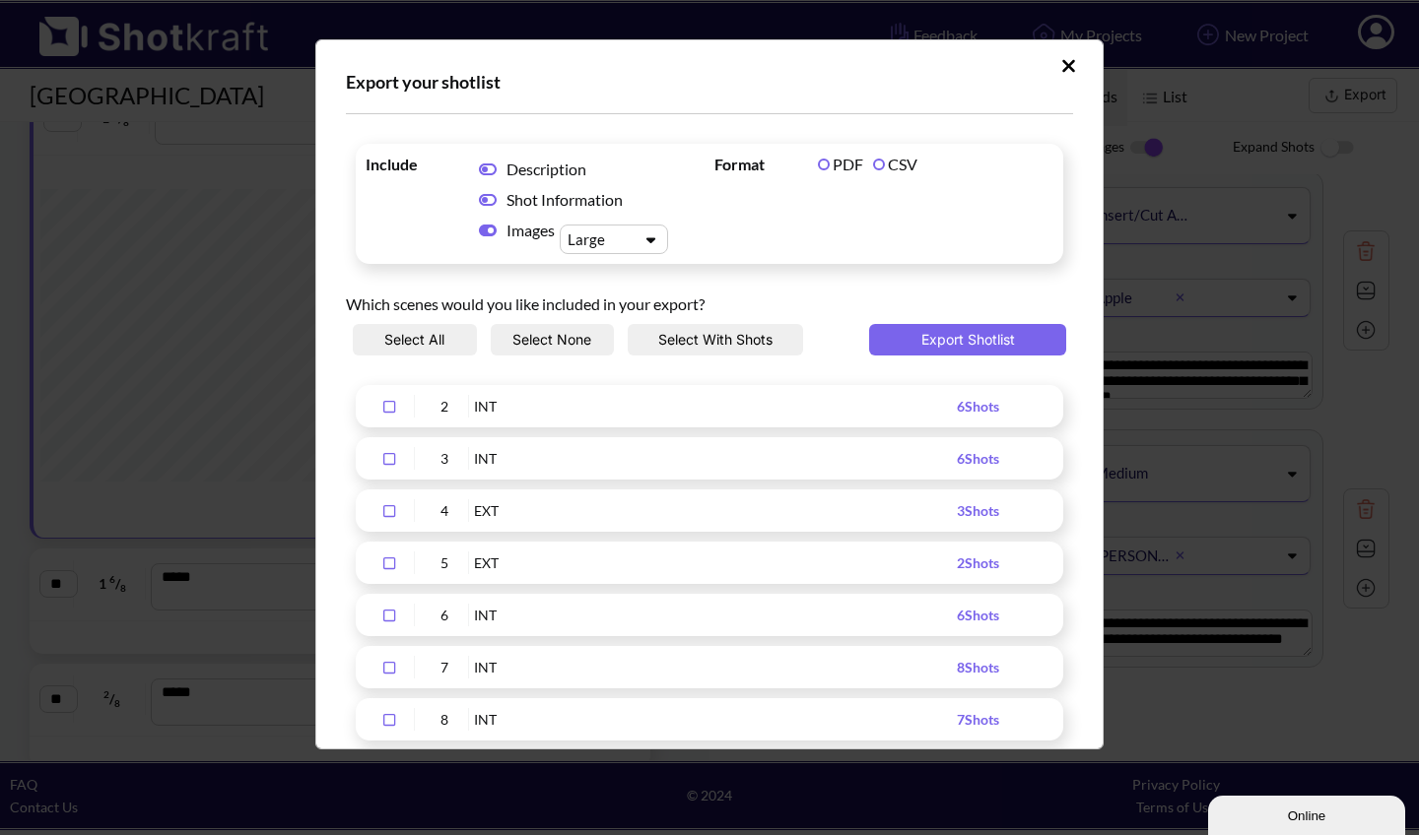
click at [820, 163] on label "PDF" at bounding box center [840, 164] width 45 height 19
click at [961, 336] on button "Export Shotlist" at bounding box center [967, 340] width 197 height 32
click at [491, 196] on icon "Upload Script" at bounding box center [488, 200] width 18 height 12
click at [492, 164] on icon "Upload Script" at bounding box center [488, 170] width 18 height 16
click at [945, 335] on button "Export Shotlist" at bounding box center [967, 340] width 197 height 32
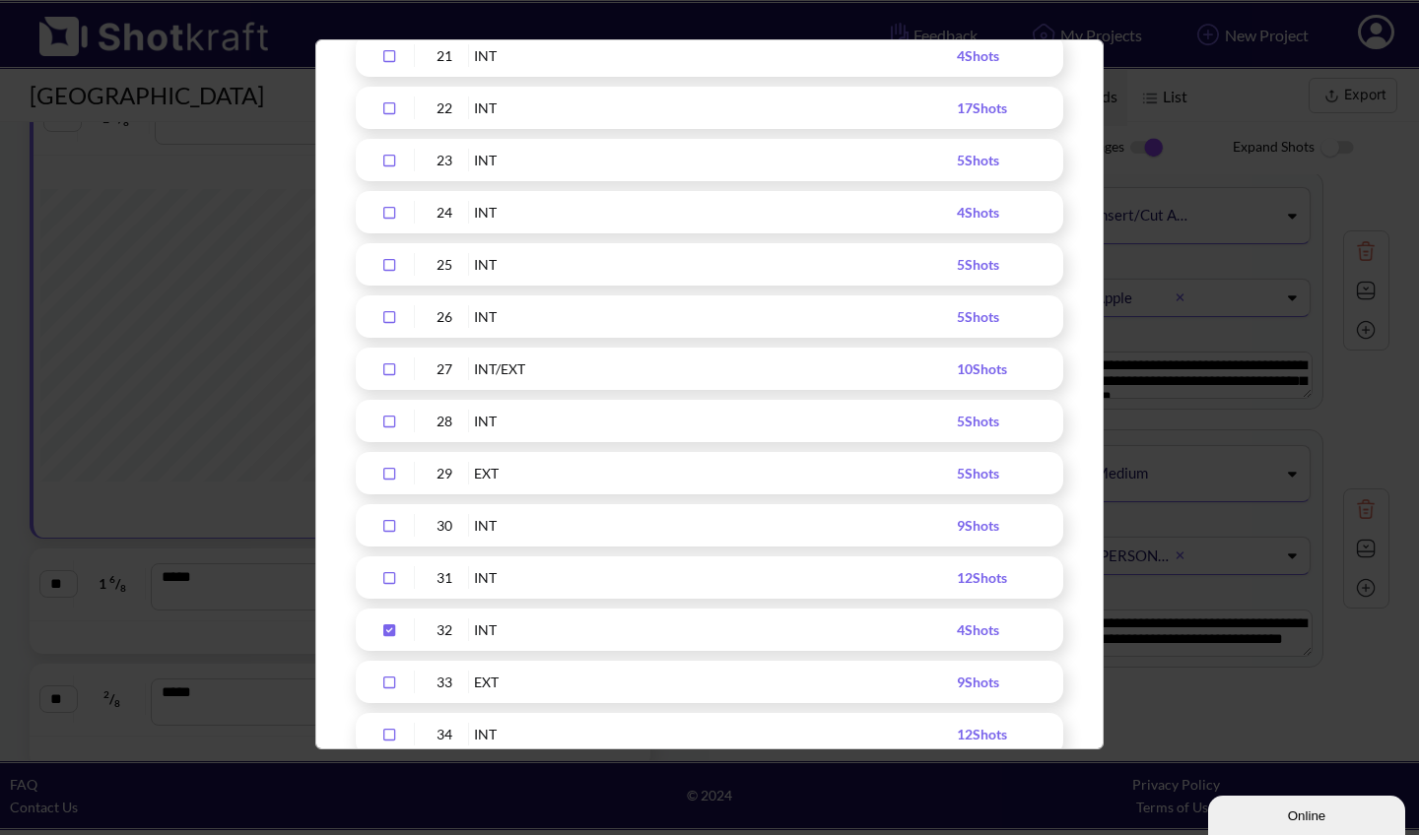
scroll to position [1356, 0]
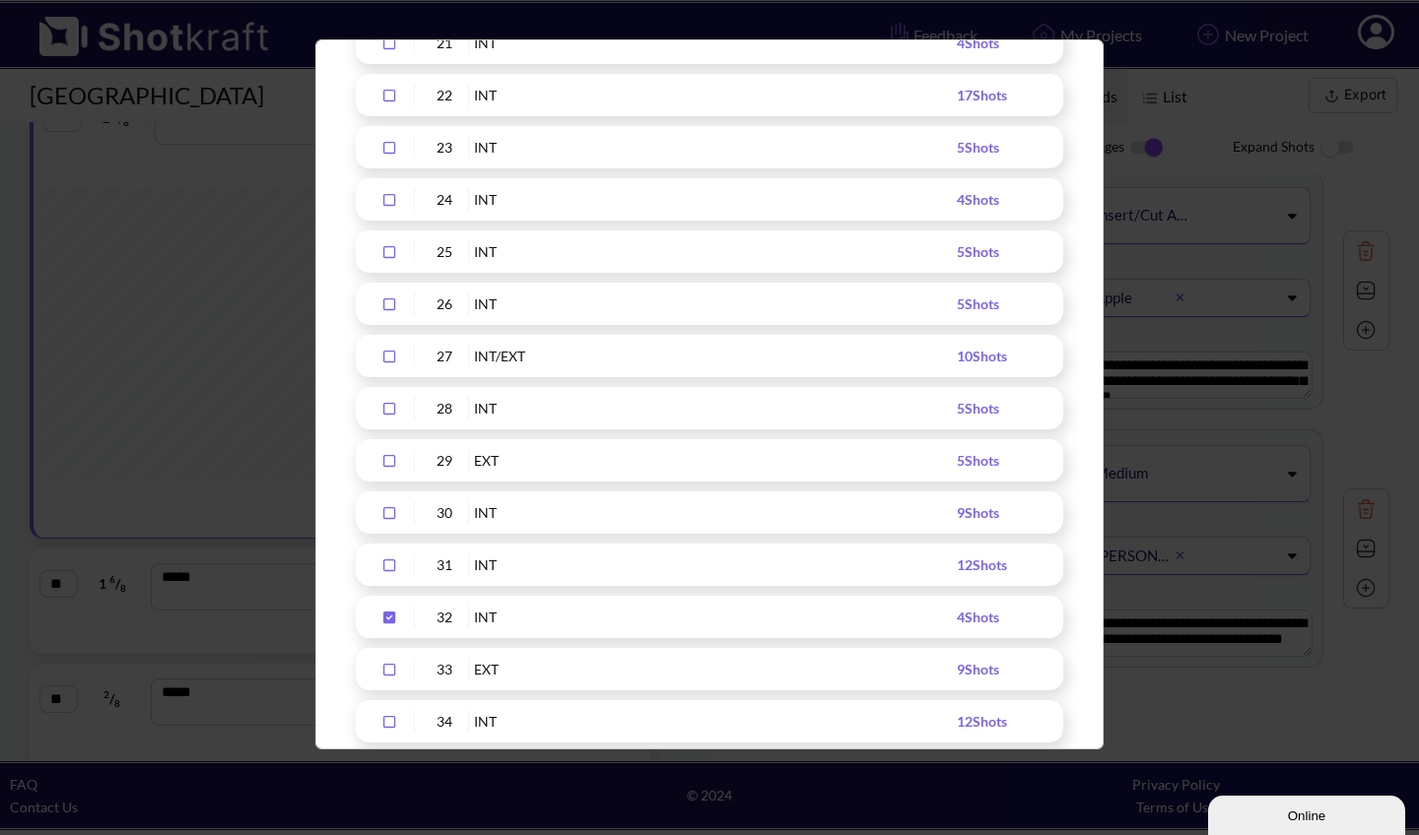
click at [392, 612] on icon "Upload Script" at bounding box center [389, 618] width 12 height 12
click at [390, 352] on icon "Upload Script" at bounding box center [389, 355] width 32 height 14
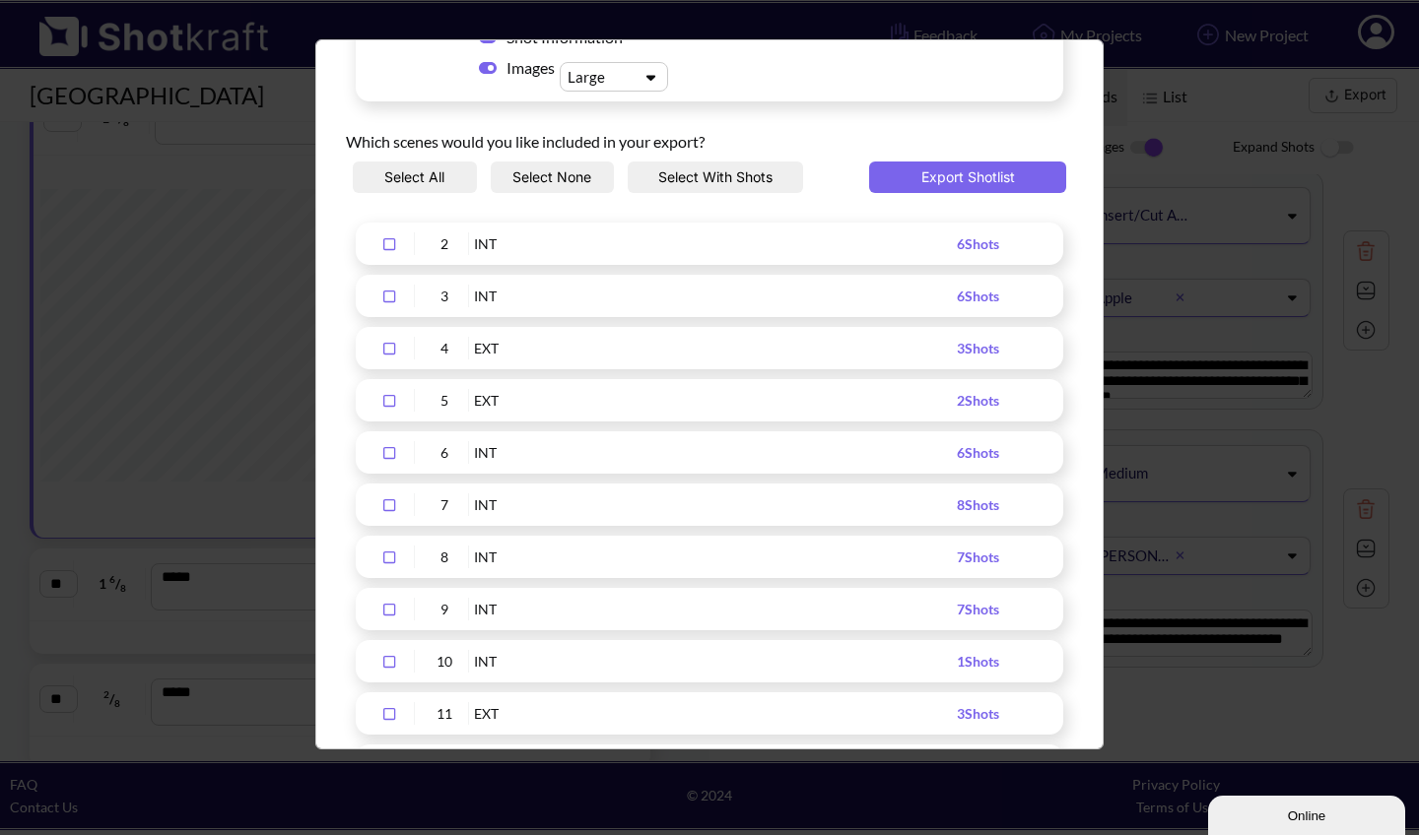
scroll to position [162, 0]
click at [968, 175] on button "Export Shotlist" at bounding box center [967, 179] width 197 height 32
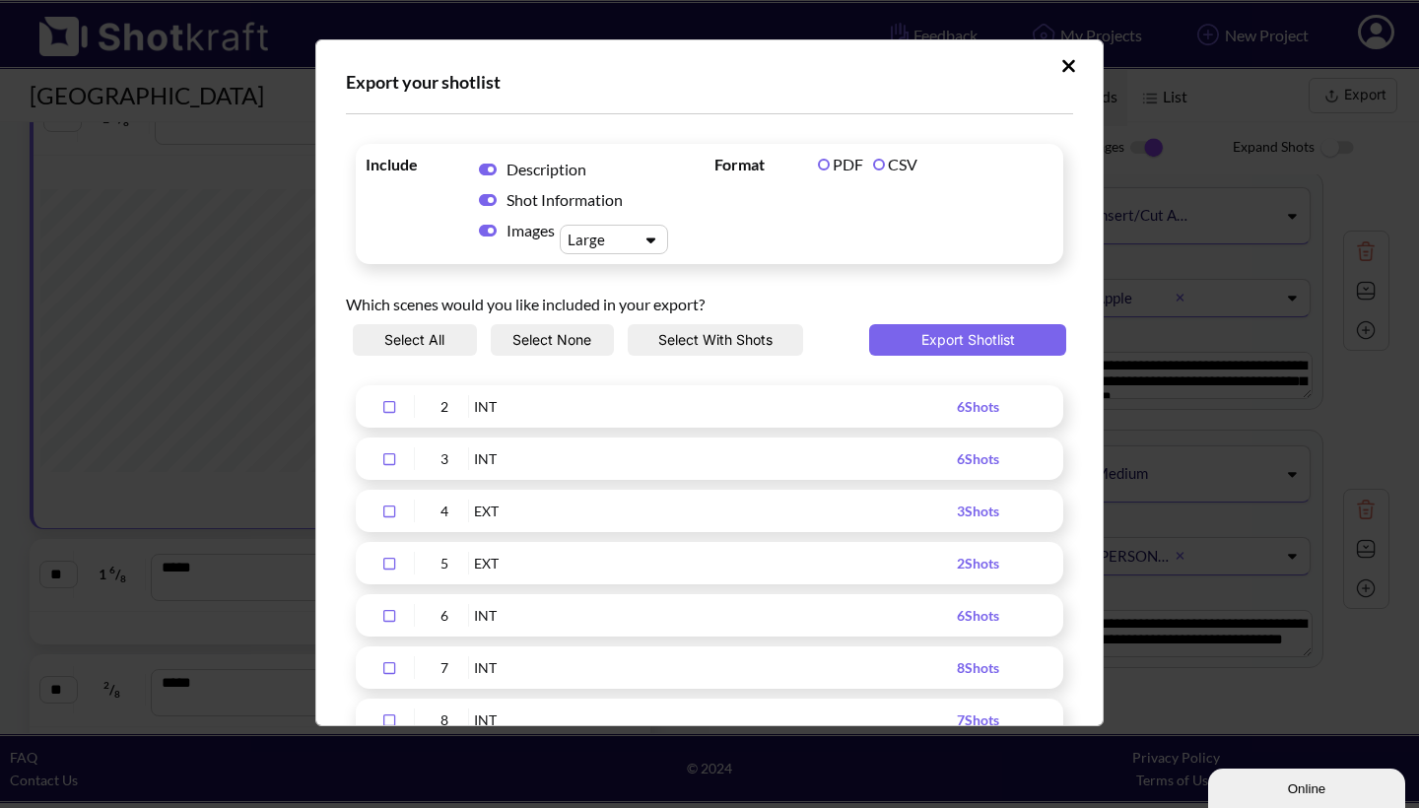
scroll to position [0, 0]
click at [955, 335] on button "Export Shotlist" at bounding box center [967, 340] width 197 height 32
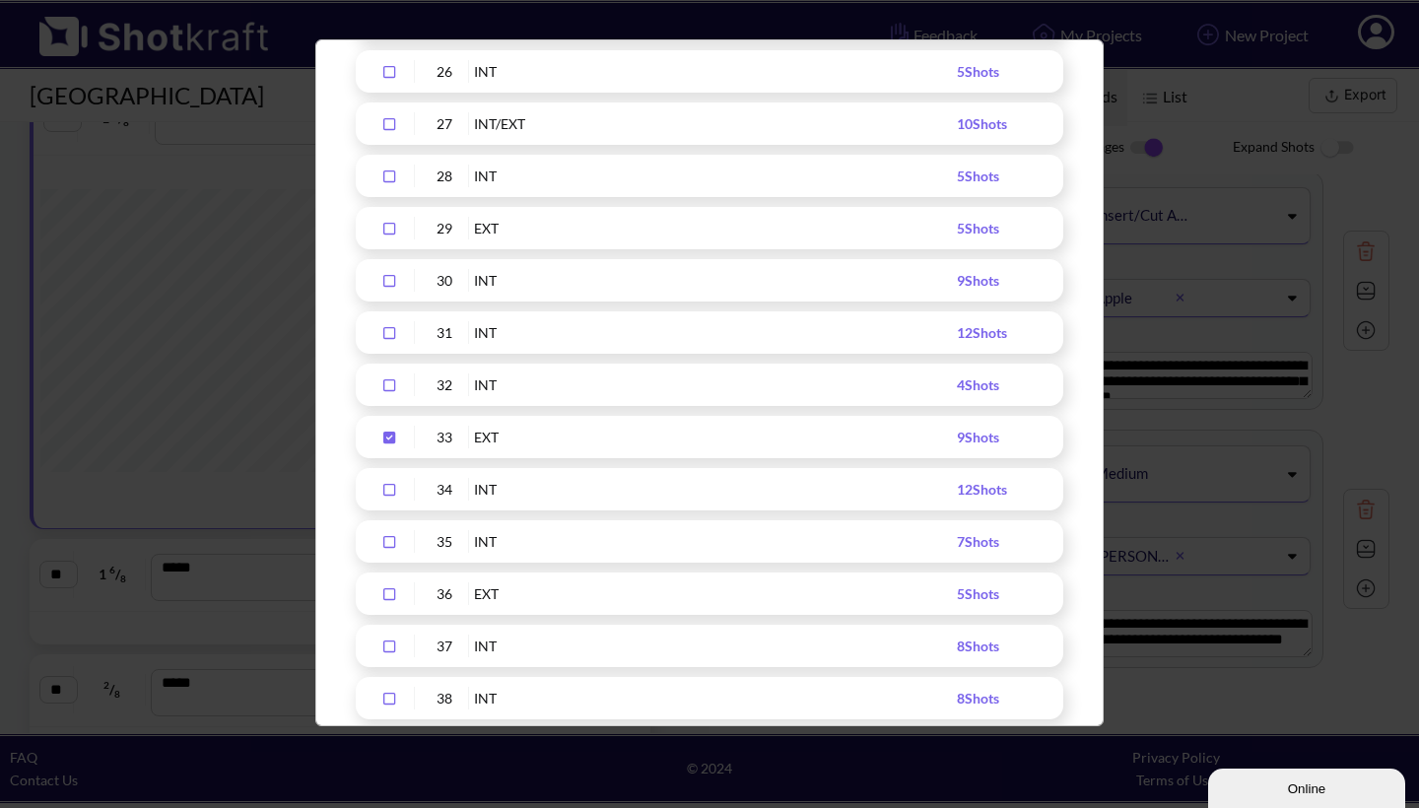
scroll to position [1633, 0]
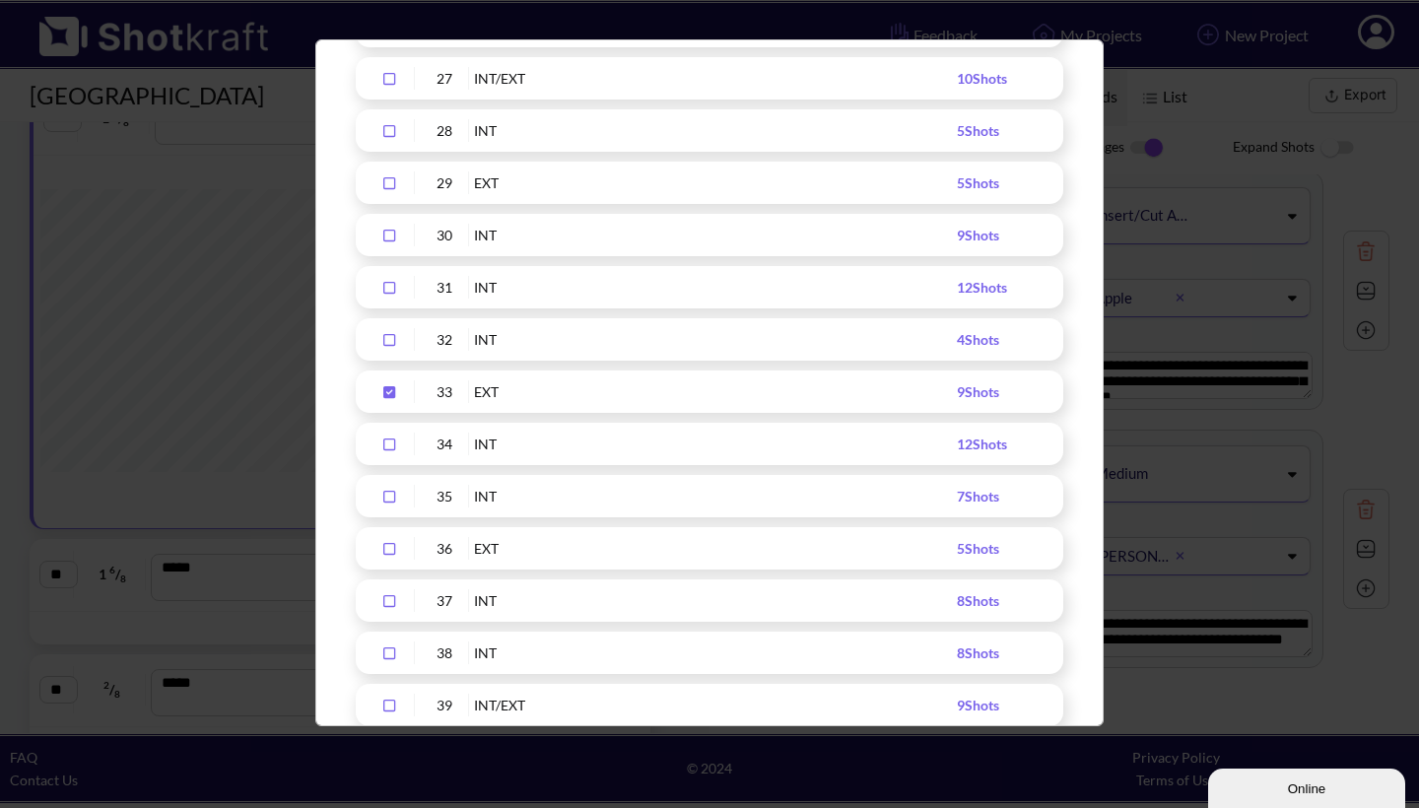
click at [388, 390] on icon "Upload Script" at bounding box center [389, 392] width 12 height 12
click at [390, 439] on icon "Upload Script" at bounding box center [389, 444] width 12 height 12
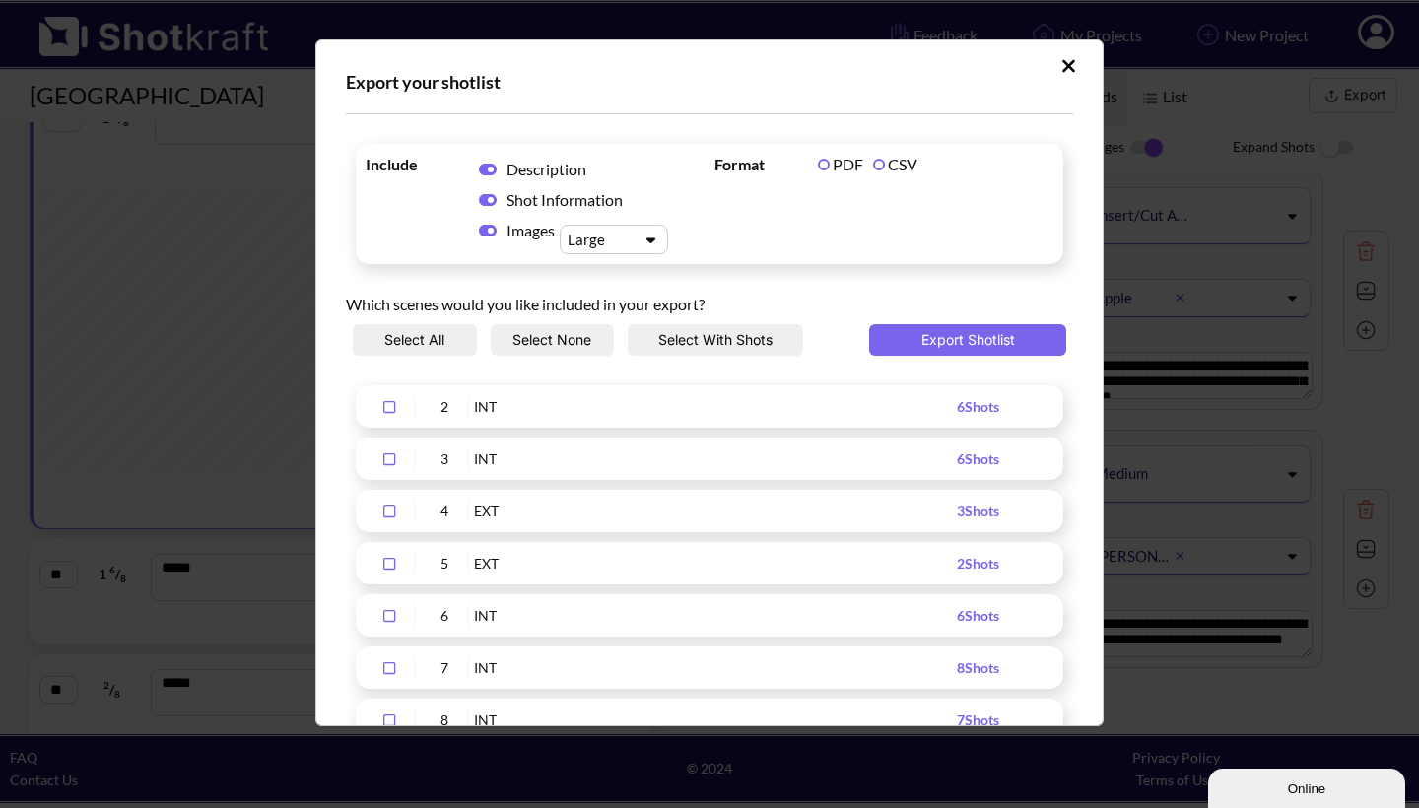
scroll to position [0, 0]
click at [955, 340] on button "Export Shotlist" at bounding box center [967, 340] width 197 height 32
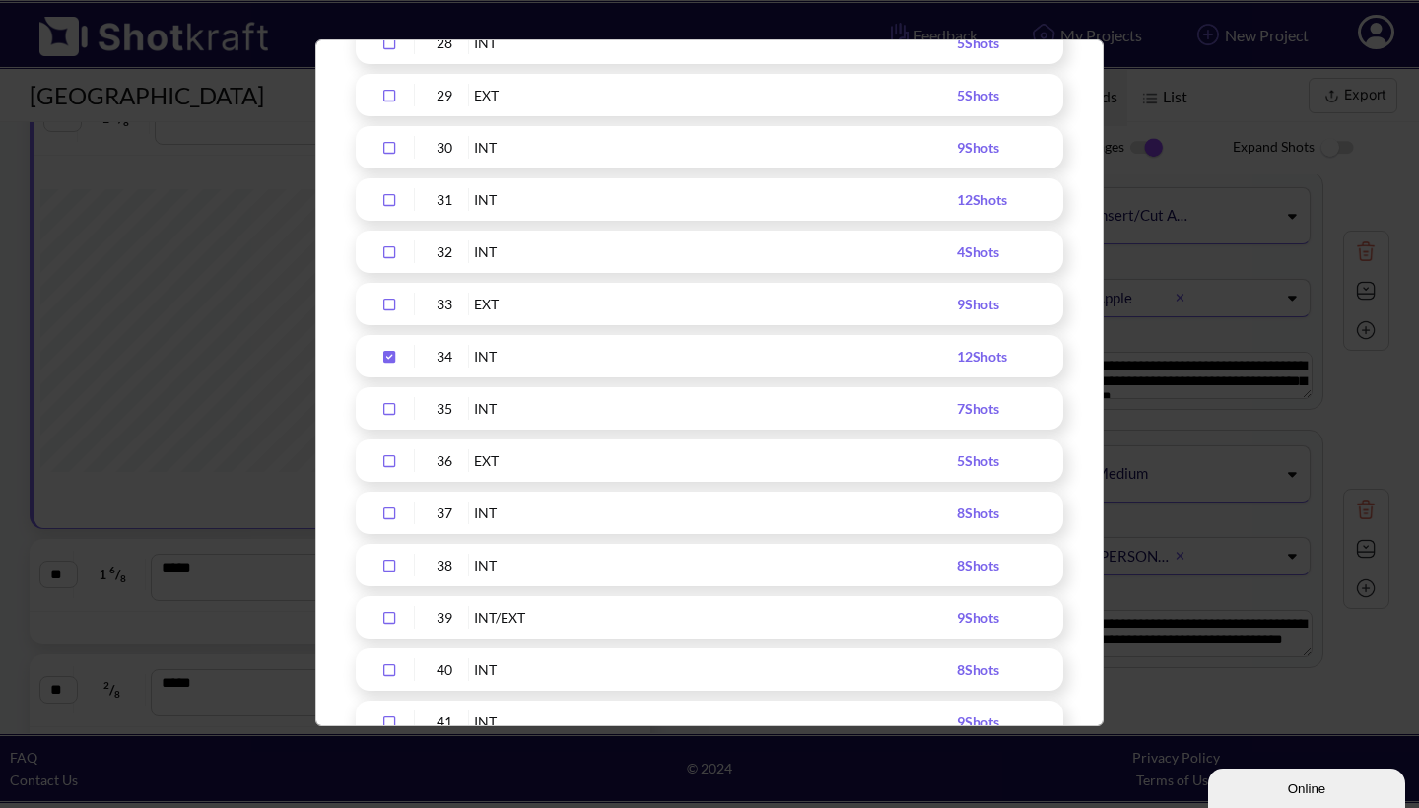
scroll to position [1759, 0]
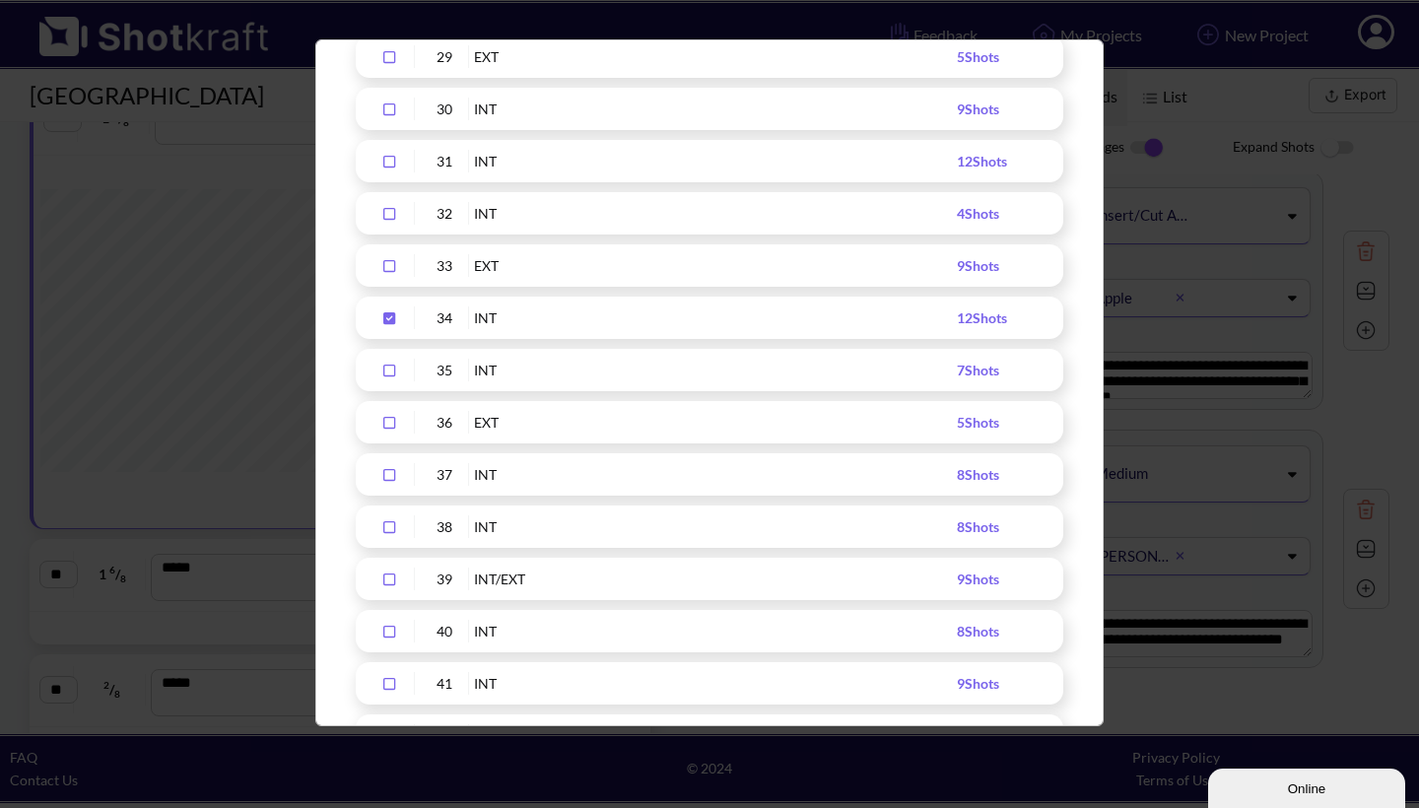
click at [388, 316] on icon "Upload Script" at bounding box center [389, 318] width 12 height 12
click at [390, 368] on icon "Upload Script" at bounding box center [389, 371] width 32 height 14
click at [388, 421] on icon "Upload Script" at bounding box center [389, 423] width 32 height 14
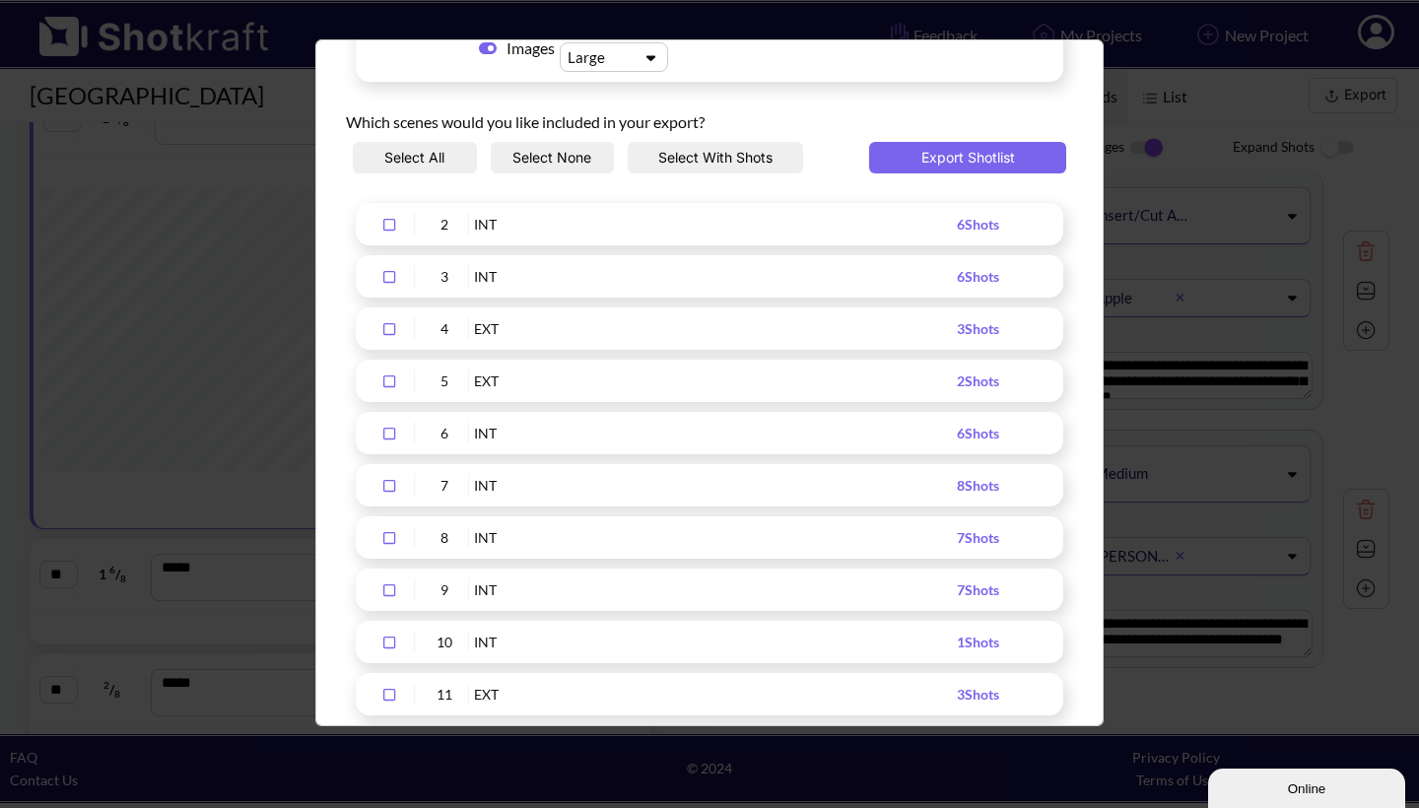
scroll to position [181, 0]
click at [962, 157] on button "Export Shotlist" at bounding box center [967, 159] width 197 height 32
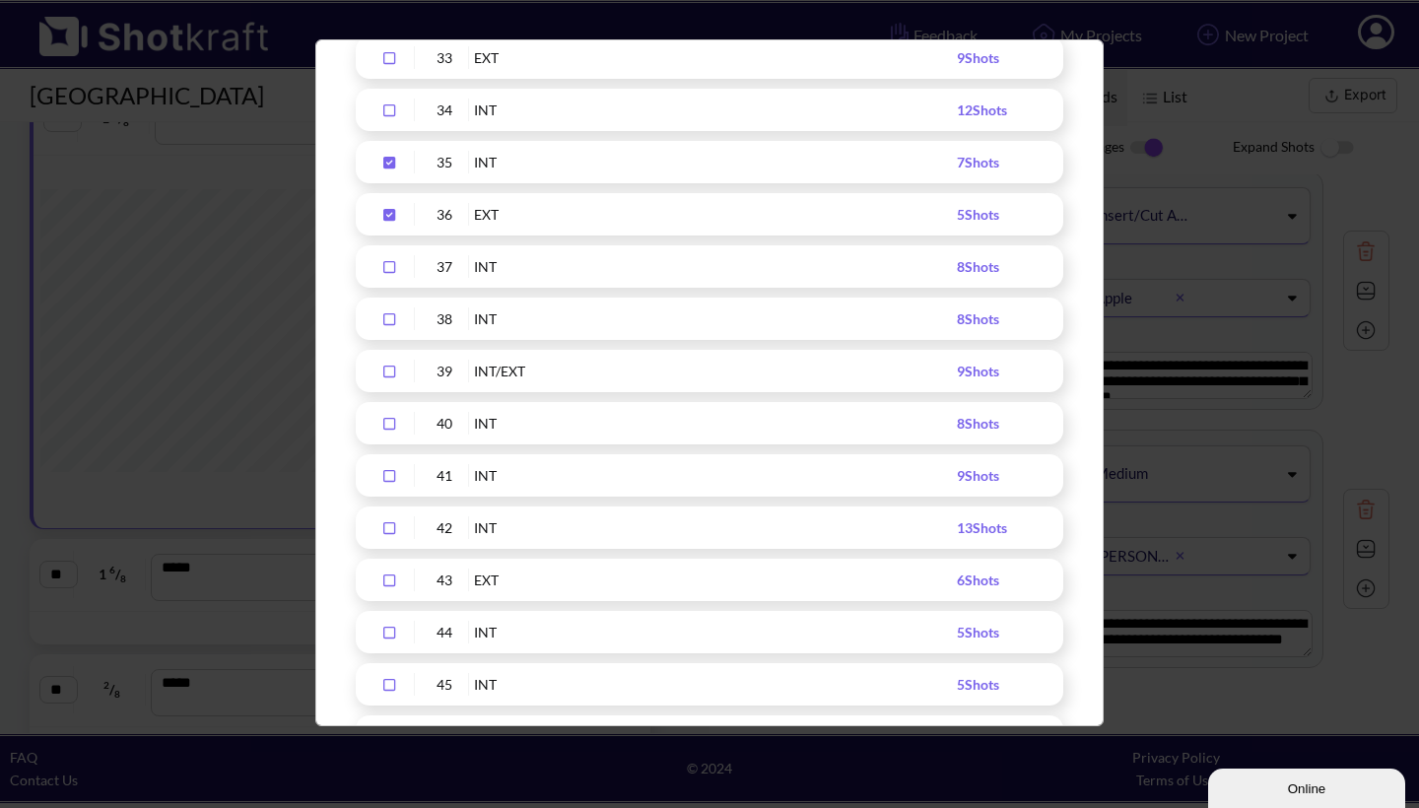
scroll to position [1982, 0]
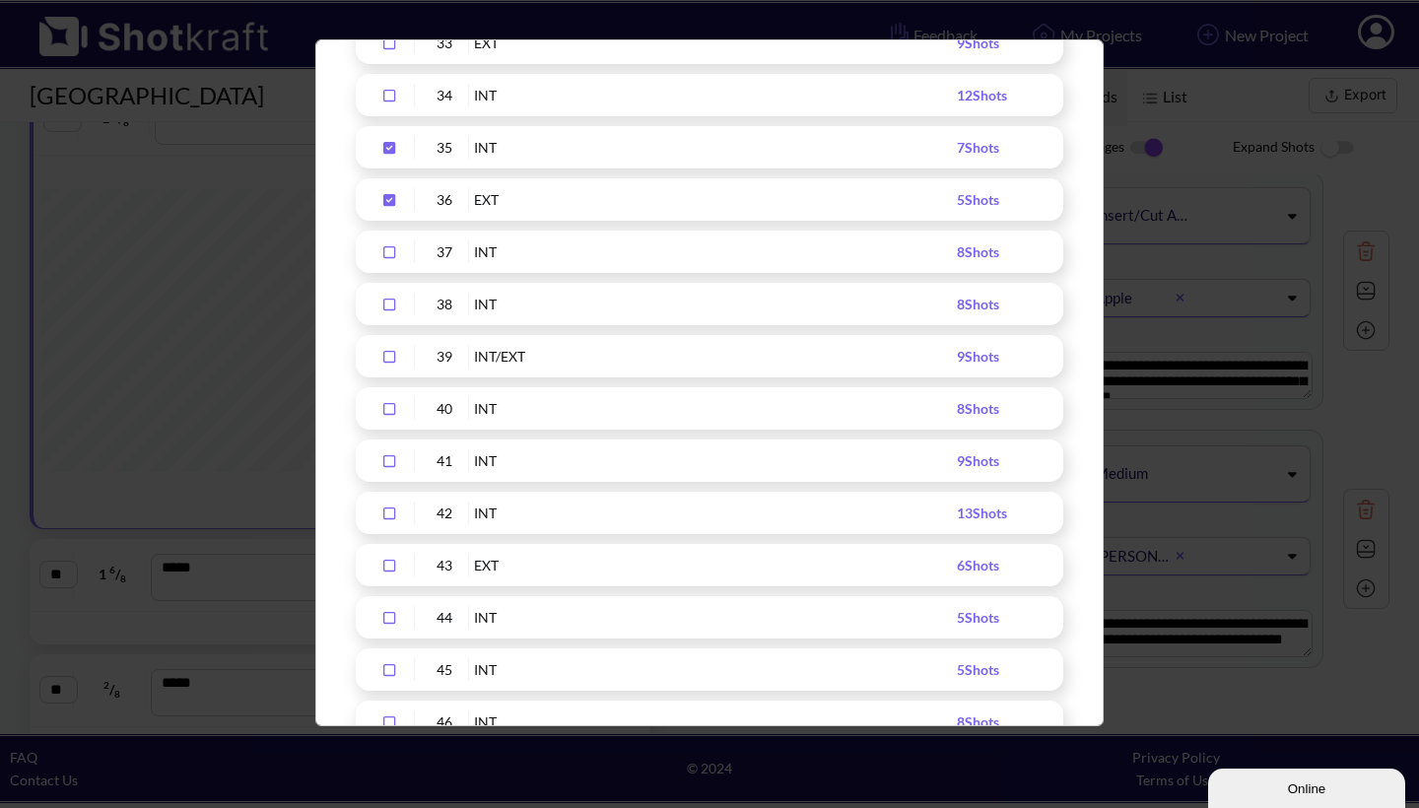
click at [386, 149] on icon "Upload Script" at bounding box center [389, 148] width 12 height 12
click at [389, 199] on icon "Upload Script" at bounding box center [389, 200] width 12 height 12
click at [390, 249] on icon "Upload Script" at bounding box center [389, 252] width 32 height 14
click at [384, 300] on icon "Upload Script" at bounding box center [389, 305] width 12 height 12
click at [389, 354] on icon "Upload Script" at bounding box center [389, 357] width 32 height 14
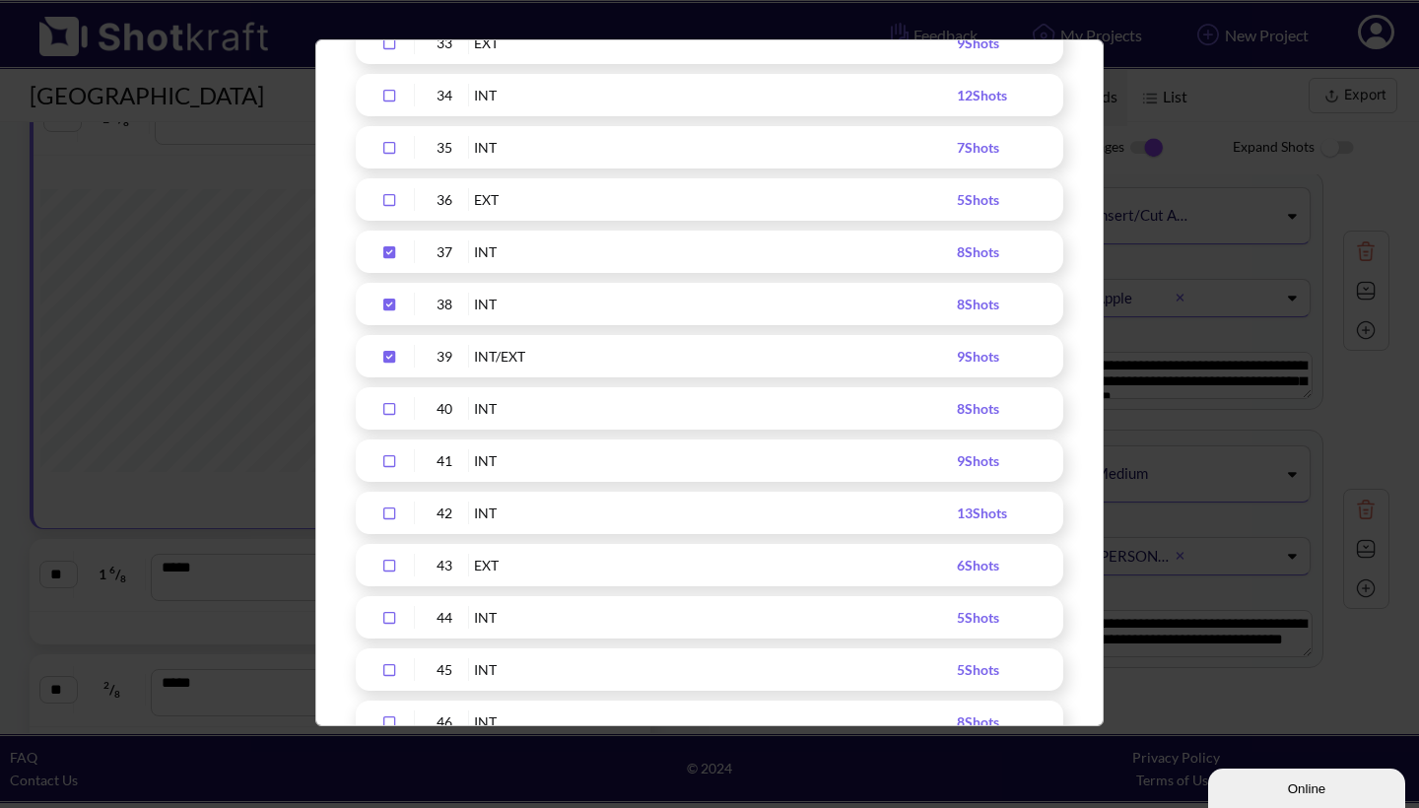
click at [389, 403] on icon "Upload Script" at bounding box center [389, 409] width 12 height 12
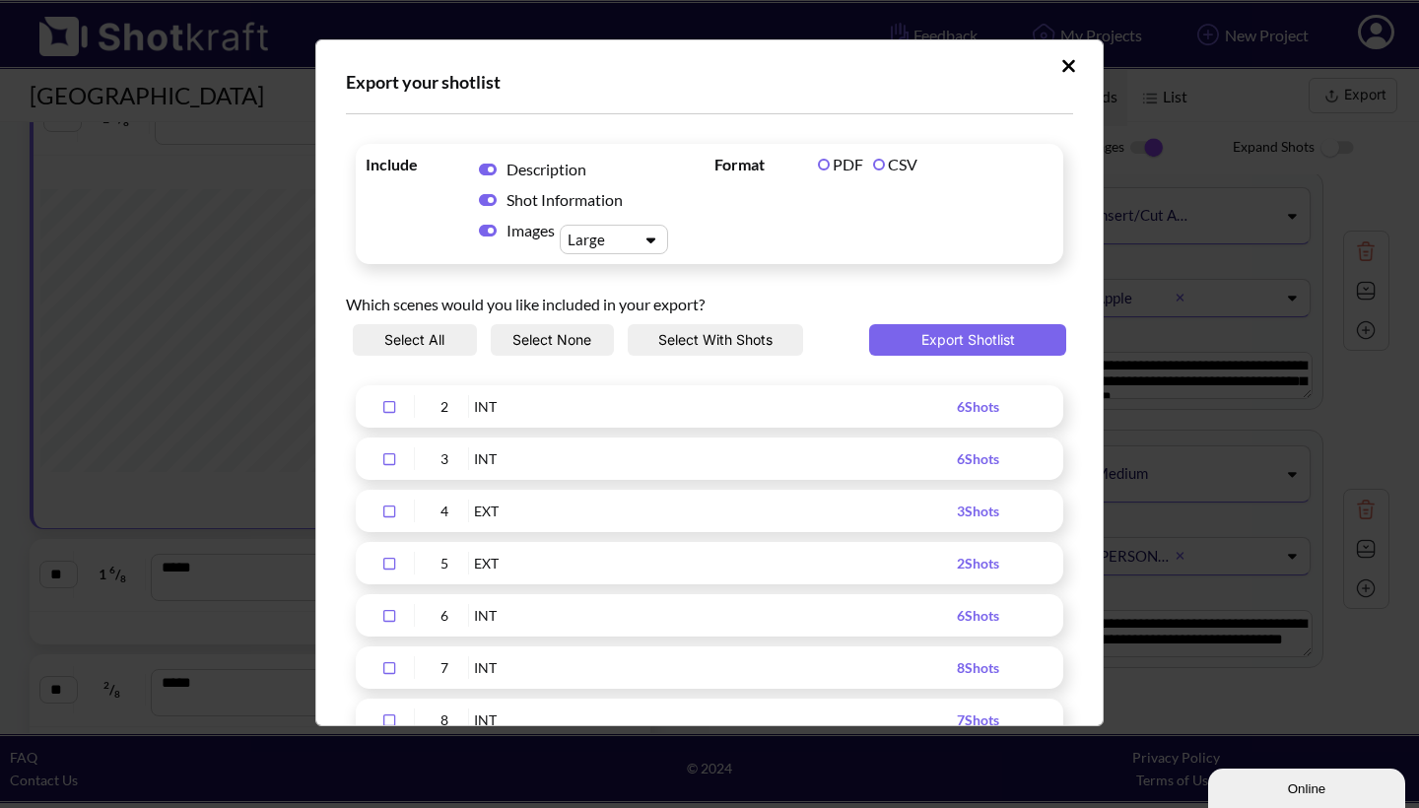
scroll to position [0, 0]
click at [958, 334] on button "Export Shotlist" at bounding box center [967, 340] width 197 height 32
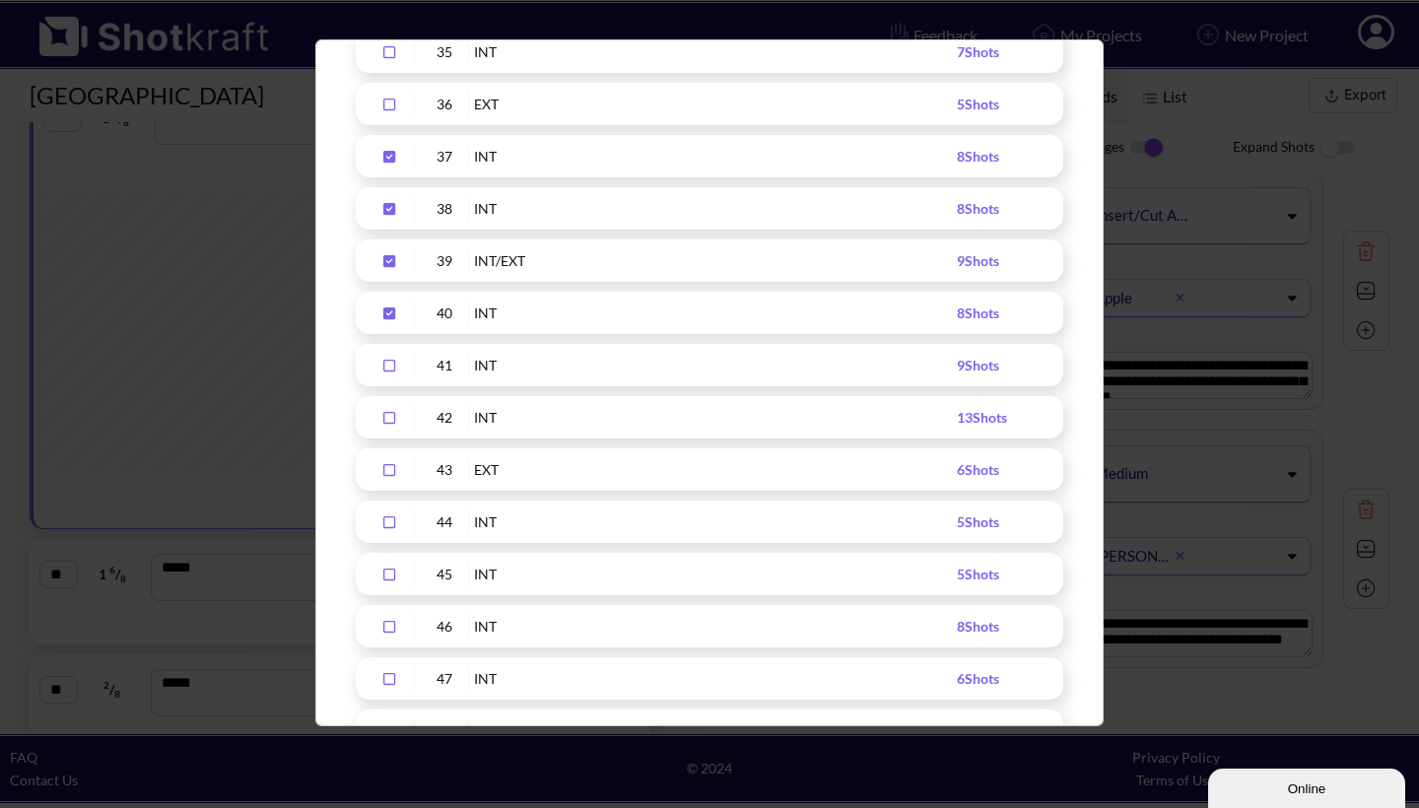
scroll to position [2069, 0]
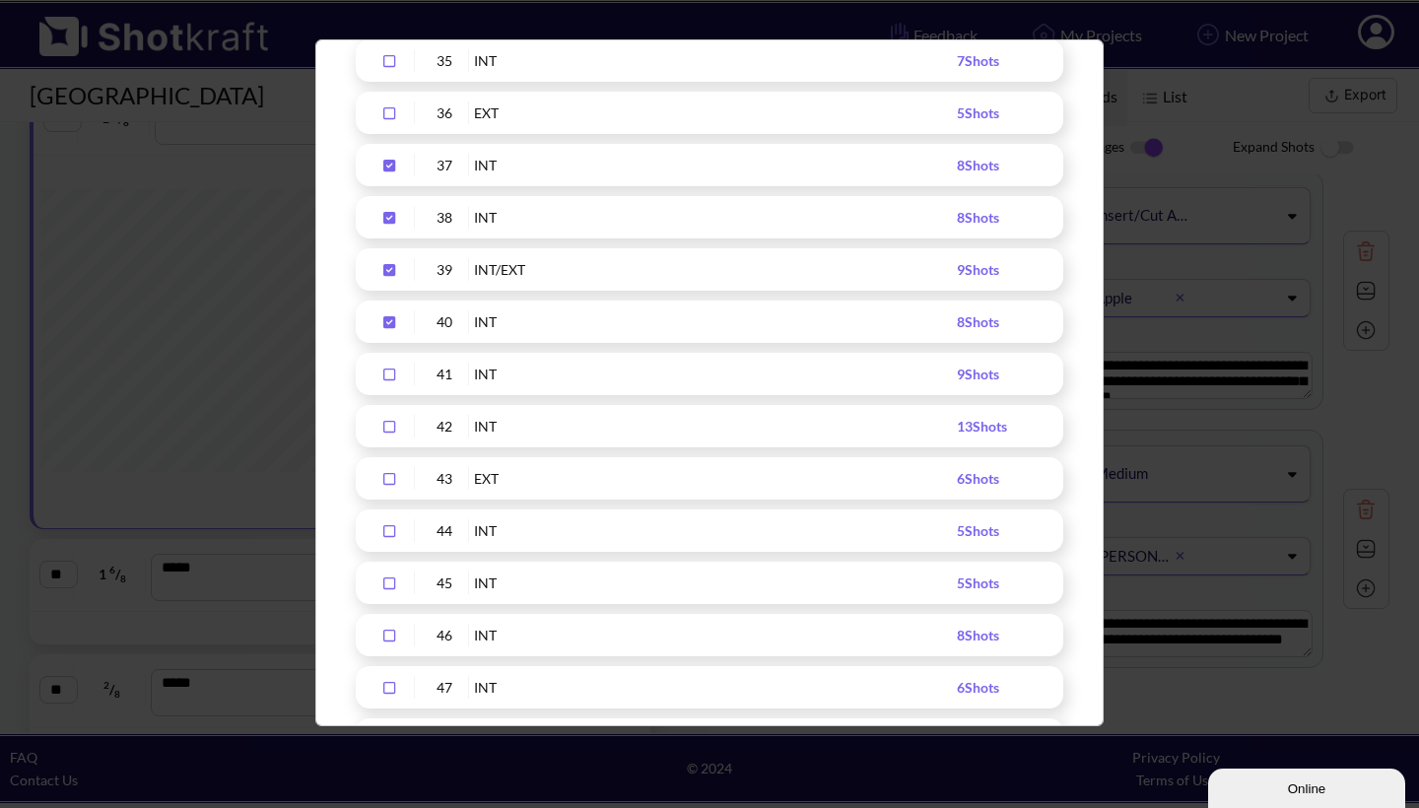
click at [389, 321] on icon "Upload Script" at bounding box center [389, 322] width 12 height 12
click at [388, 273] on icon "Upload Script" at bounding box center [389, 270] width 12 height 12
click at [386, 211] on icon "Upload Script" at bounding box center [389, 218] width 32 height 14
click at [385, 165] on icon "Upload Script" at bounding box center [389, 166] width 12 height 12
click at [390, 369] on icon "Upload Script" at bounding box center [389, 374] width 12 height 12
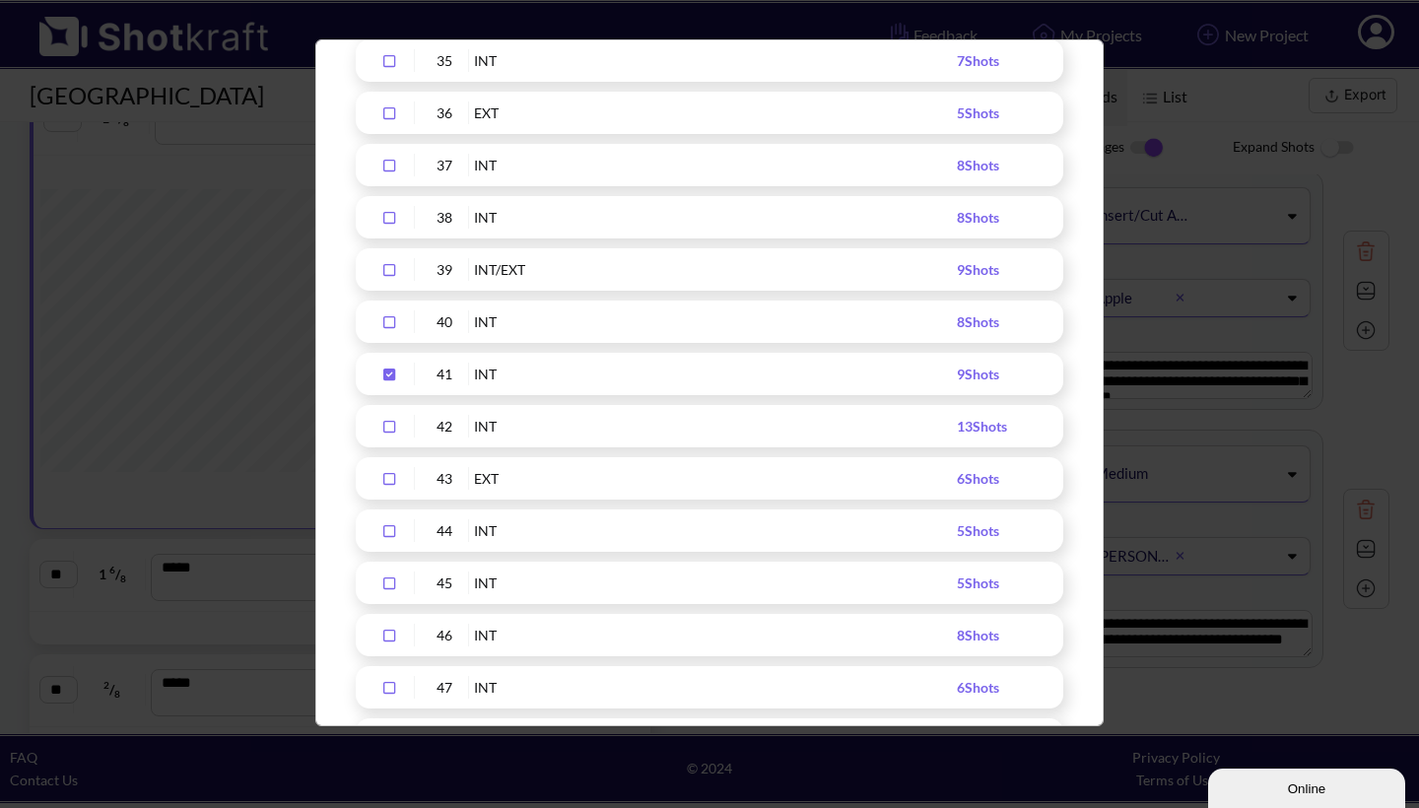
click at [390, 429] on icon "Upload Script" at bounding box center [389, 427] width 32 height 14
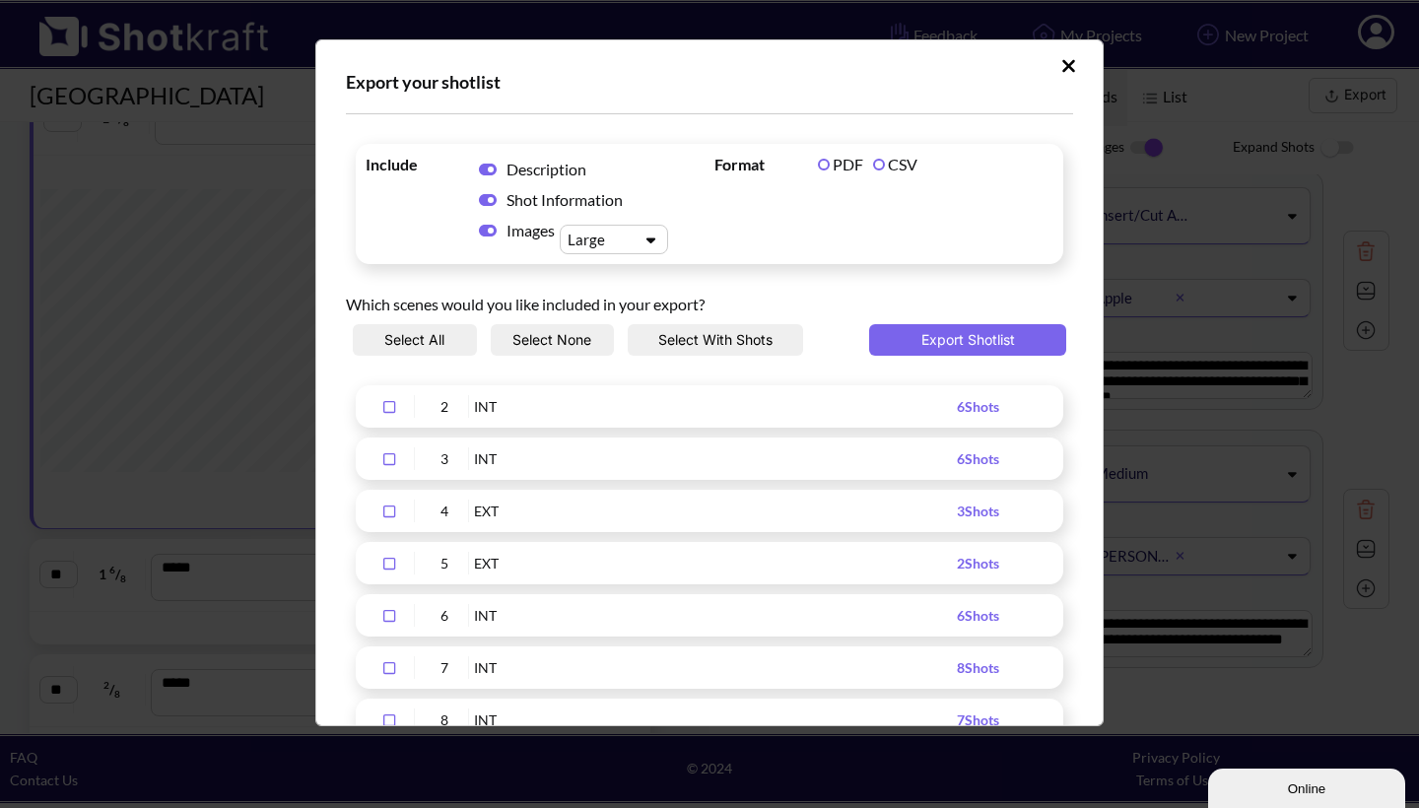
scroll to position [0, 0]
click at [942, 336] on button "Export Shotlist" at bounding box center [967, 340] width 197 height 32
